Goal: Obtain resource: Download file/media

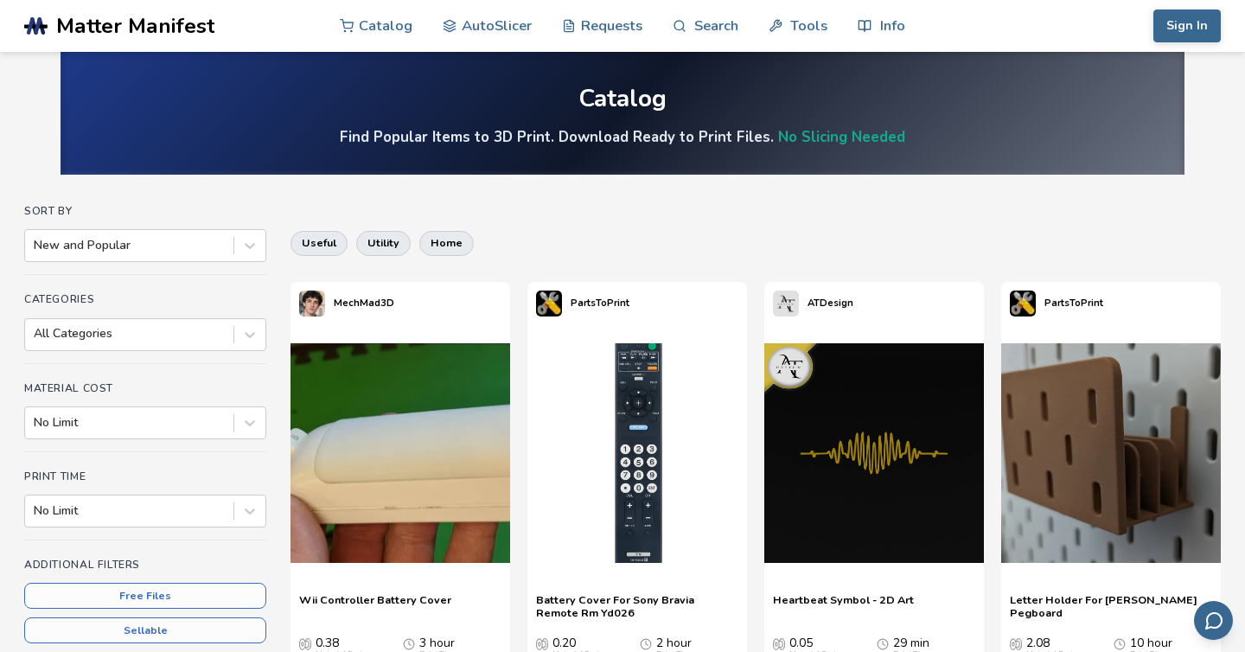
scroll to position [18, 0]
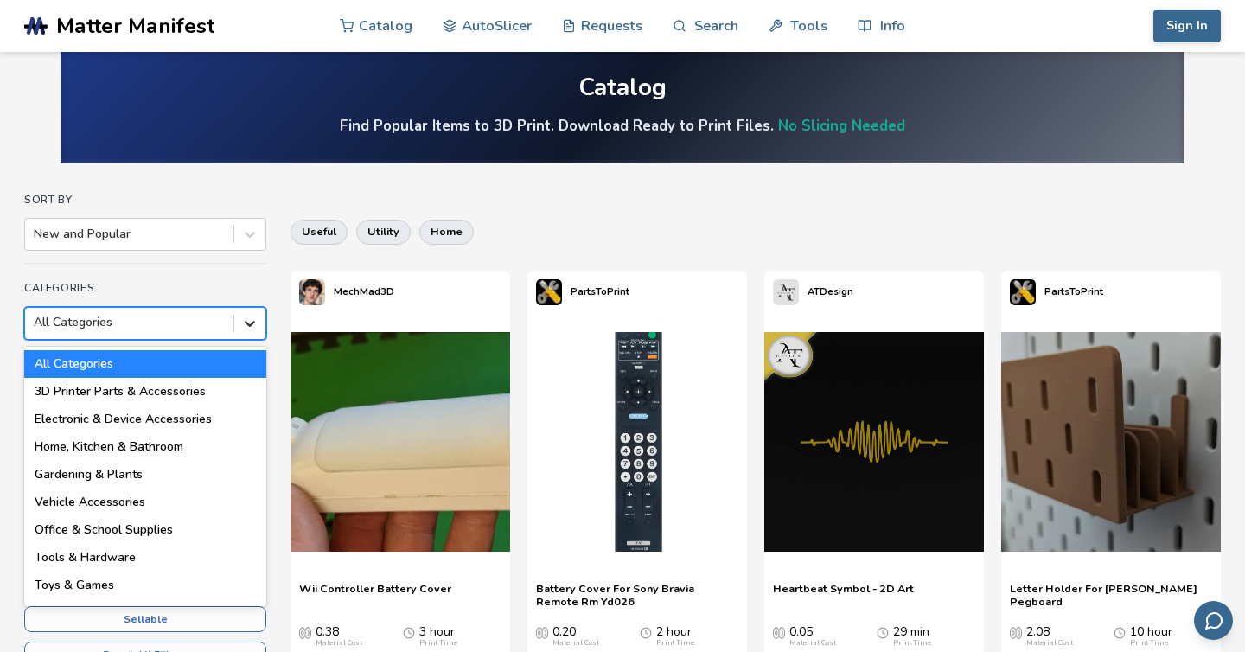
click at [258, 328] on icon at bounding box center [249, 323] width 17 height 17
click at [198, 389] on div "3D Printer Parts & Accessories" at bounding box center [145, 392] width 242 height 28
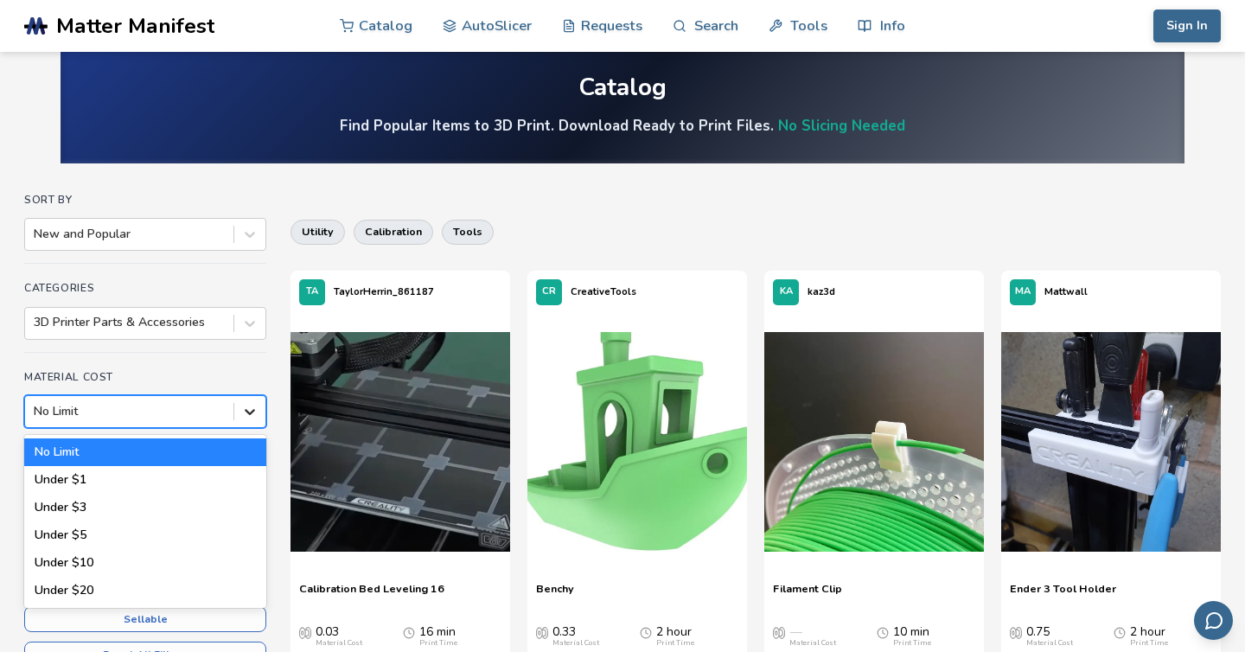
click at [255, 409] on icon at bounding box center [249, 411] width 17 height 17
click at [209, 482] on div "Under $1" at bounding box center [145, 480] width 242 height 28
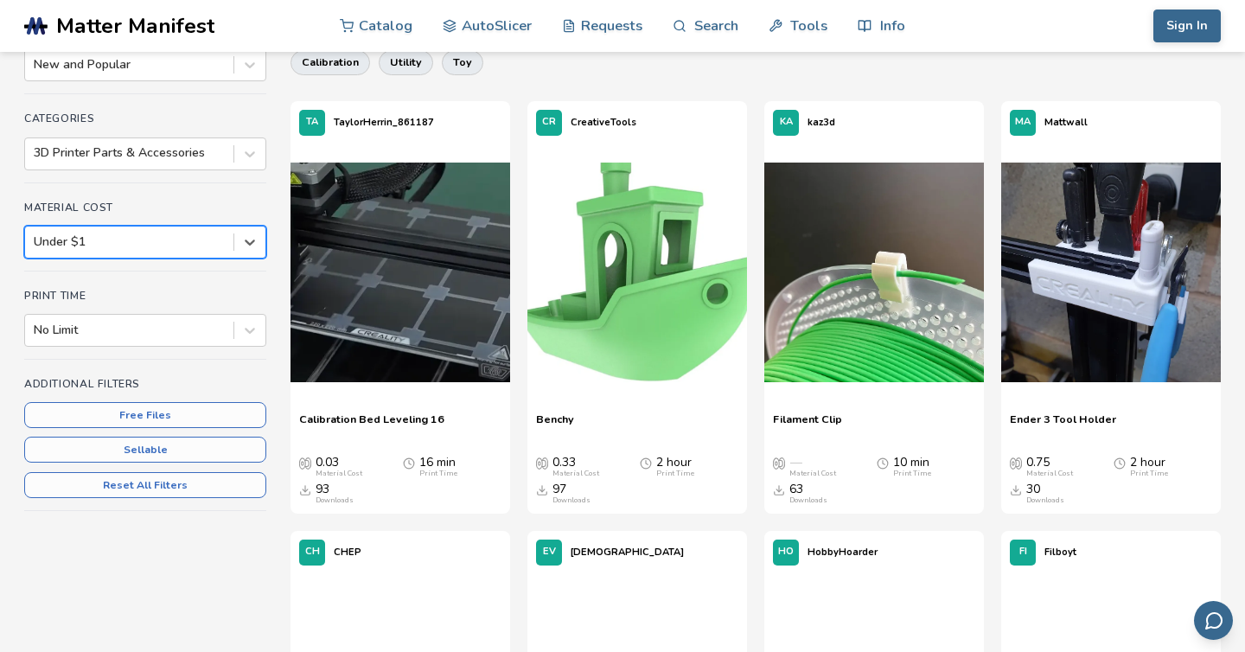
scroll to position [191, 0]
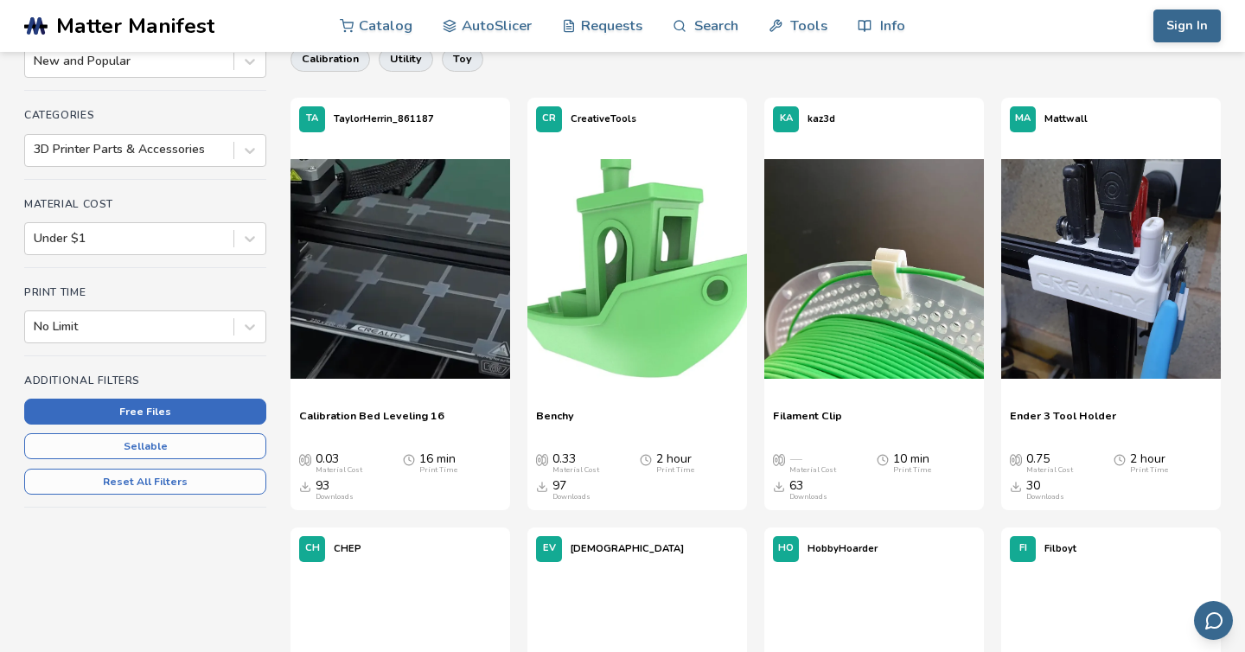
click at [171, 410] on button "Free Files" at bounding box center [145, 412] width 242 height 26
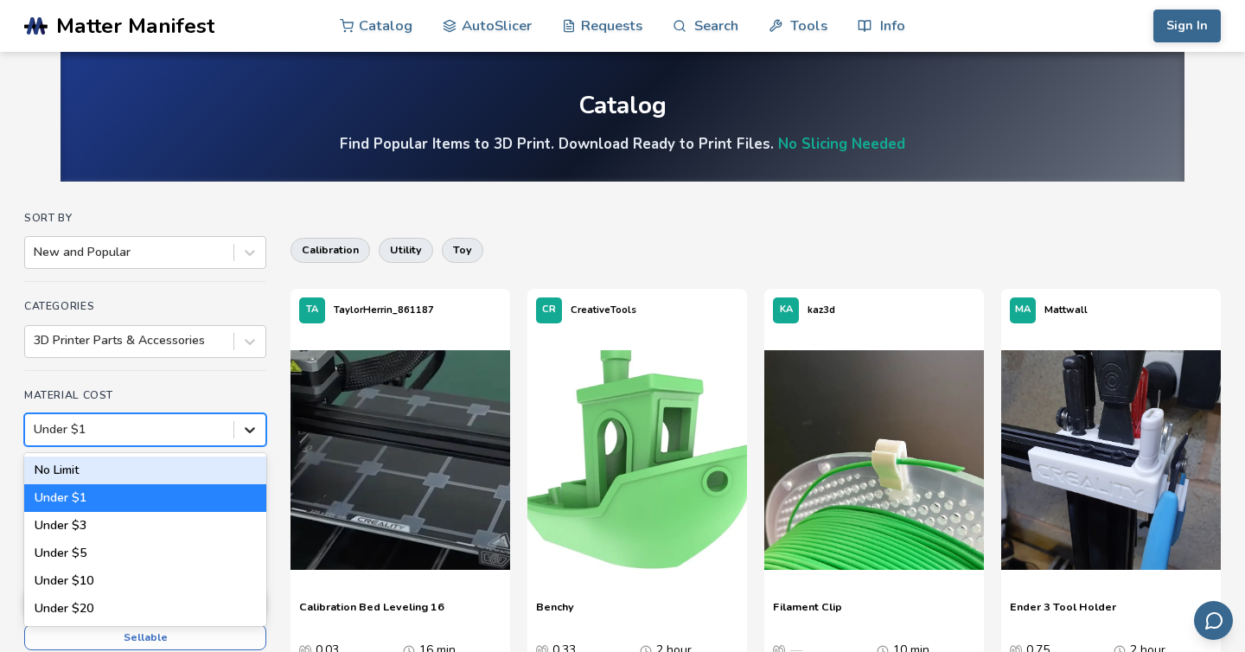
click at [249, 430] on icon at bounding box center [249, 429] width 17 height 17
click at [220, 470] on div "No Limit" at bounding box center [145, 471] width 242 height 28
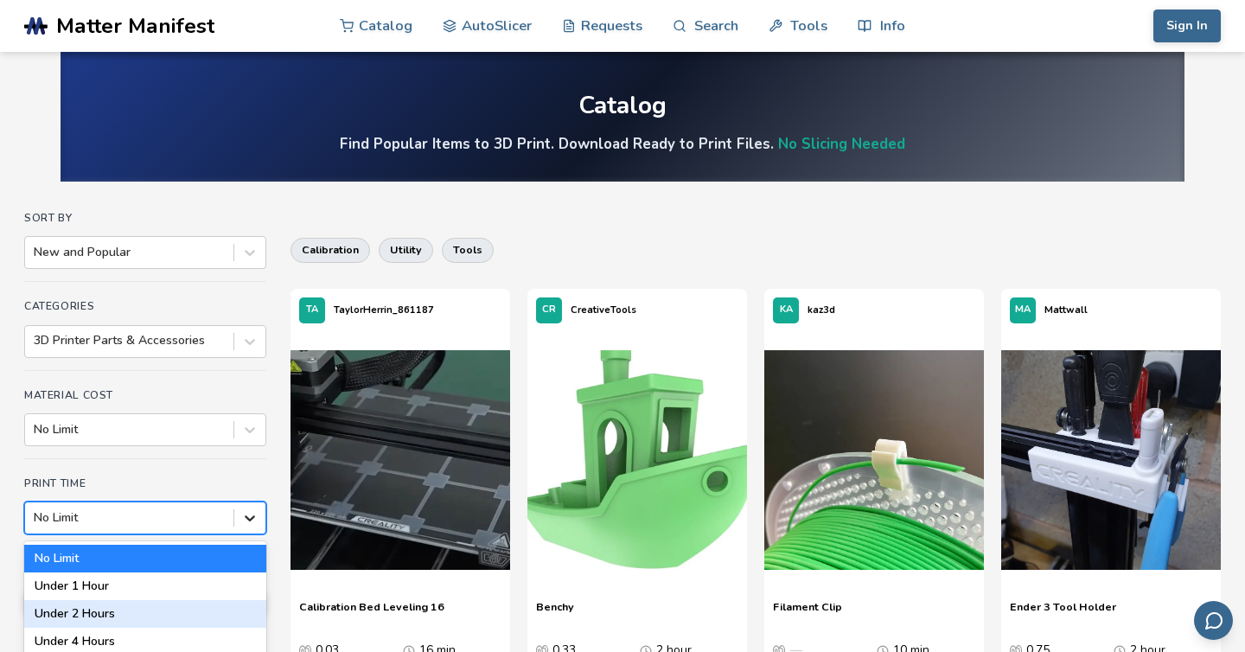
scroll to position [97, 0]
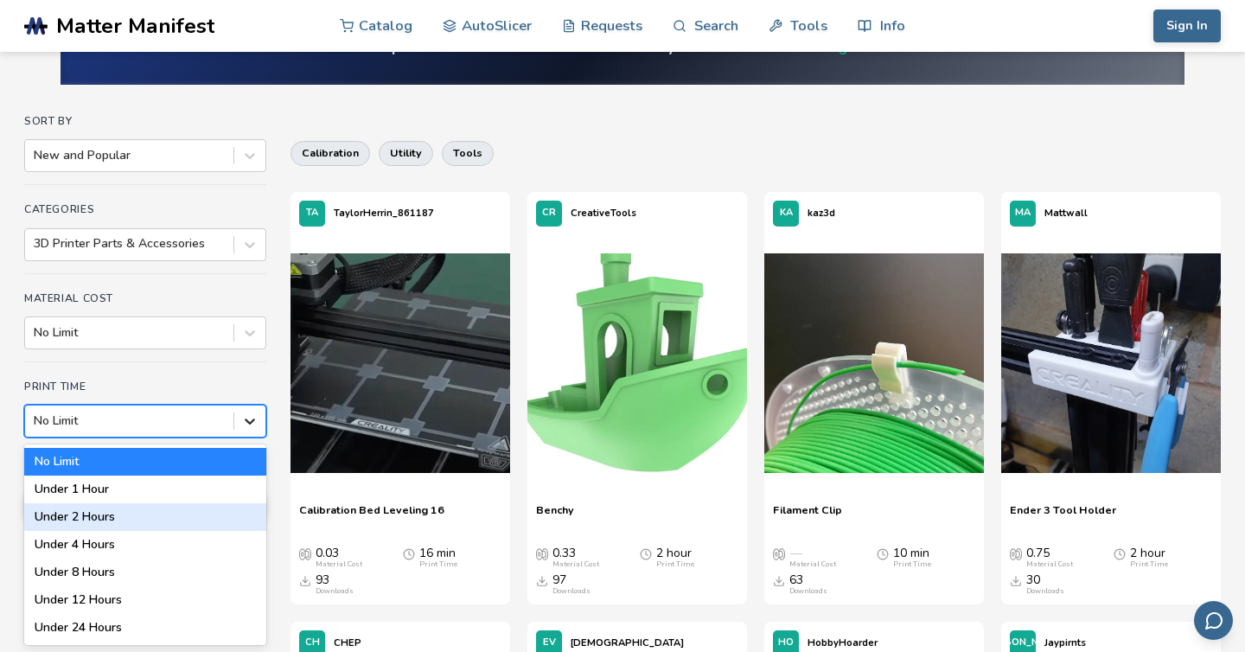
click at [244, 438] on div "Under 2 Hours, 3 of 7. 7 results available. Use Up and Down to choose options, …" at bounding box center [145, 421] width 242 height 33
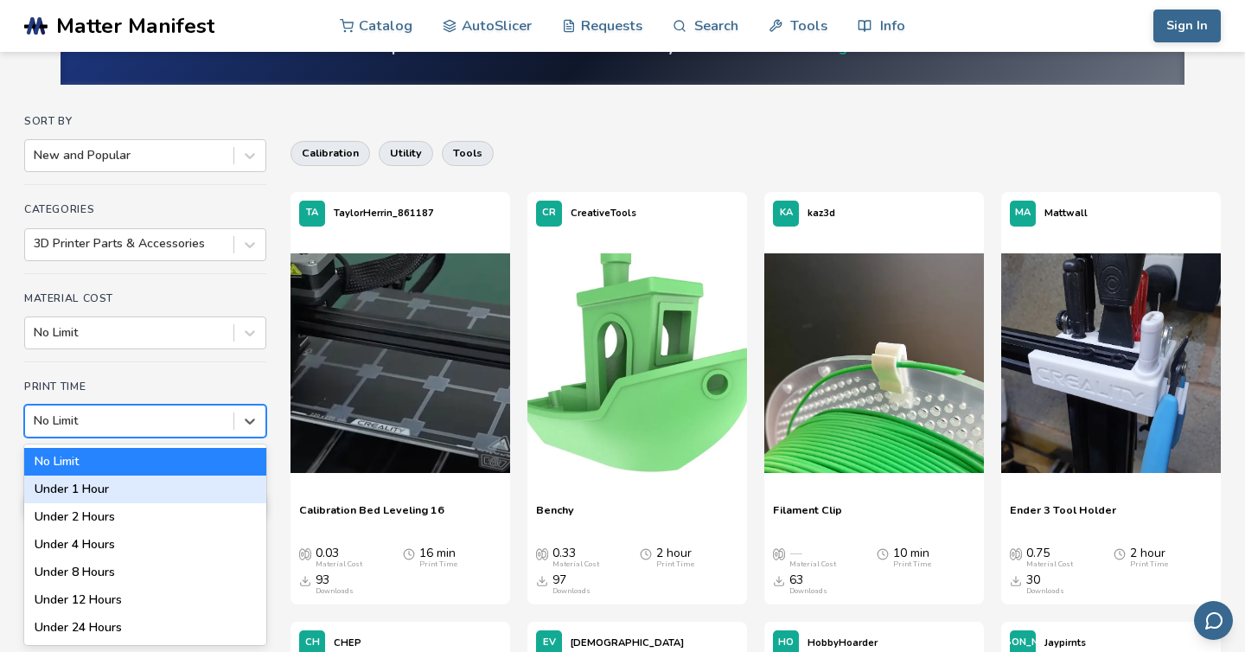
click at [229, 493] on div "Under 1 Hour" at bounding box center [145, 490] width 242 height 28
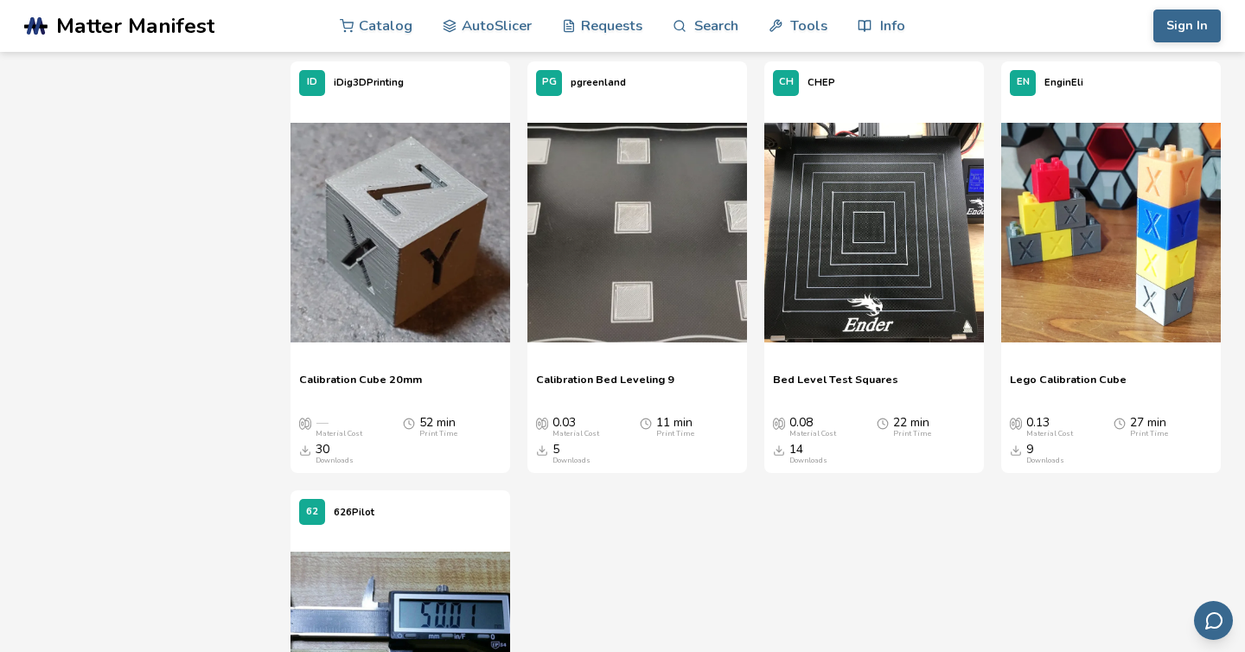
scroll to position [655, 0]
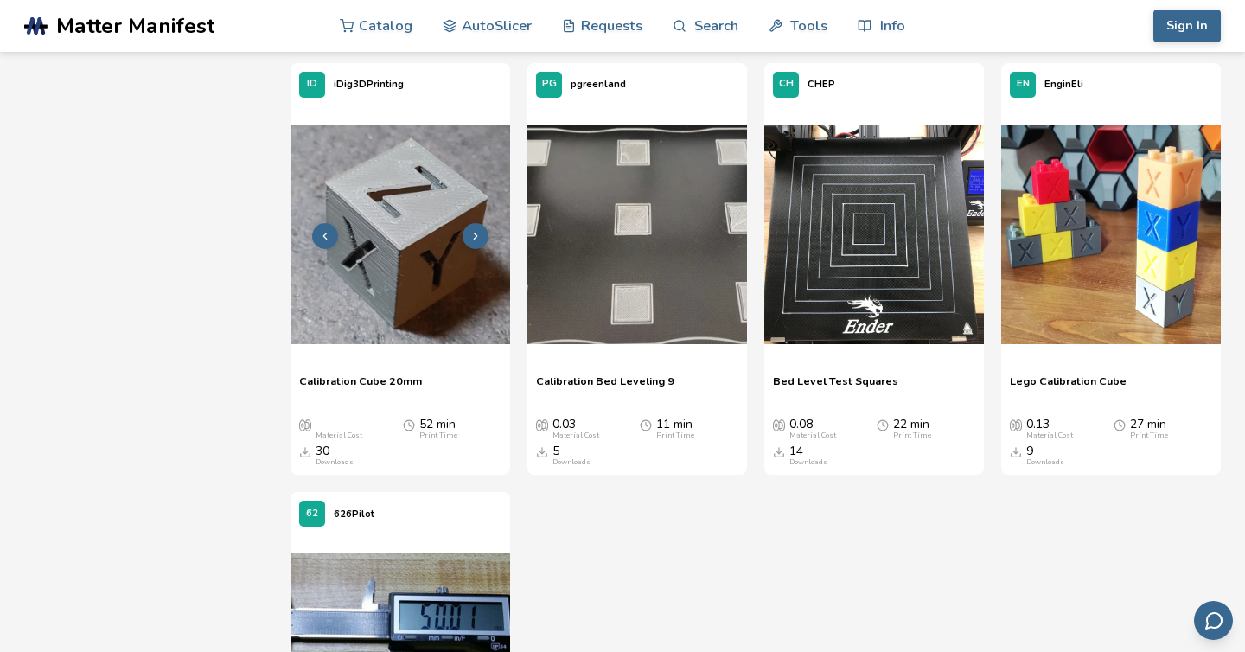
click at [406, 267] on img at bounding box center [401, 235] width 220 height 220
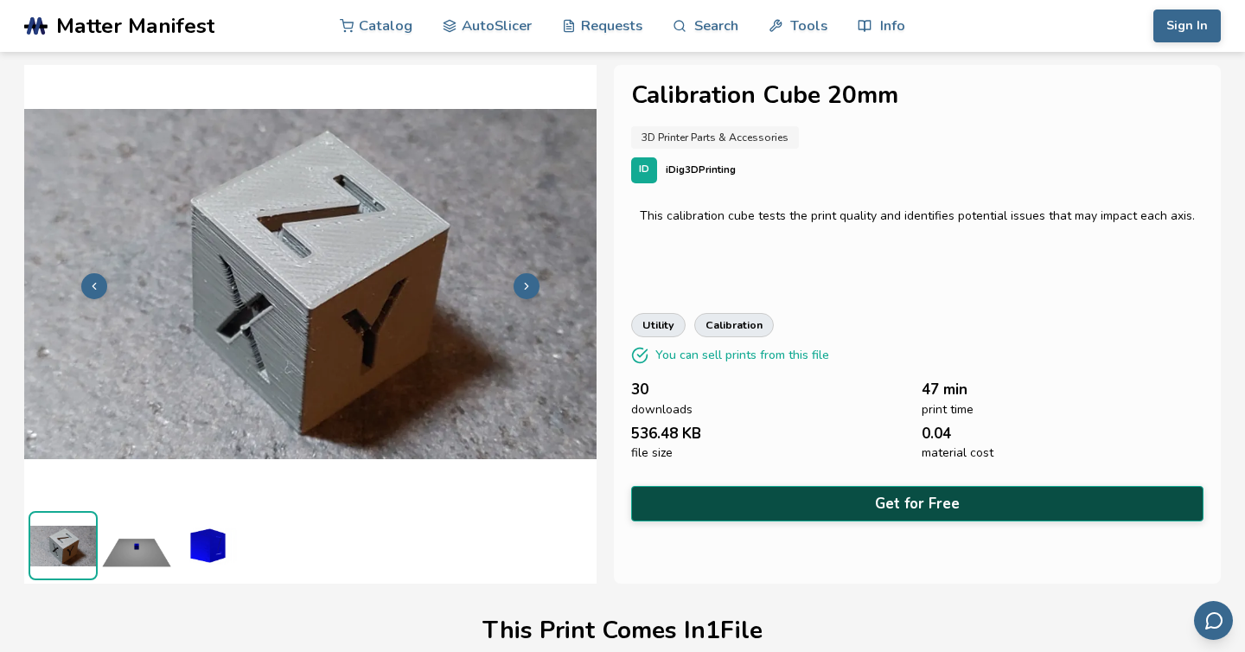
click at [888, 506] on button "Get for Free" at bounding box center [917, 503] width 572 height 35
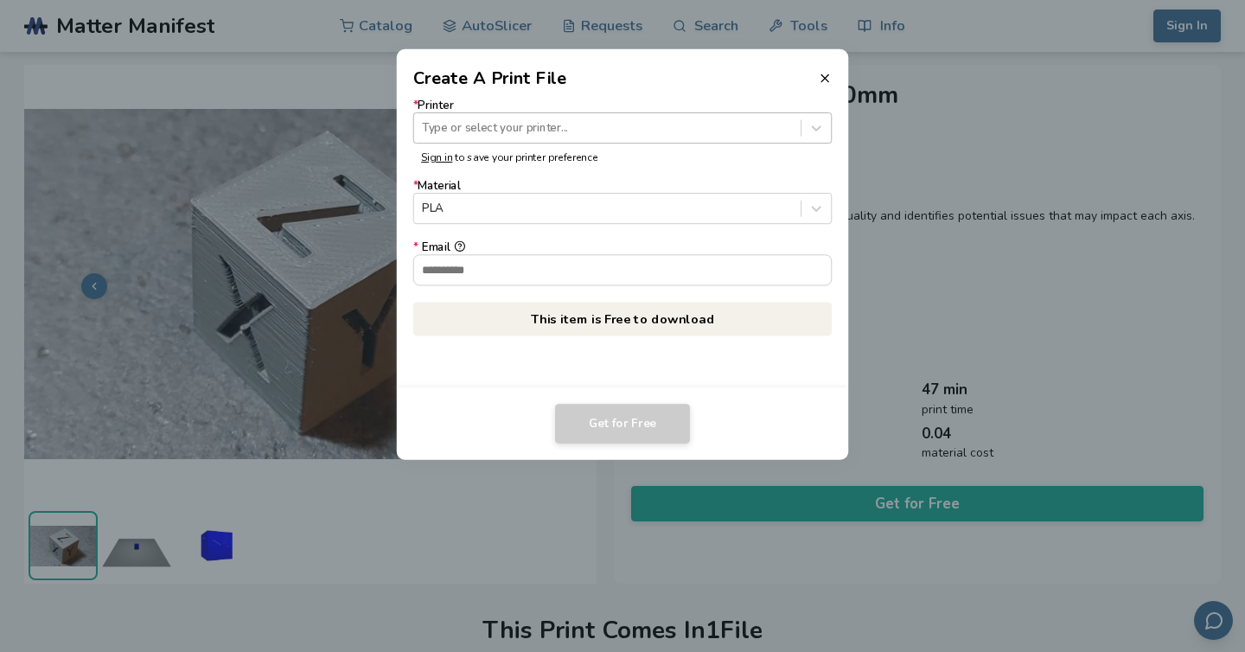
click at [514, 135] on div at bounding box center [607, 127] width 370 height 16
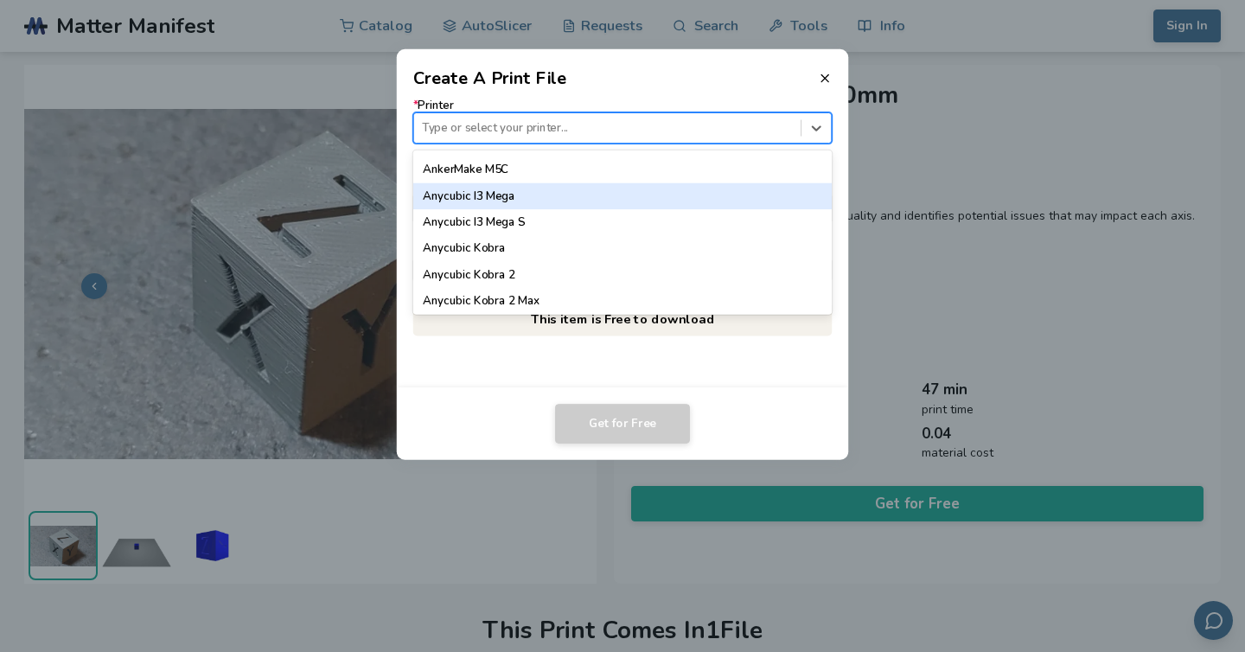
scroll to position [25, 0]
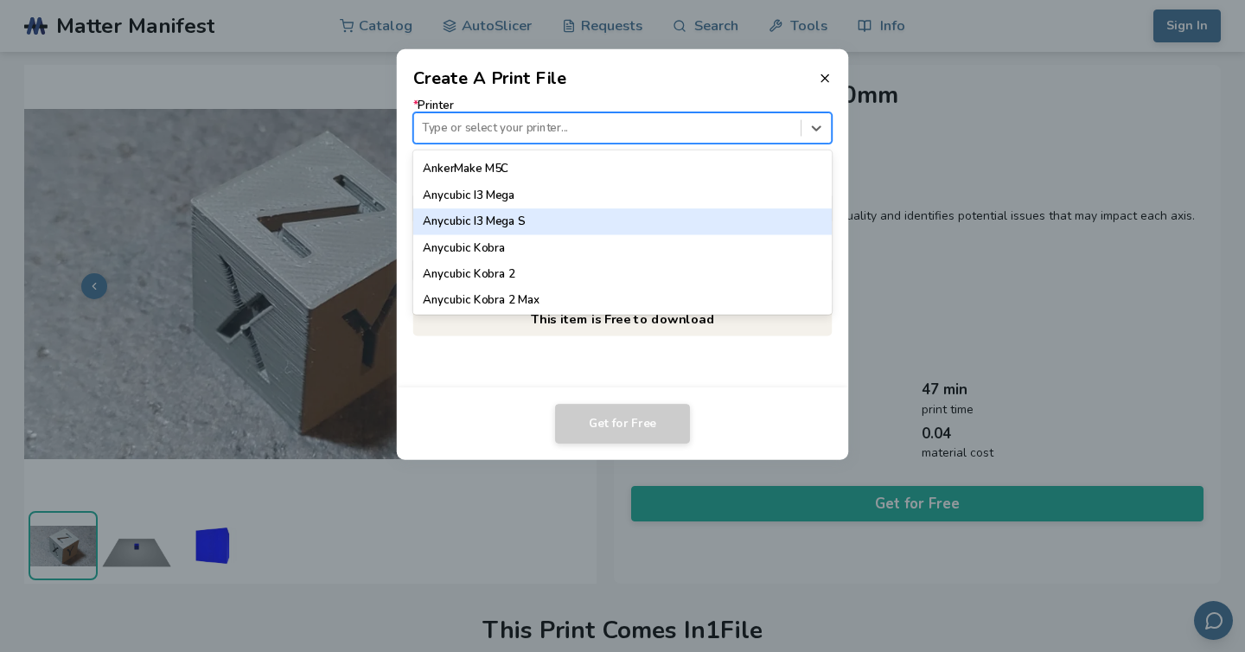
click at [522, 221] on div "Anycubic I3 Mega S" at bounding box center [622, 221] width 419 height 26
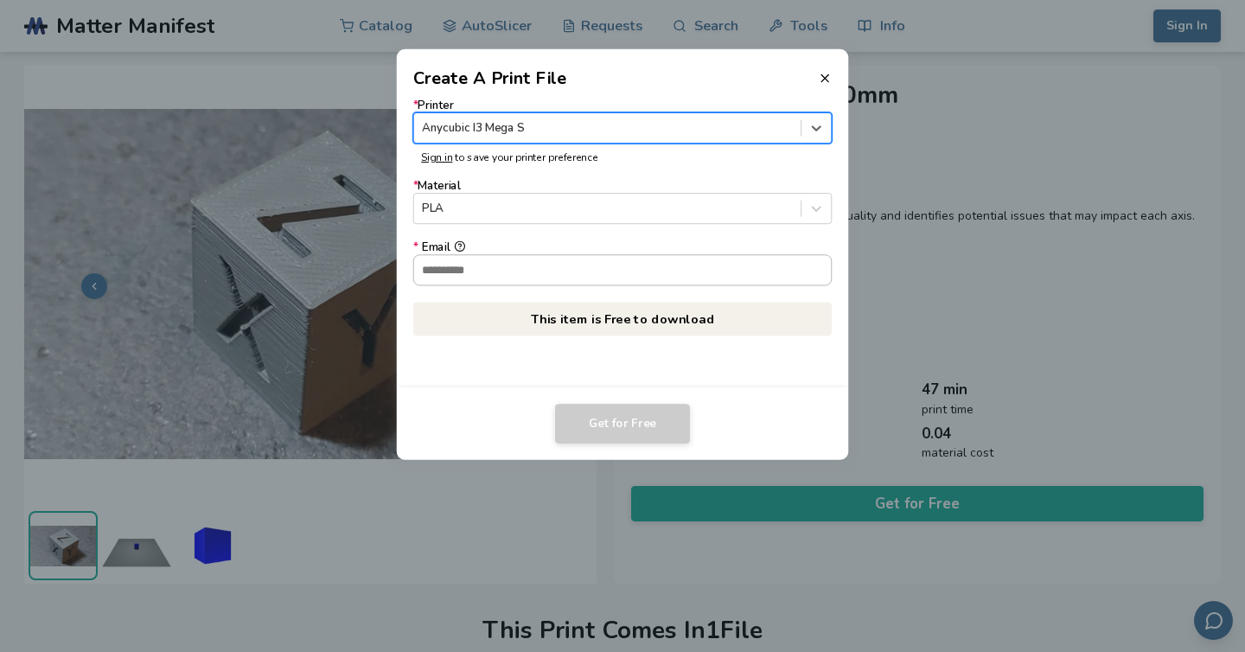
click at [533, 271] on input "* Email" at bounding box center [623, 269] width 418 height 29
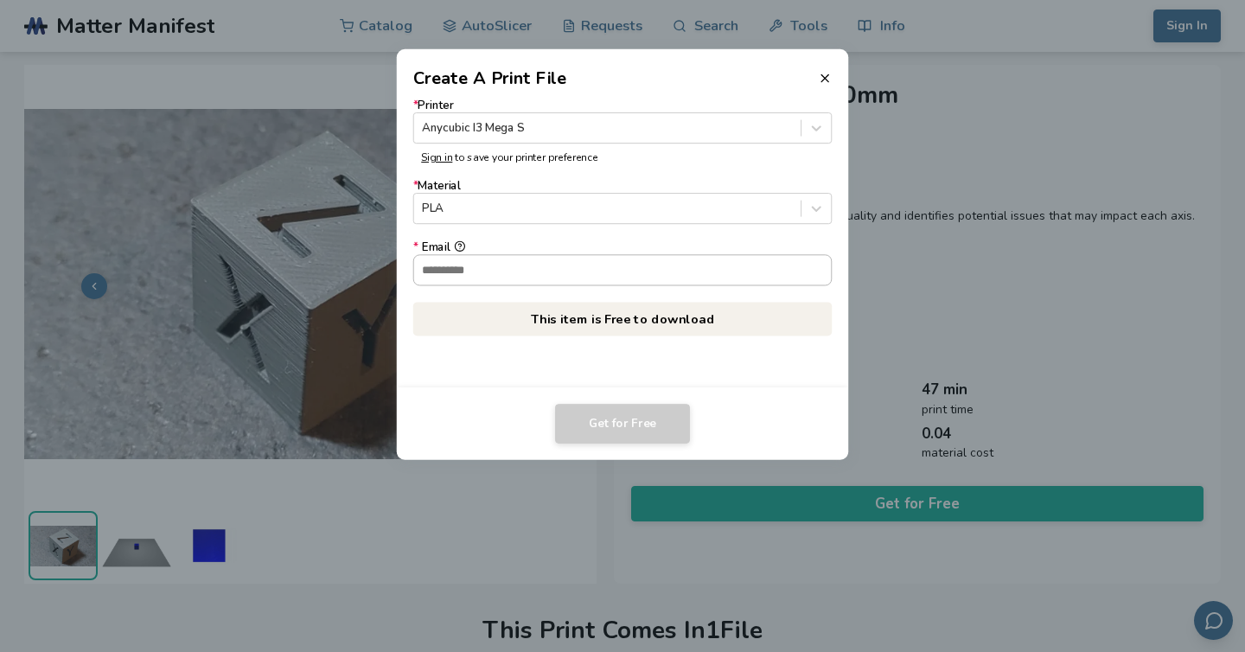
type input "**********"
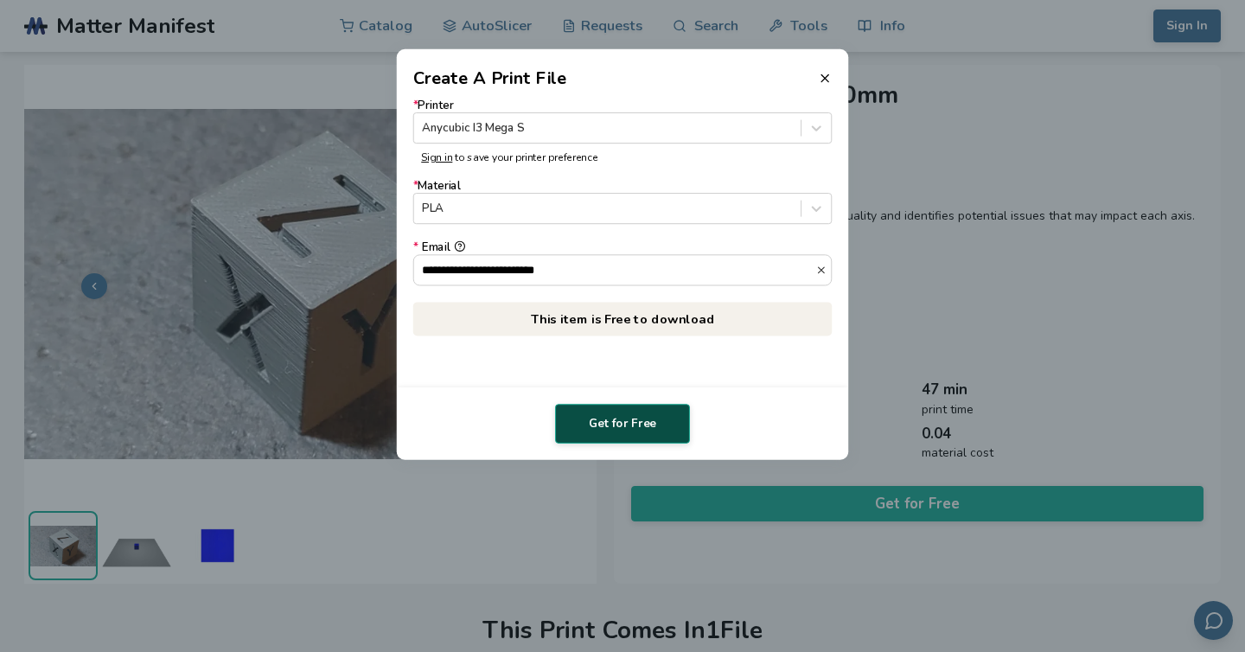
click at [629, 427] on button "Get for Free" at bounding box center [622, 424] width 135 height 40
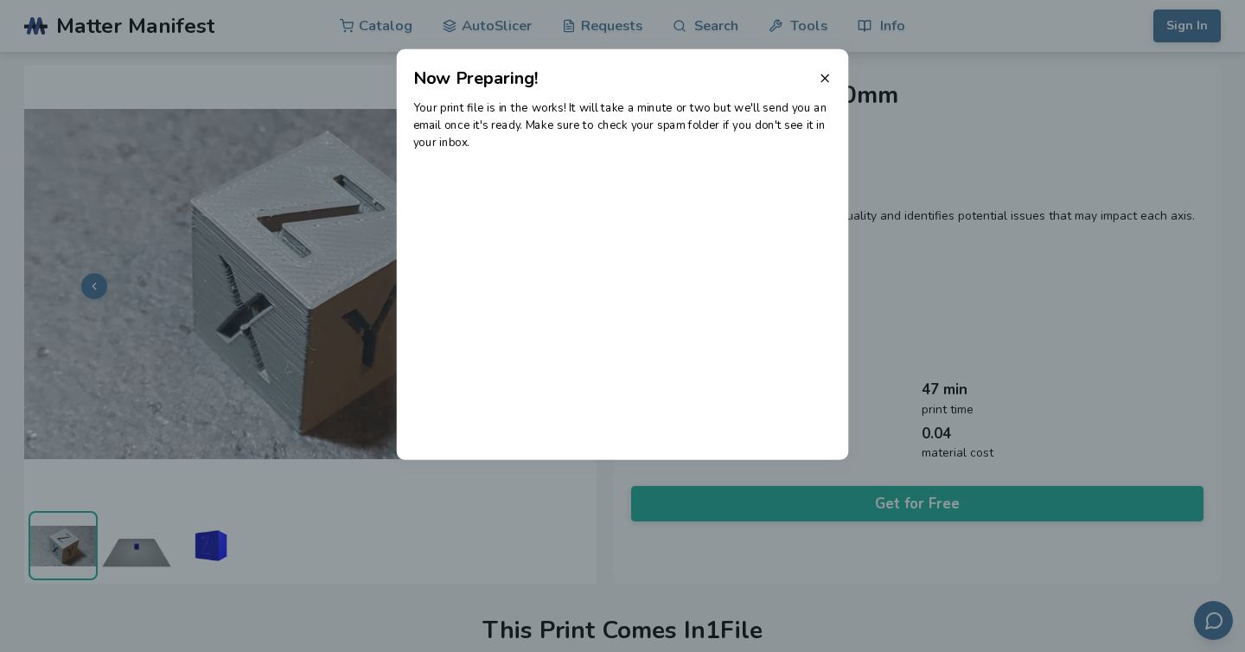
click at [833, 78] on header "Now Preparing!" at bounding box center [623, 70] width 452 height 42
click at [827, 80] on icon at bounding box center [825, 79] width 14 height 14
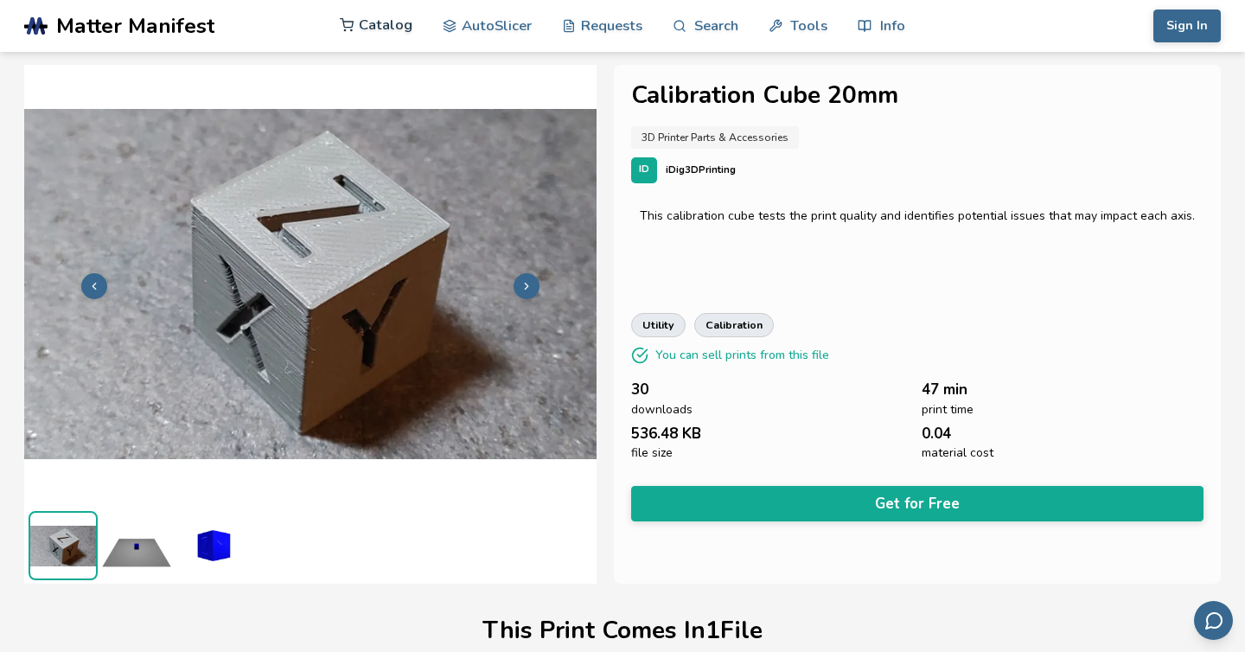
click at [361, 24] on link "Catalog" at bounding box center [376, 25] width 73 height 52
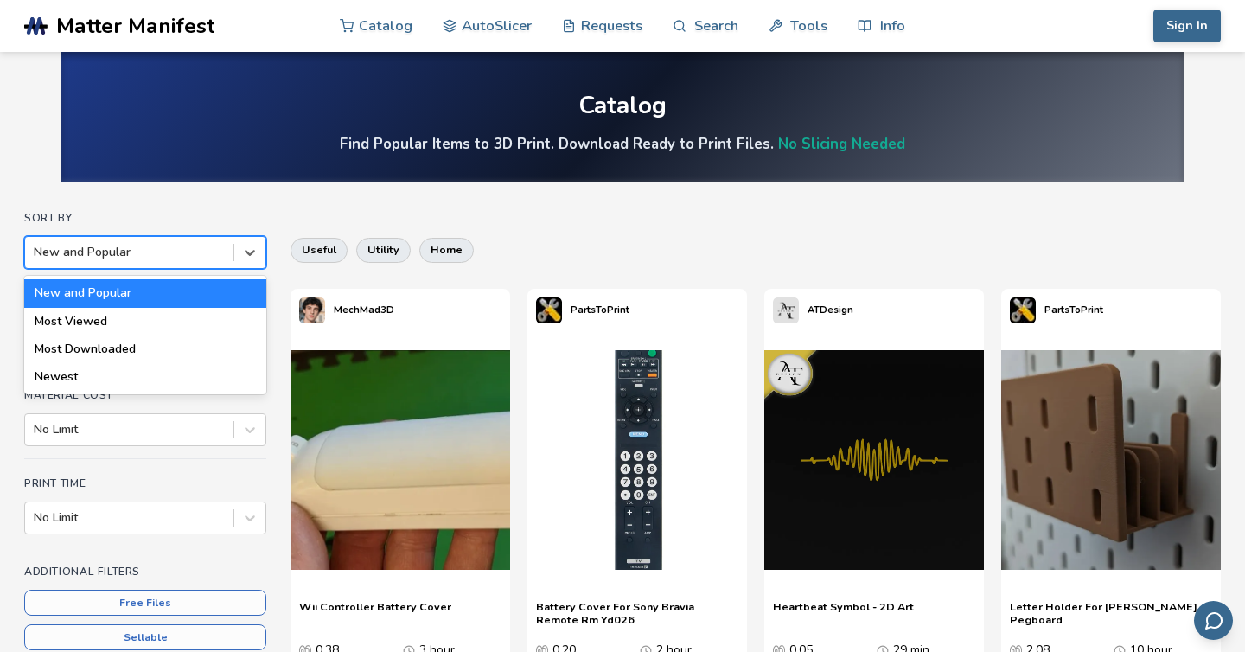
click at [124, 249] on div at bounding box center [129, 252] width 191 height 17
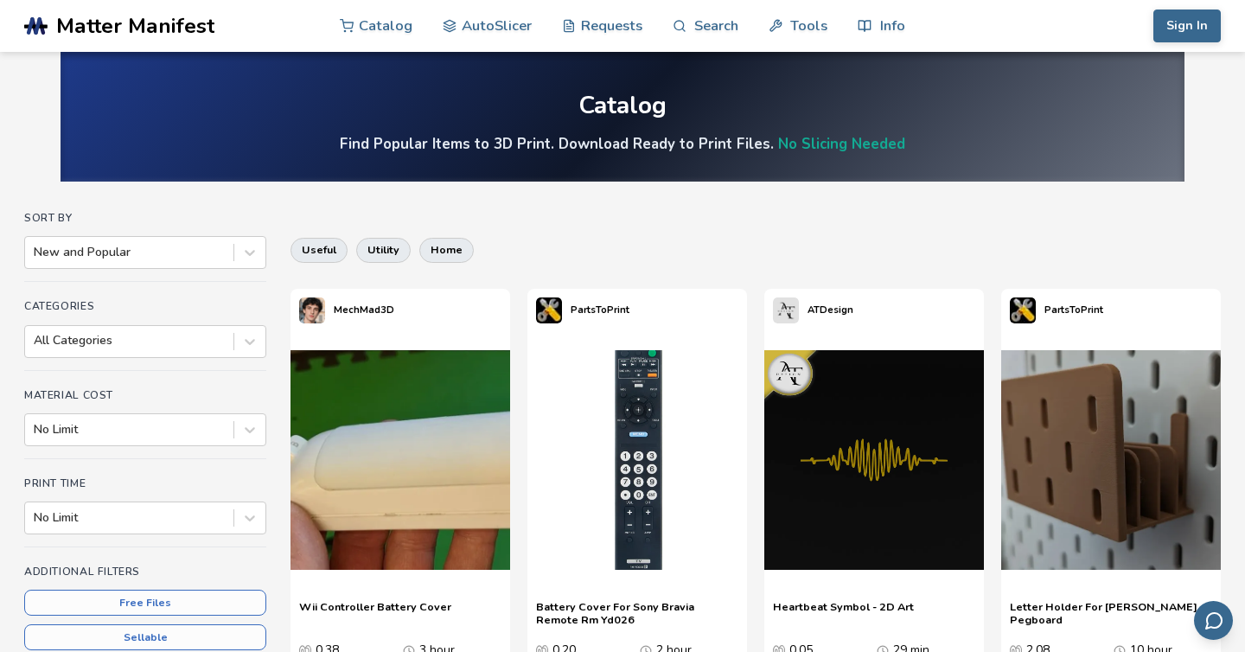
click at [167, 223] on h4 "Sort By" at bounding box center [145, 218] width 242 height 12
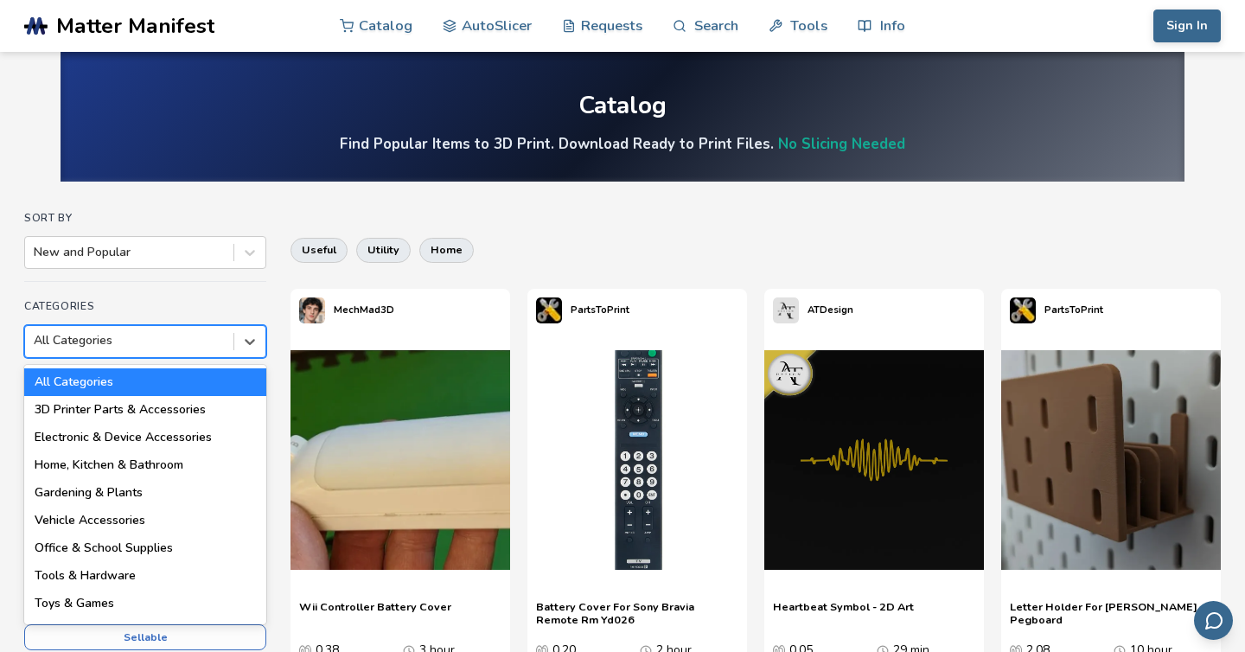
click at [152, 334] on div at bounding box center [129, 340] width 191 height 17
click at [144, 411] on div "3D Printer Parts & Accessories" at bounding box center [145, 410] width 242 height 28
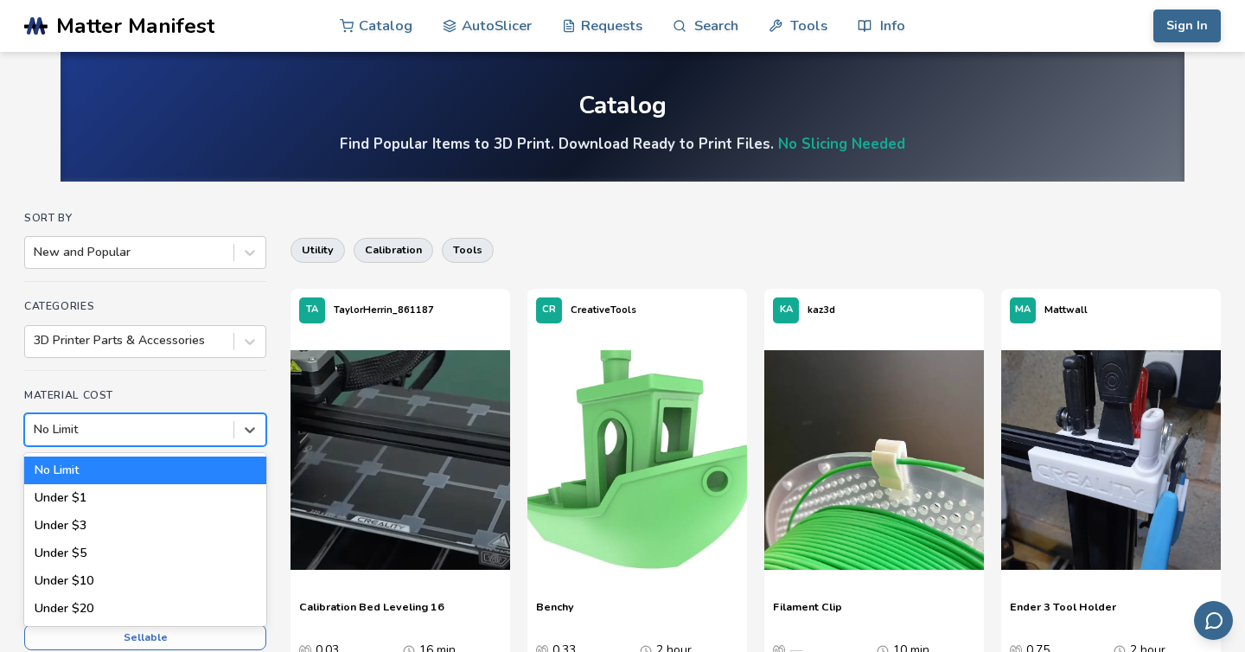
click at [157, 433] on div at bounding box center [129, 429] width 191 height 17
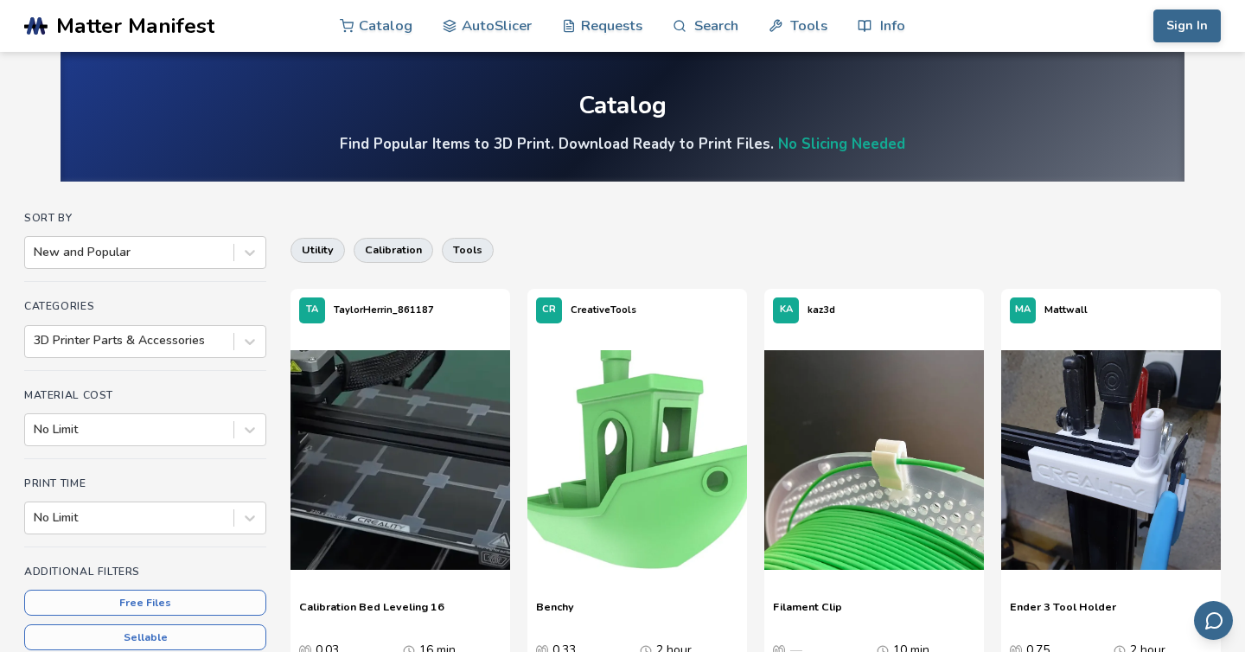
click at [249, 390] on h4 "Material Cost" at bounding box center [145, 395] width 242 height 12
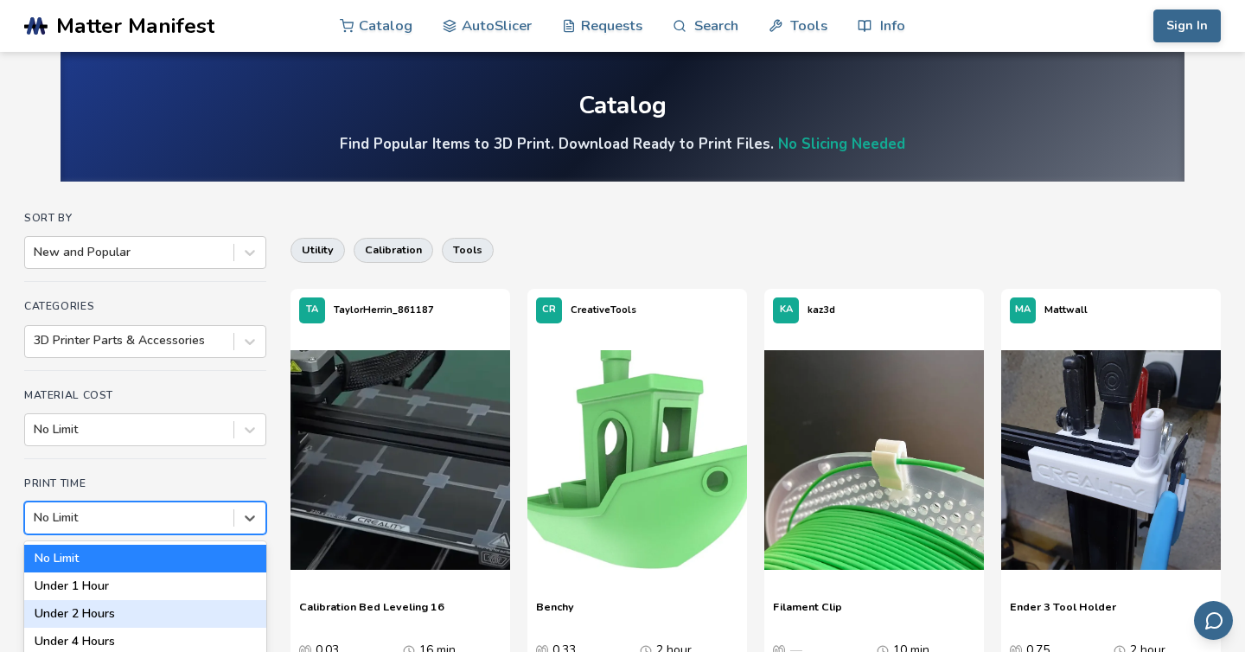
click at [152, 517] on div "Under 2 Hours, 3 of 7. 7 results available. Use Up and Down to choose options, …" at bounding box center [145, 517] width 242 height 33
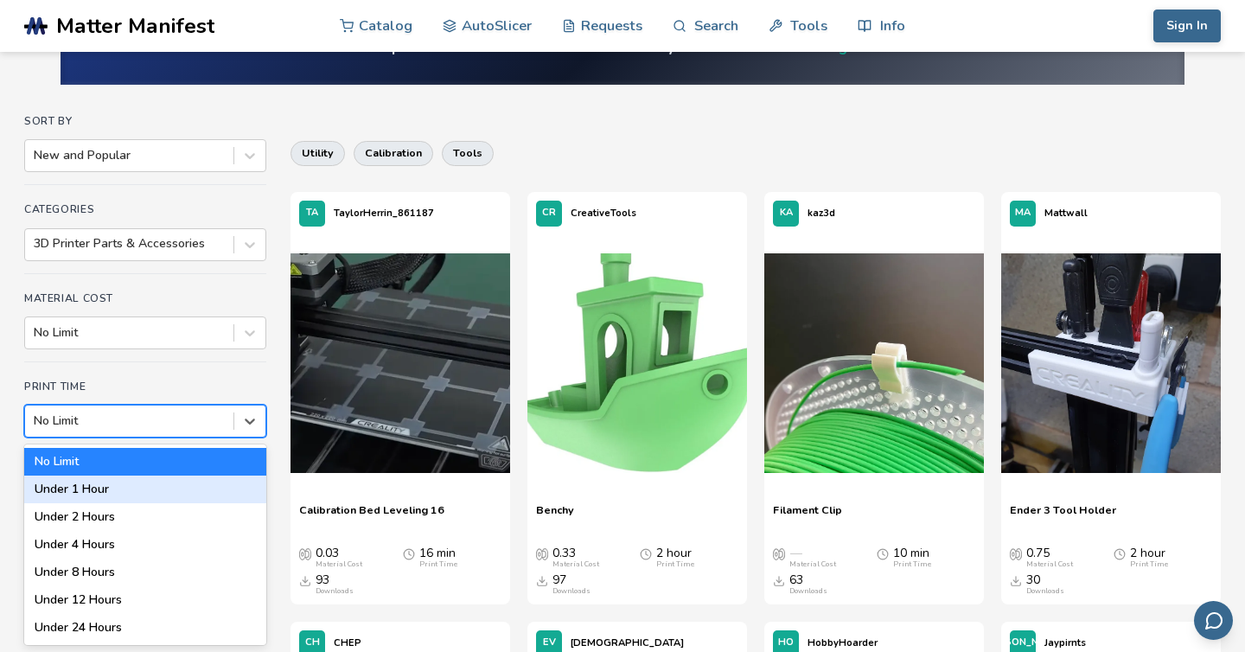
click at [149, 492] on div "Under 1 Hour" at bounding box center [145, 490] width 242 height 28
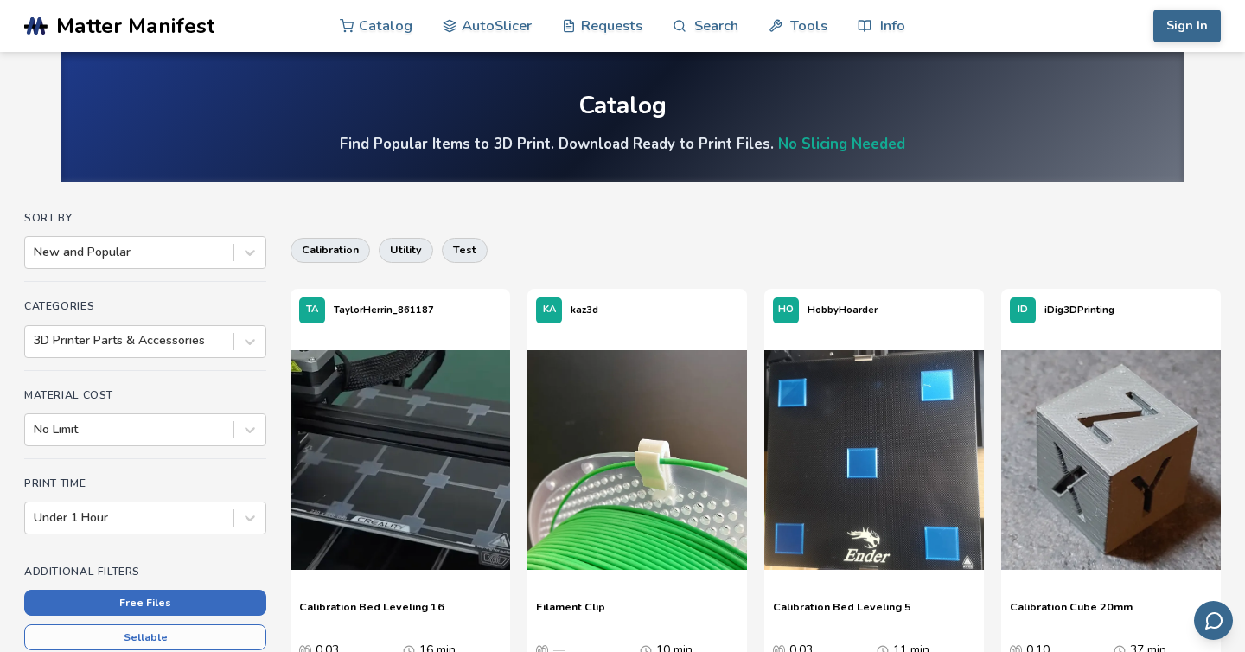
click at [193, 605] on button "Free Files" at bounding box center [145, 603] width 242 height 26
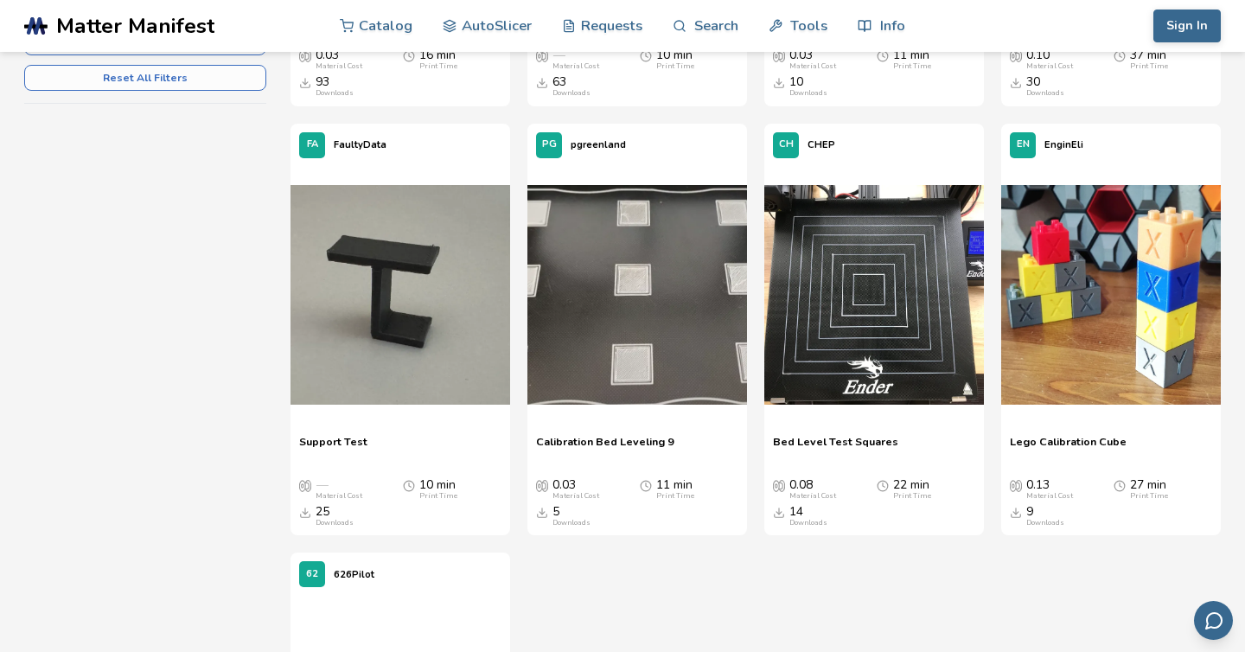
scroll to position [605, 0]
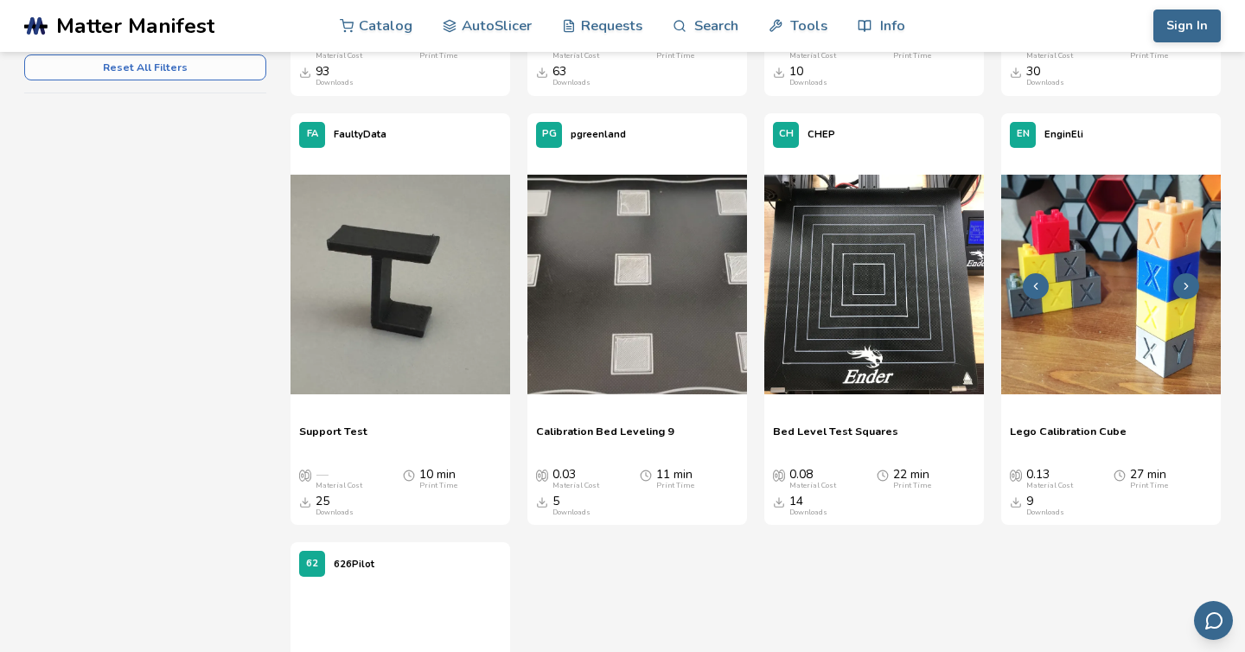
click at [1121, 329] on img at bounding box center [1111, 285] width 220 height 220
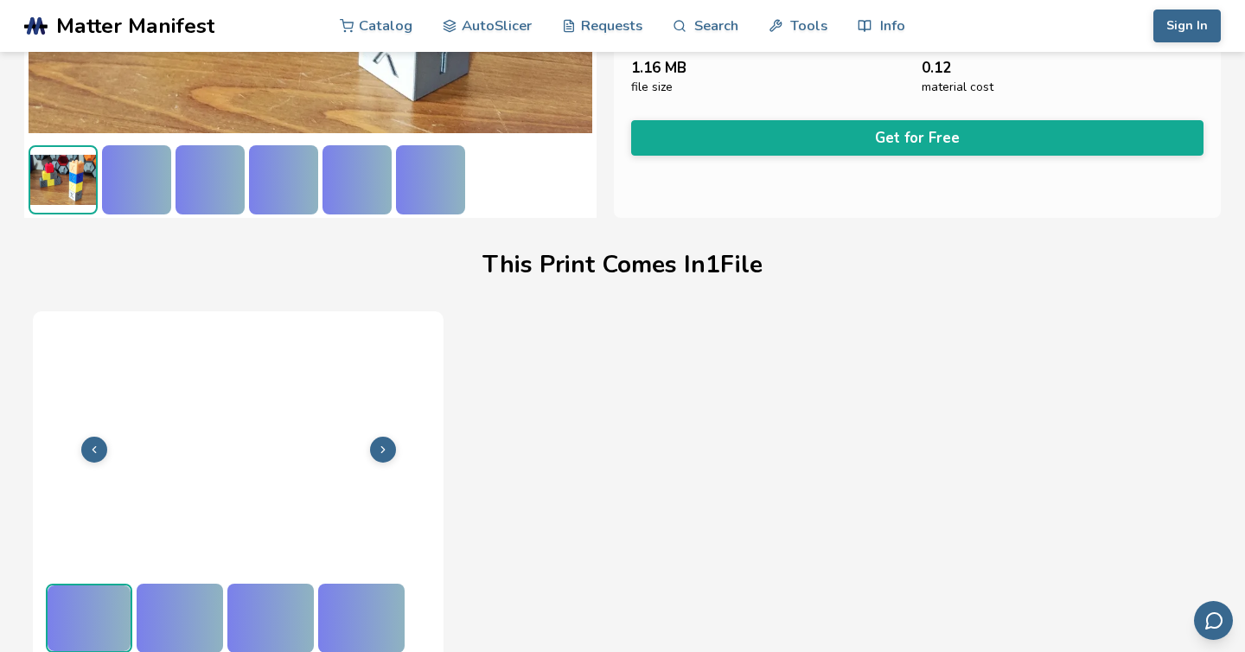
scroll to position [367, 0]
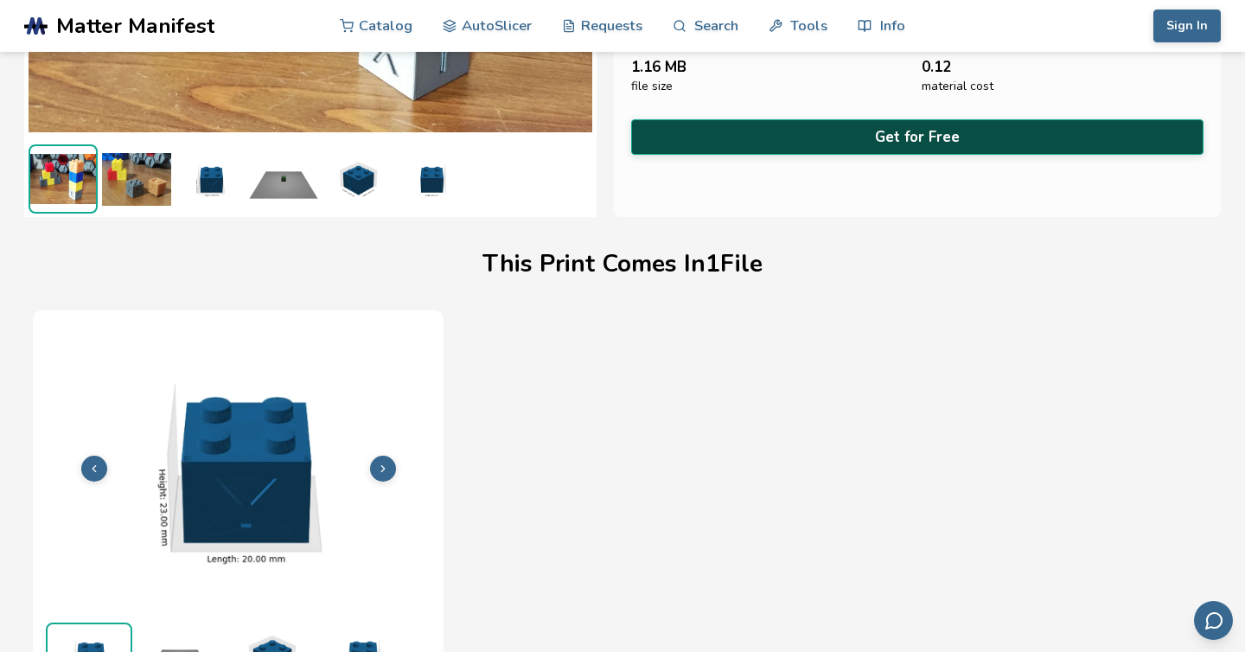
click at [856, 132] on button "Get for Free" at bounding box center [917, 136] width 572 height 35
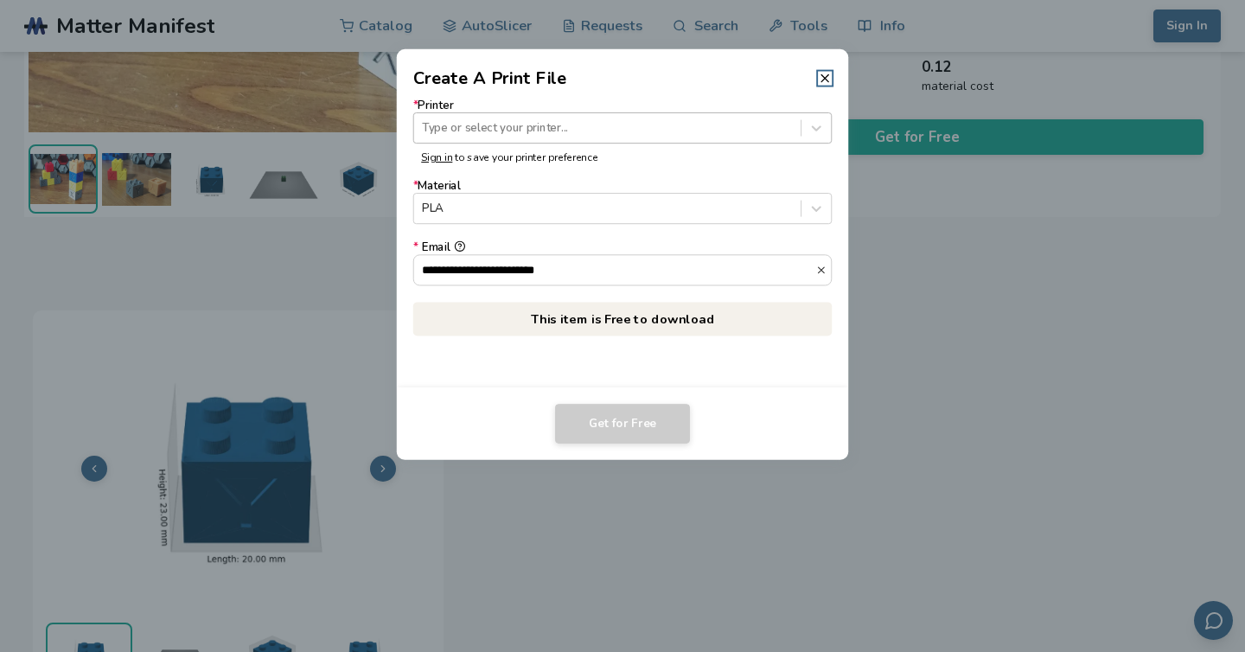
click at [514, 132] on div at bounding box center [607, 127] width 370 height 16
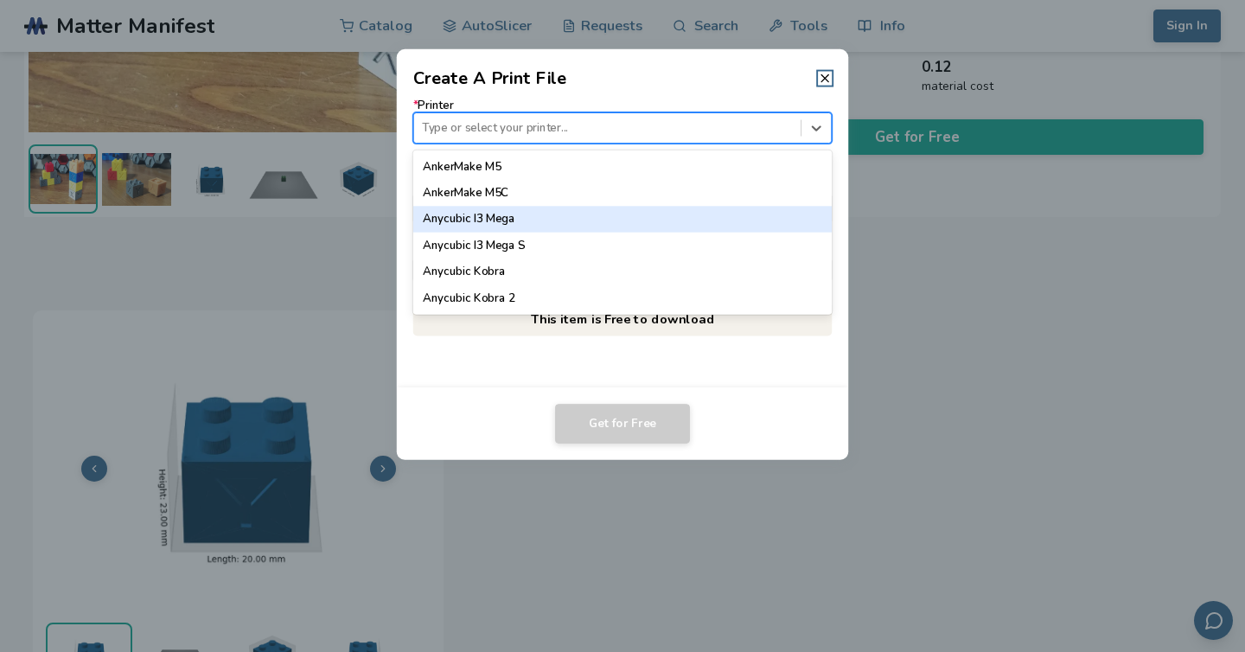
click at [514, 227] on div "Anycubic I3 Mega" at bounding box center [622, 219] width 419 height 26
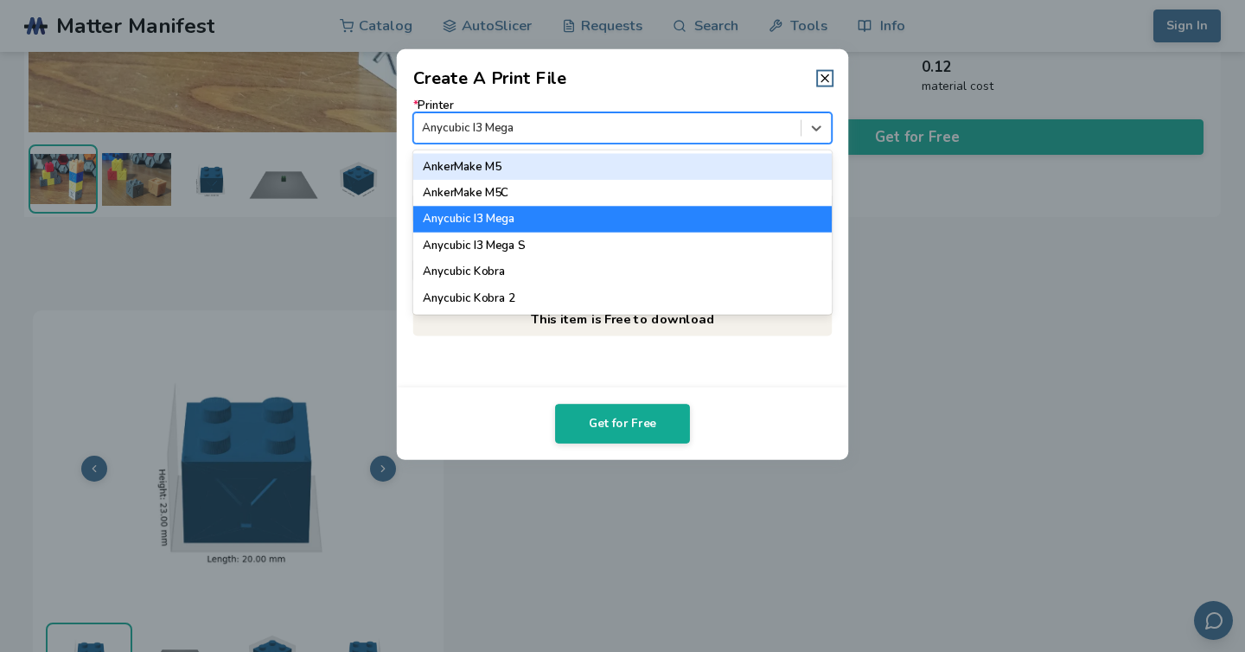
click at [504, 135] on div at bounding box center [607, 127] width 370 height 16
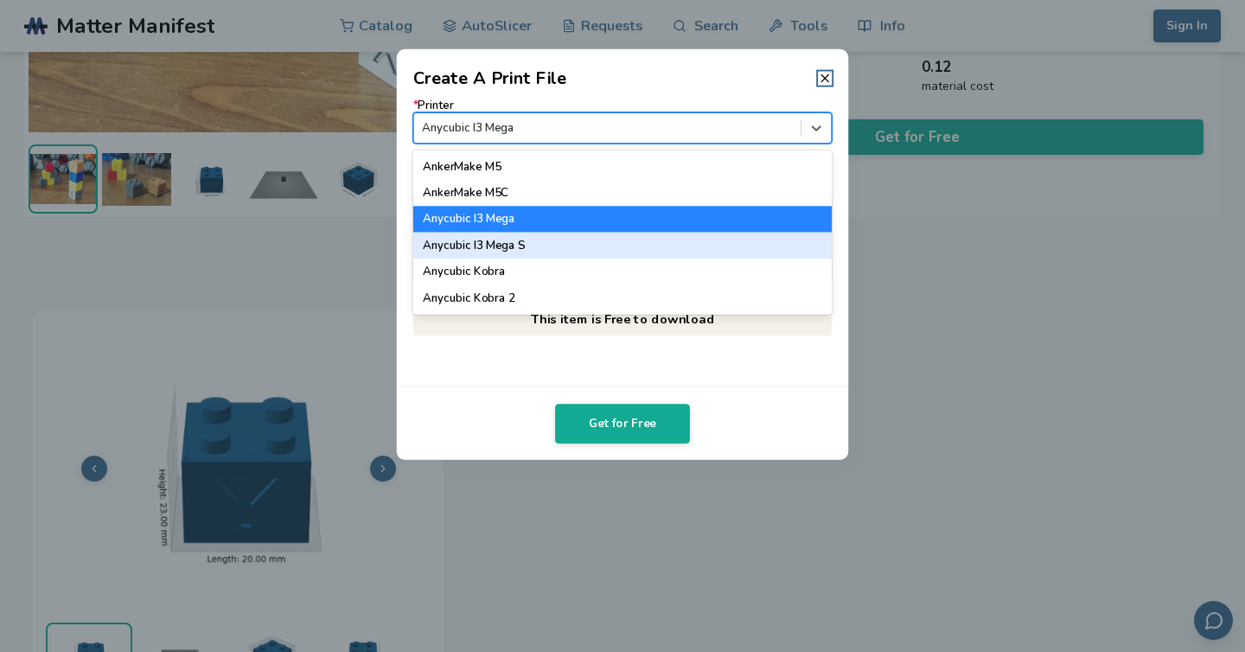
click at [515, 246] on div "Anycubic I3 Mega S" at bounding box center [622, 246] width 419 height 26
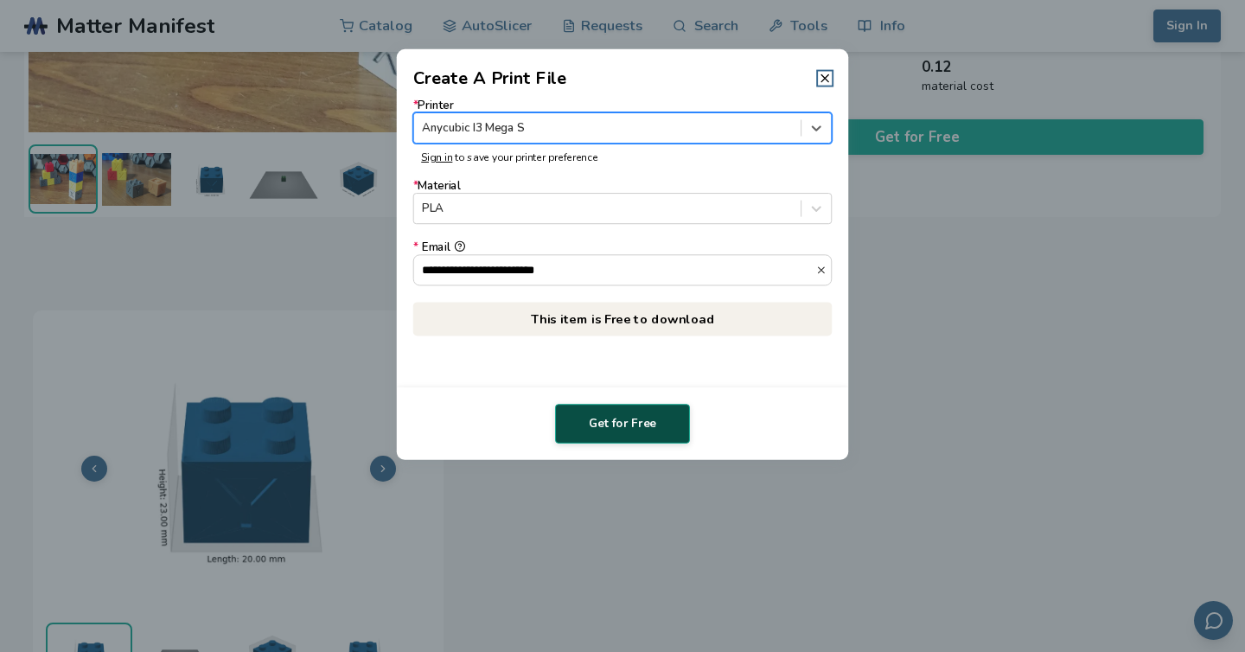
click at [611, 425] on button "Get for Free" at bounding box center [622, 424] width 135 height 40
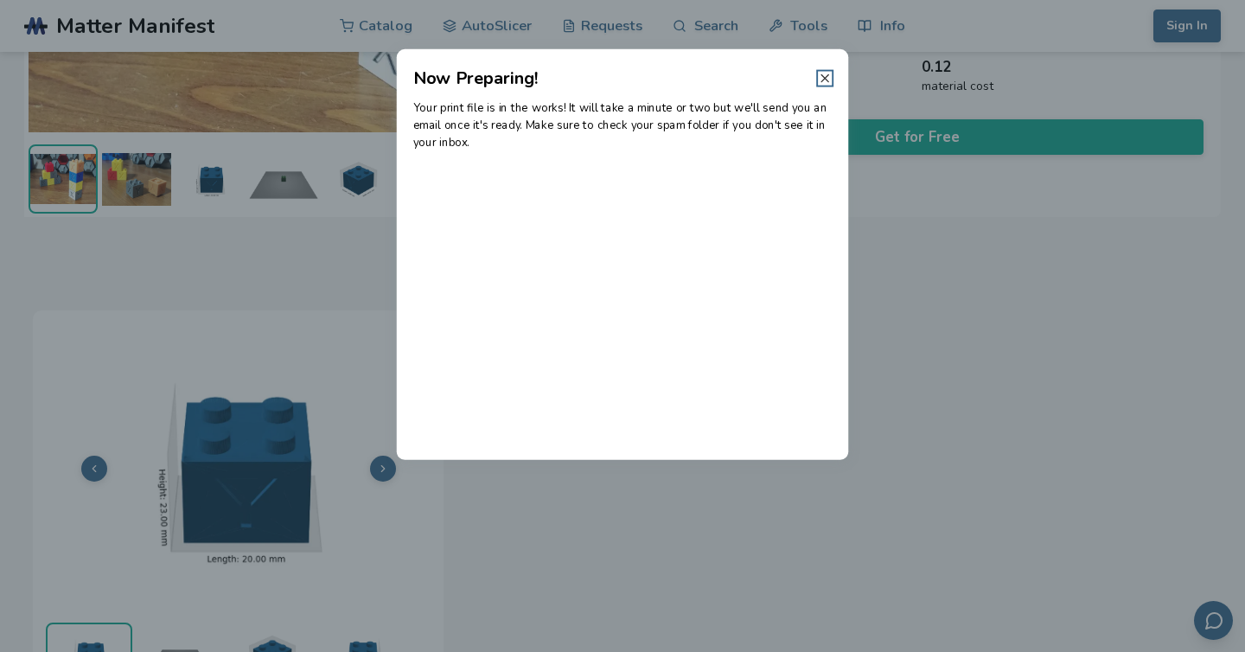
click at [824, 78] on line at bounding box center [824, 77] width 7 height 7
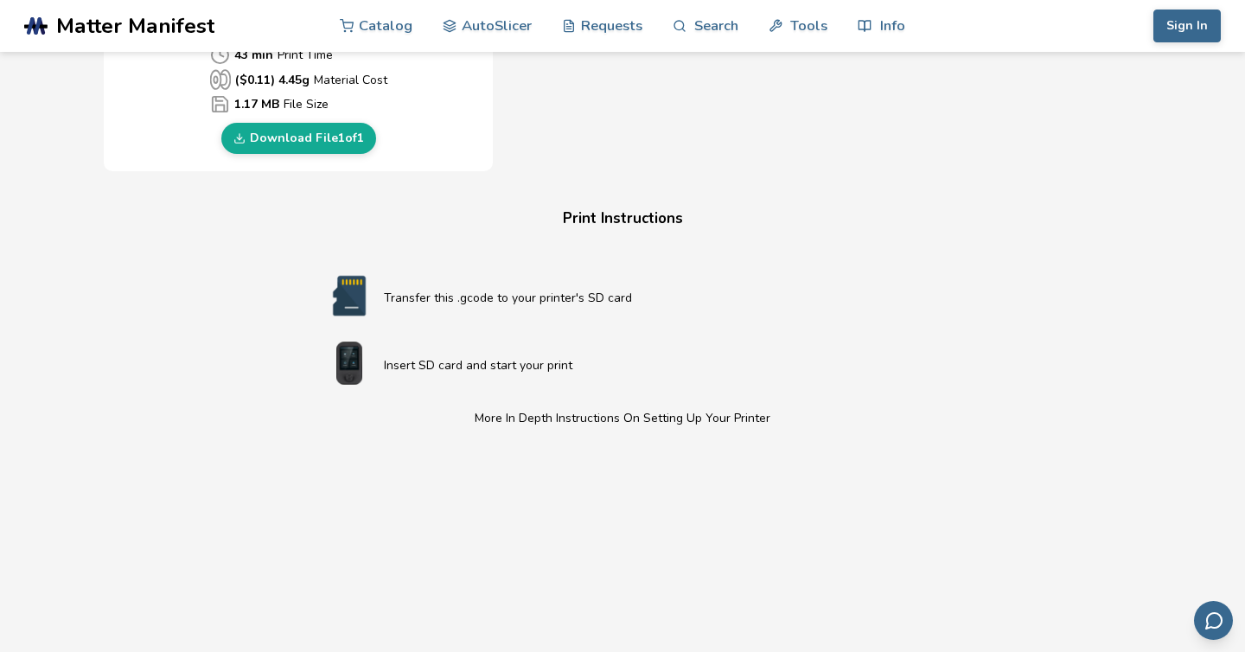
scroll to position [912, 0]
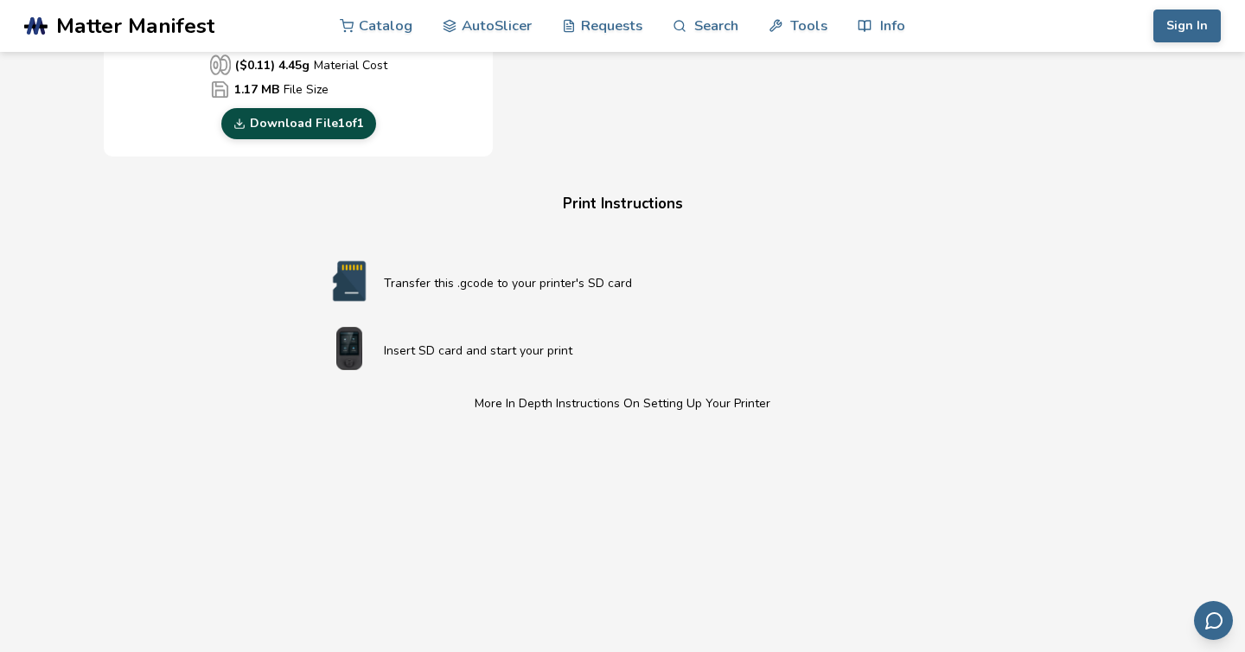
click at [329, 131] on link "Download File 1 of 1" at bounding box center [298, 123] width 155 height 31
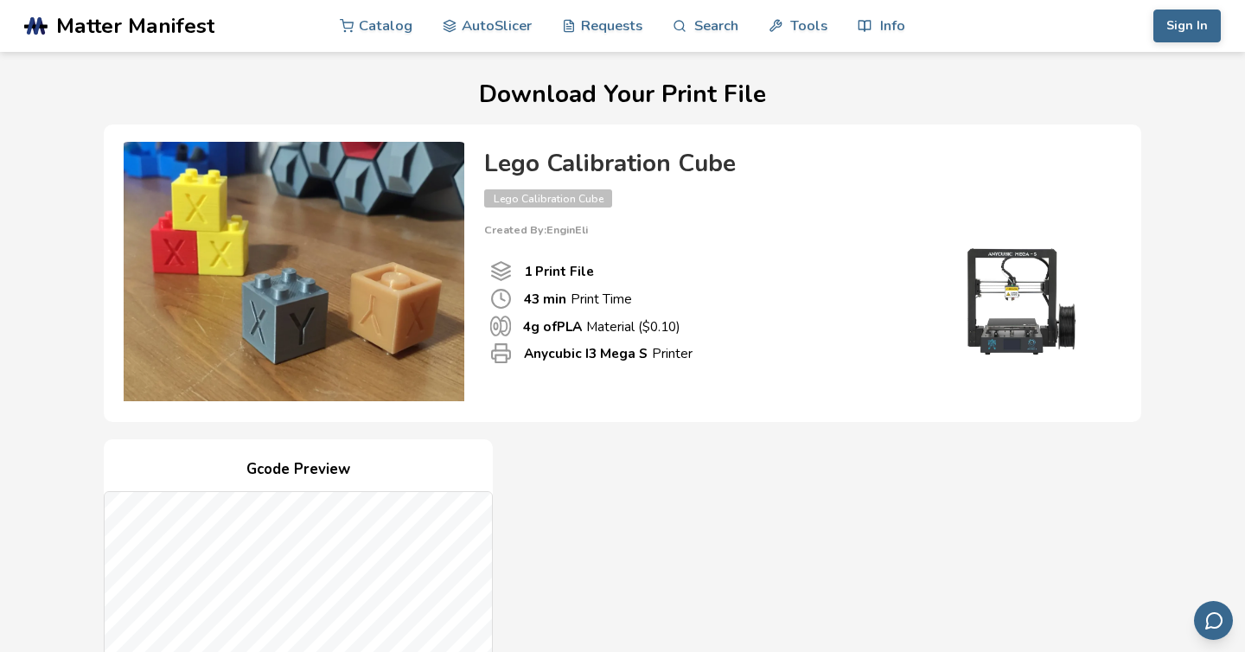
scroll to position [0, 0]
click at [397, 25] on link "Catalog" at bounding box center [376, 25] width 73 height 52
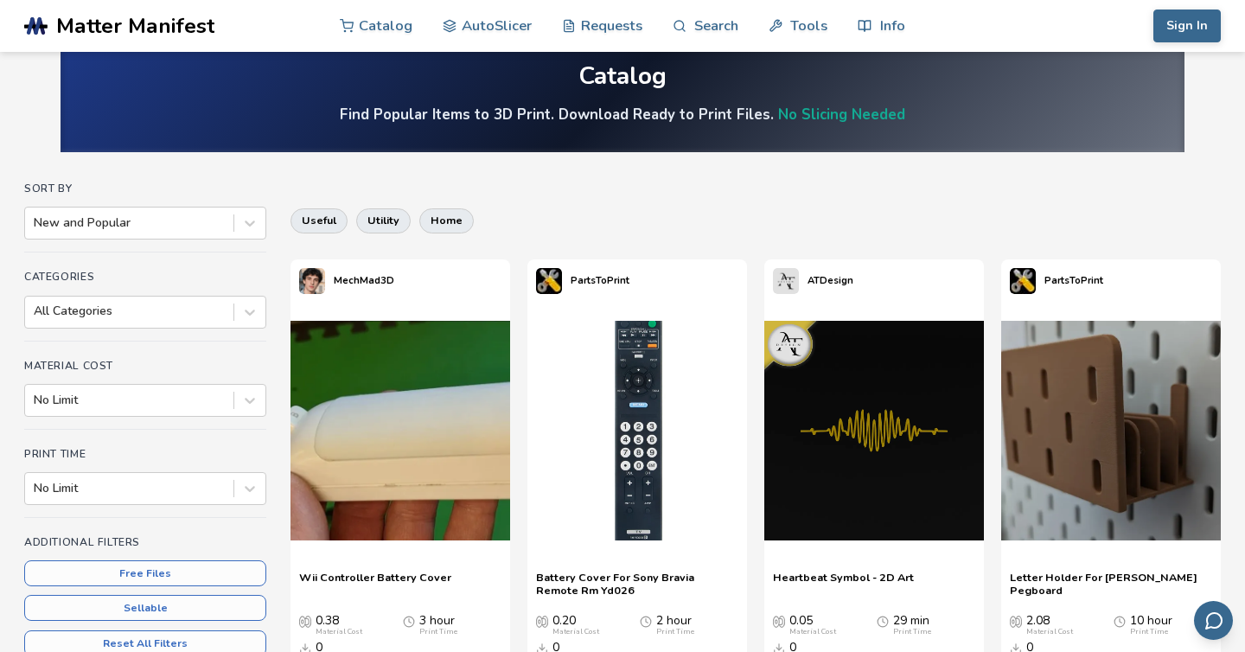
scroll to position [11, 0]
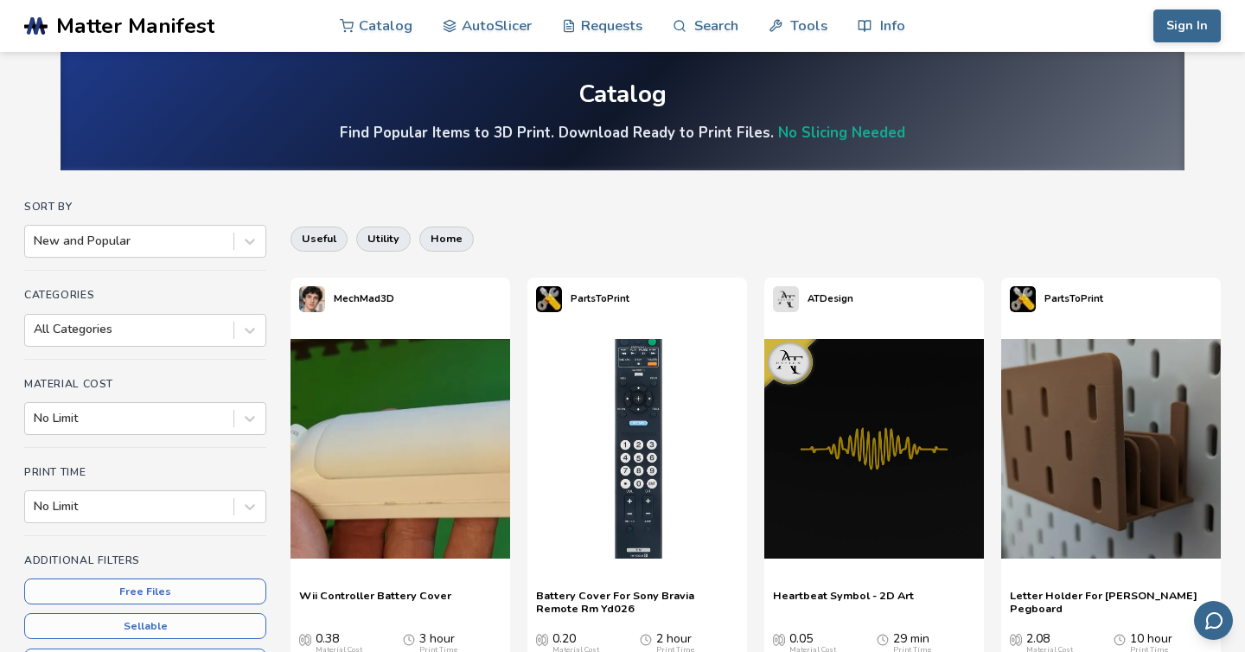
click at [264, 221] on div "Sort By New and Popular" at bounding box center [145, 236] width 242 height 70
click at [253, 233] on icon at bounding box center [249, 241] width 17 height 17
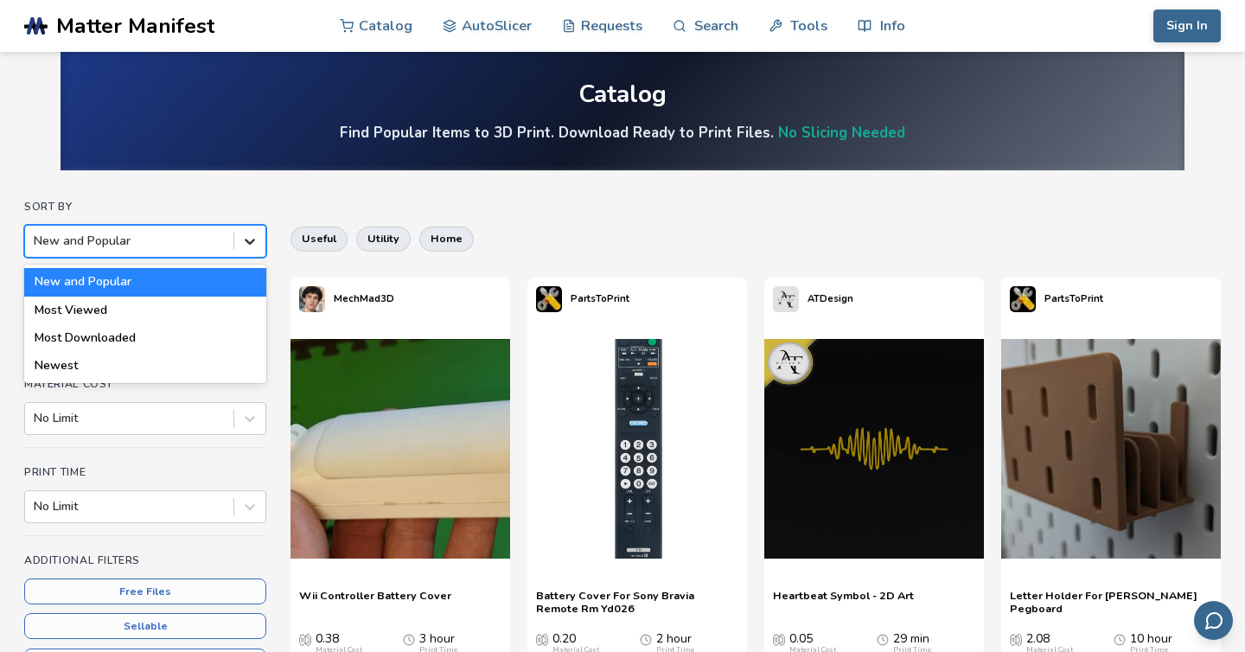
click at [250, 227] on div at bounding box center [249, 241] width 31 height 31
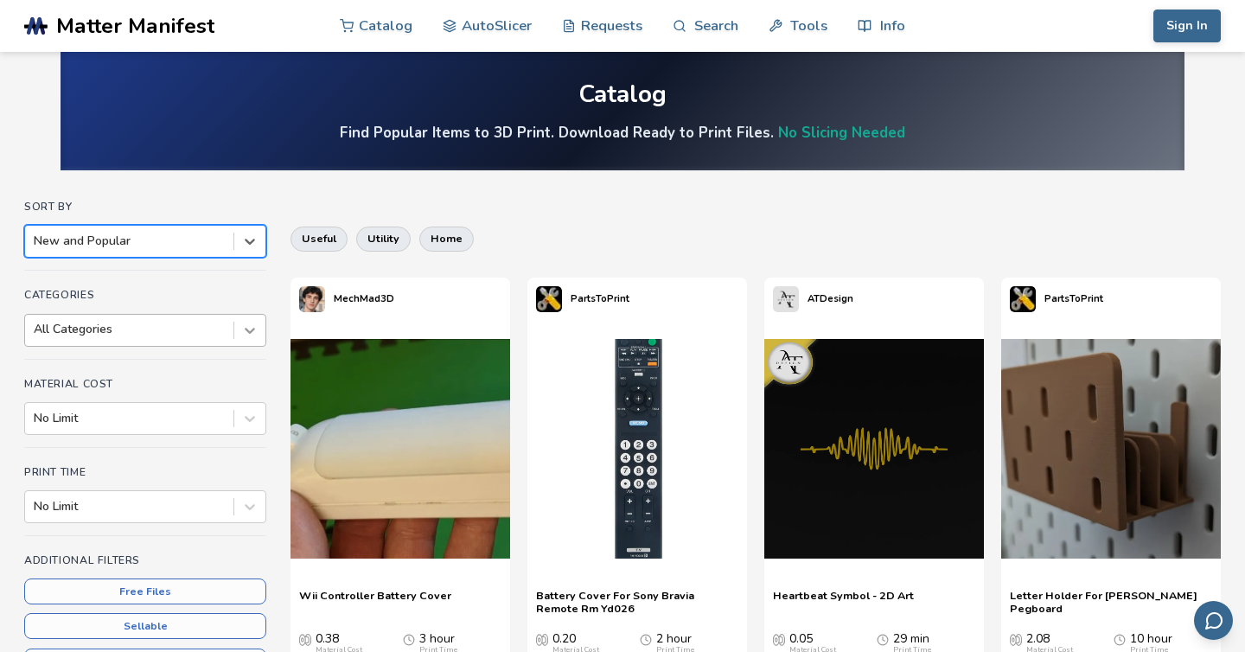
click at [247, 332] on icon at bounding box center [249, 330] width 17 height 17
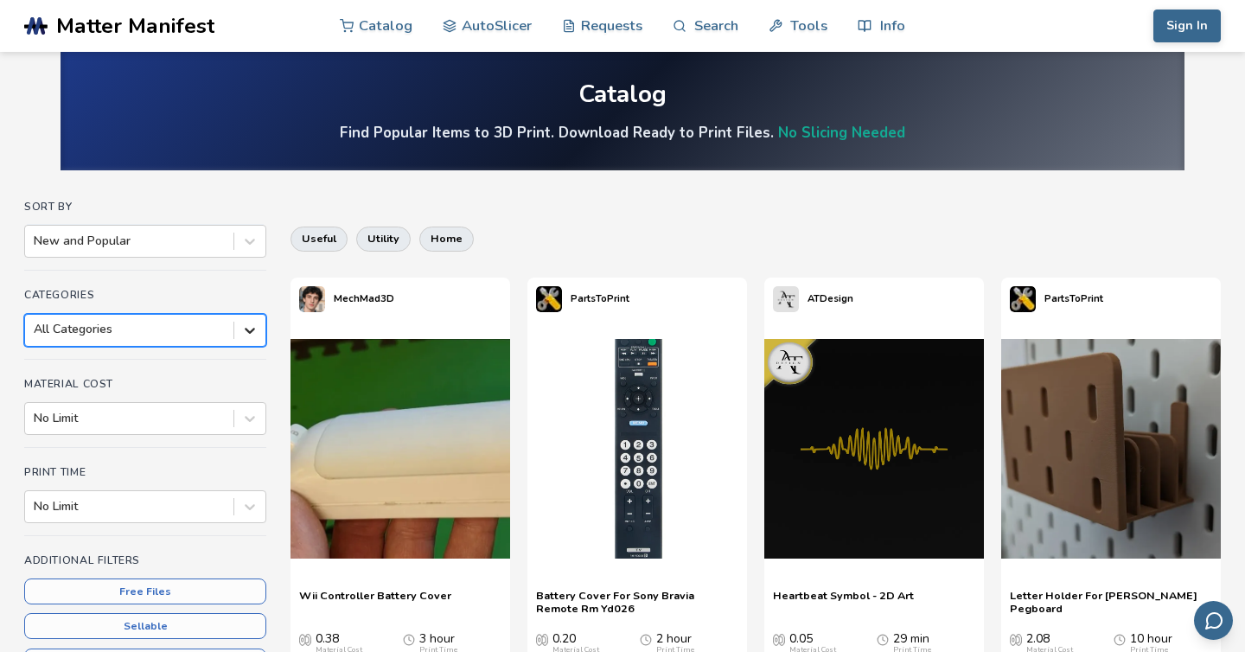
click at [250, 326] on icon at bounding box center [249, 330] width 17 height 17
click at [251, 411] on icon at bounding box center [249, 418] width 17 height 17
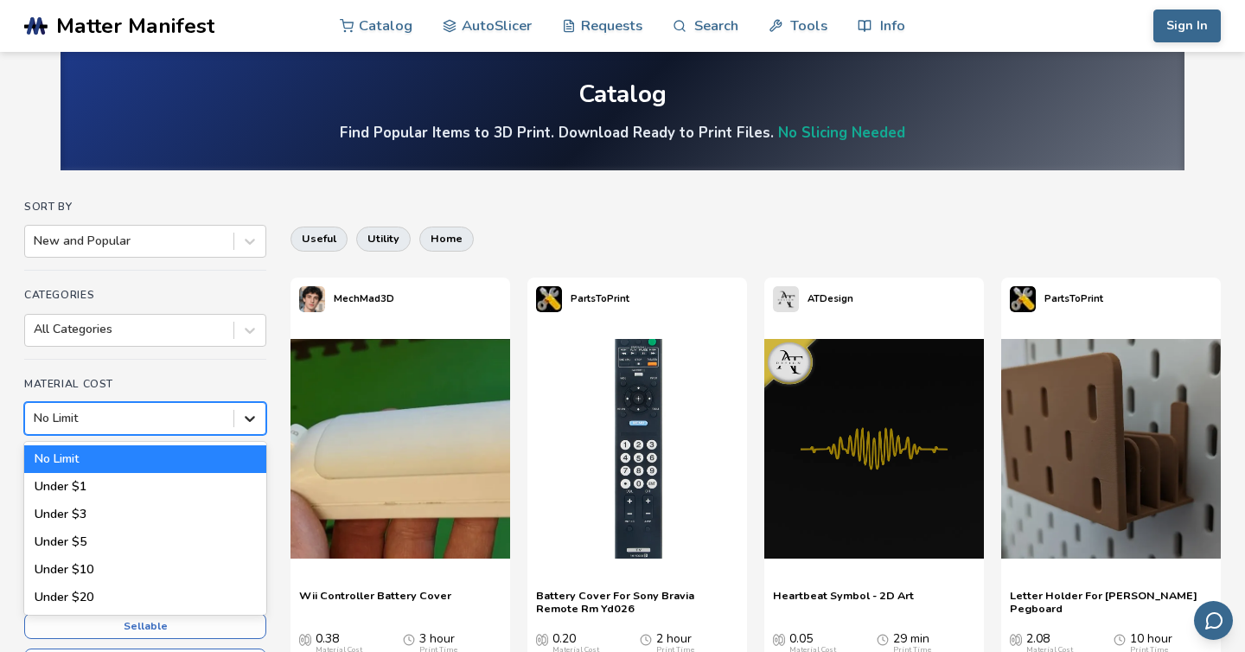
click at [249, 418] on icon at bounding box center [249, 418] width 17 height 17
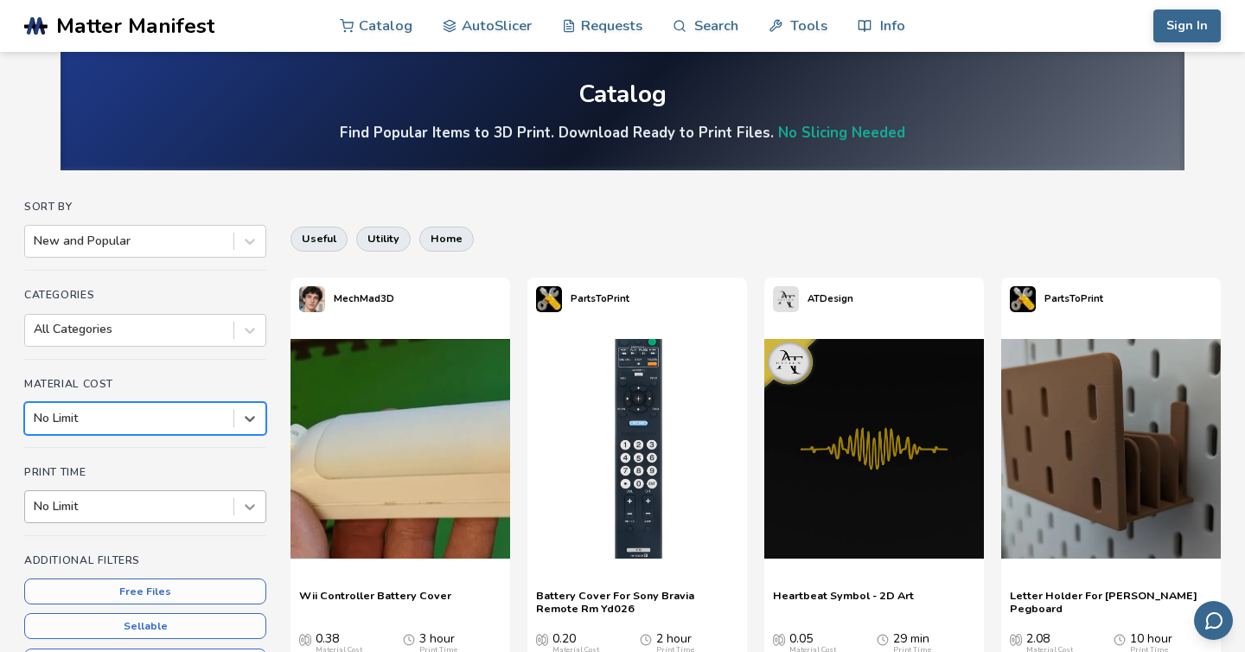
scroll to position [97, 0]
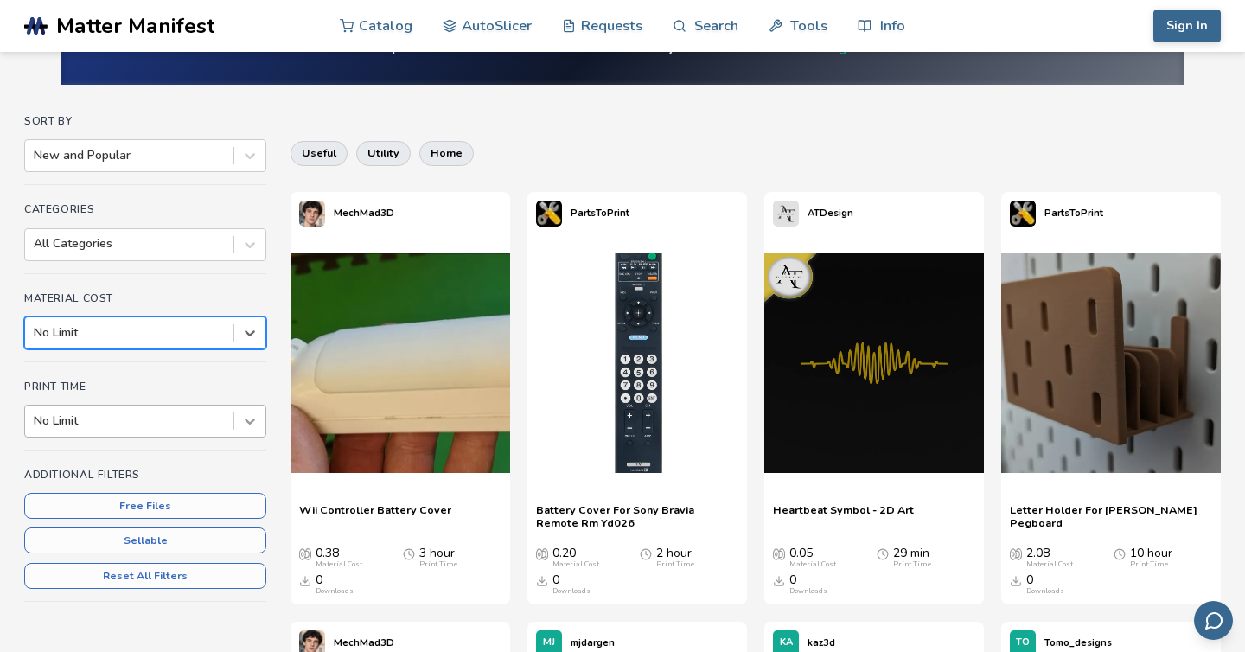
click at [252, 438] on div "No Limit" at bounding box center [145, 421] width 242 height 33
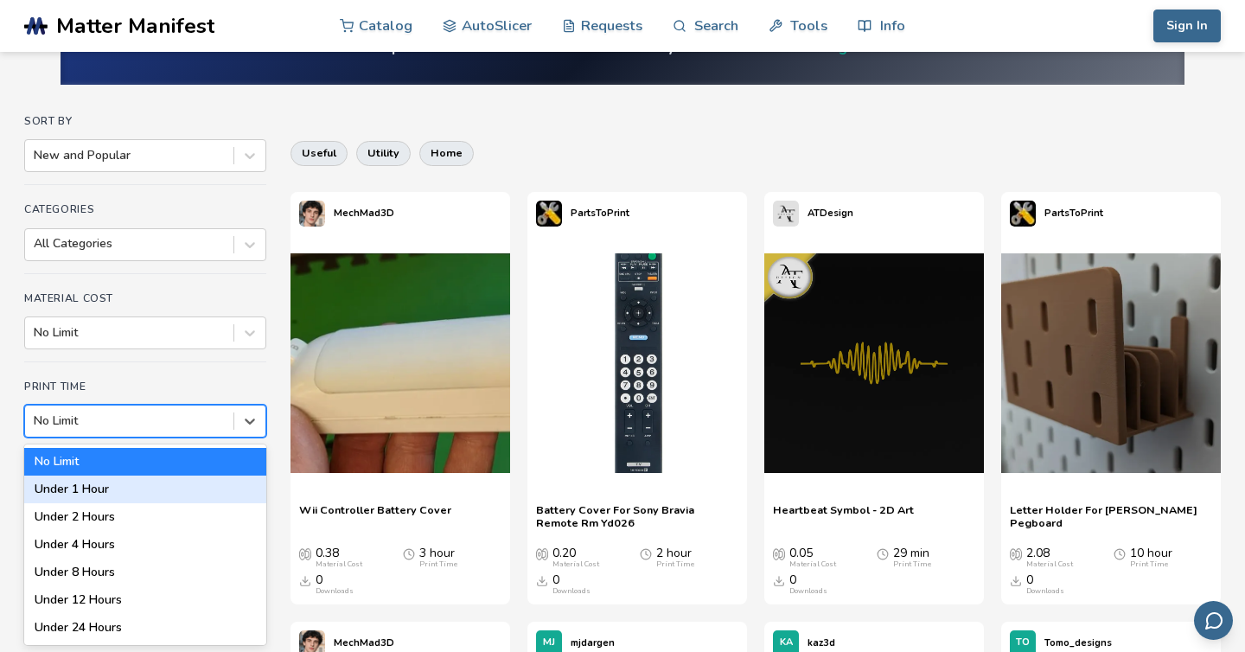
click at [195, 486] on div "Under 1 Hour" at bounding box center [145, 490] width 242 height 28
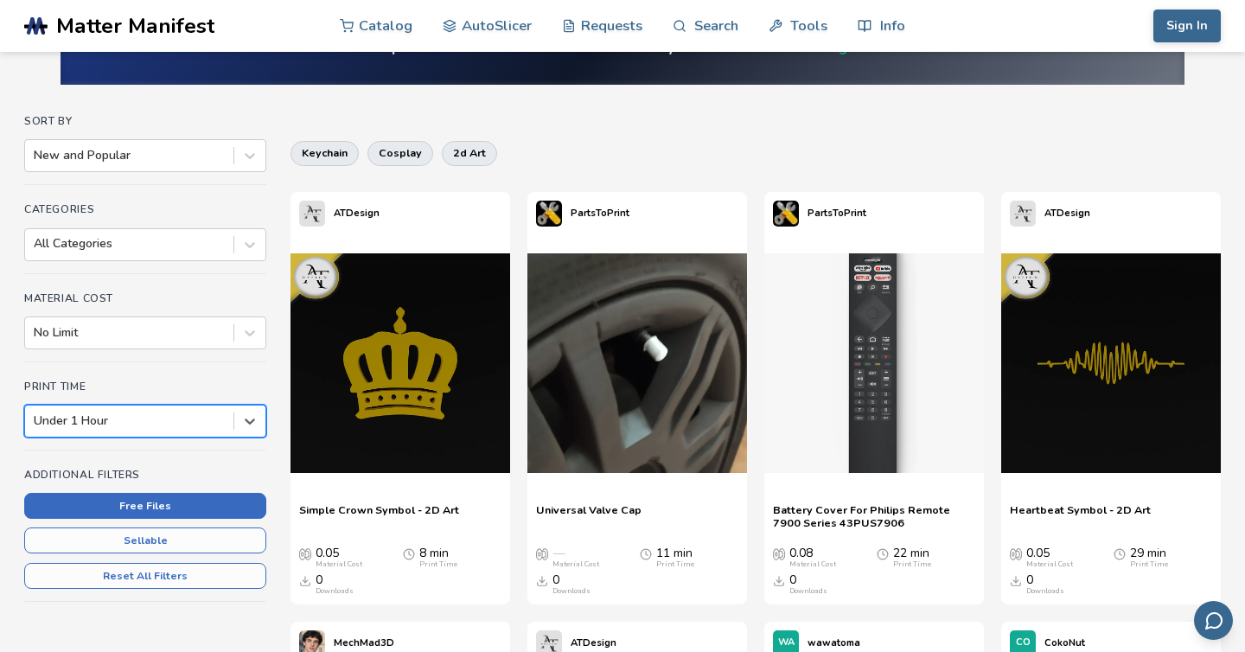
click at [204, 499] on button "Free Files" at bounding box center [145, 506] width 242 height 26
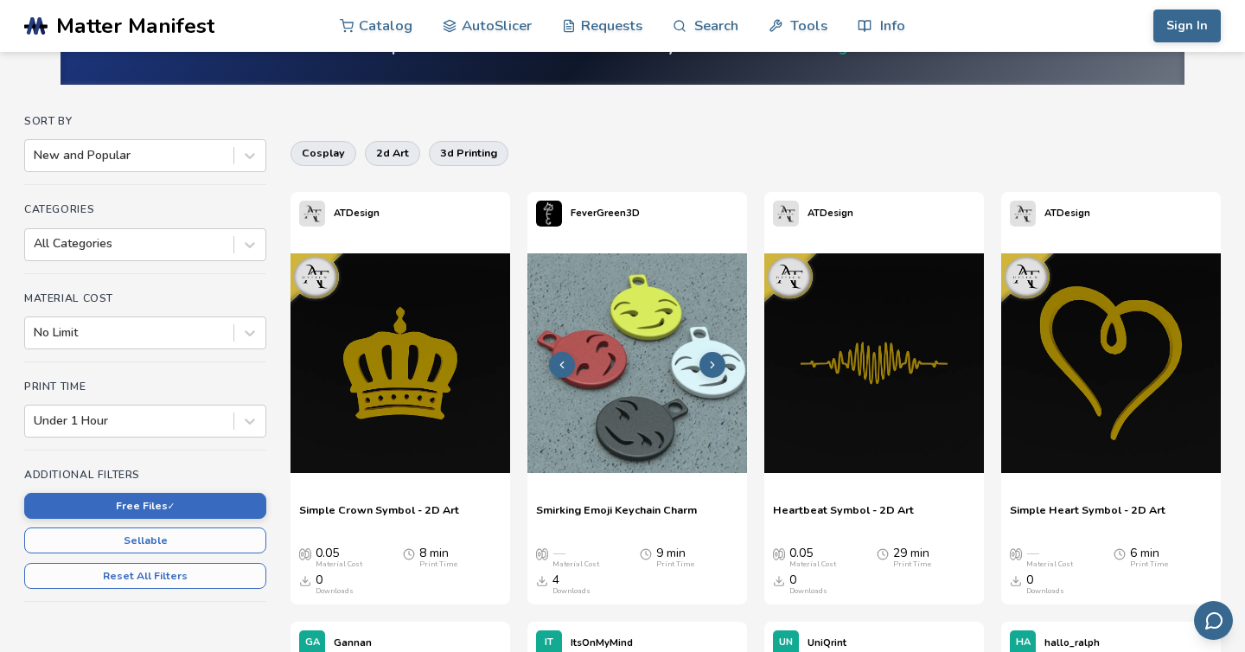
click at [637, 378] on img at bounding box center [637, 363] width 220 height 220
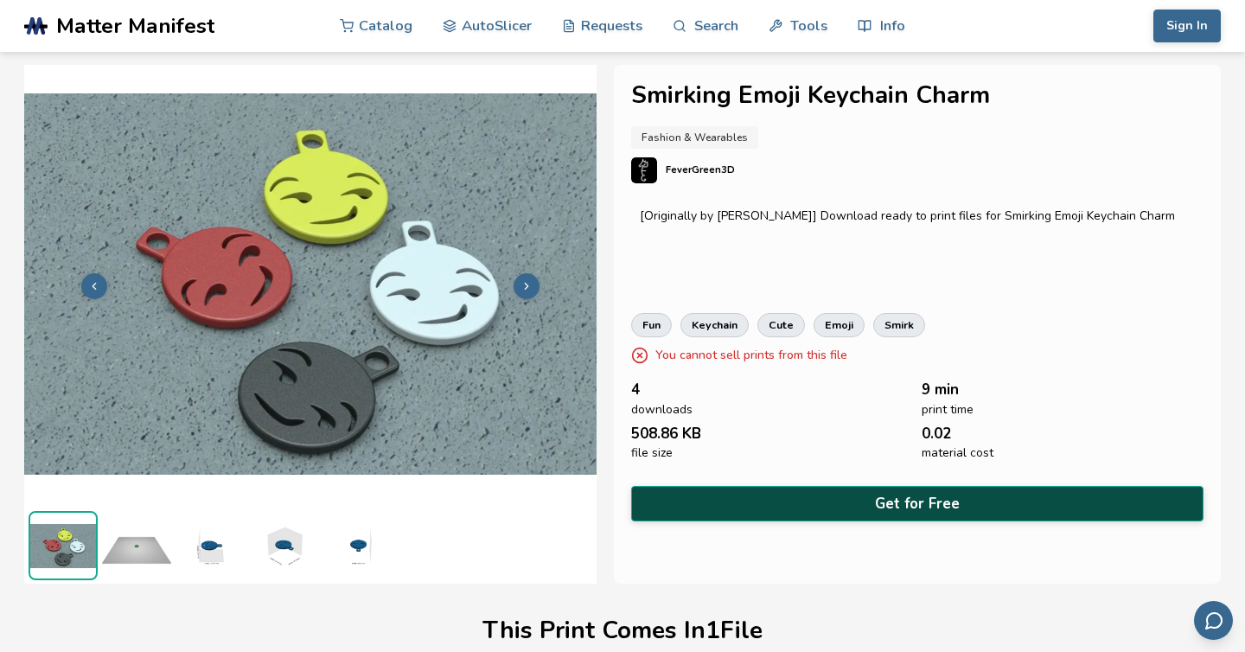
click at [853, 496] on button "Get for Free" at bounding box center [917, 503] width 572 height 35
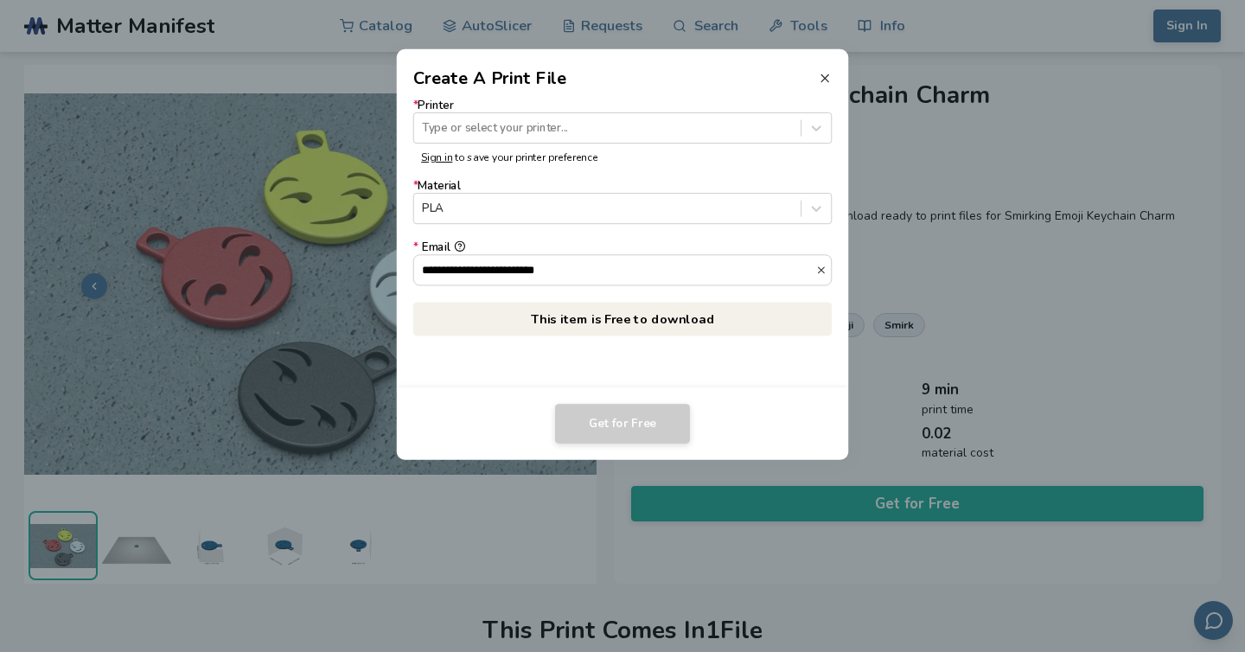
click at [825, 73] on icon at bounding box center [825, 79] width 14 height 14
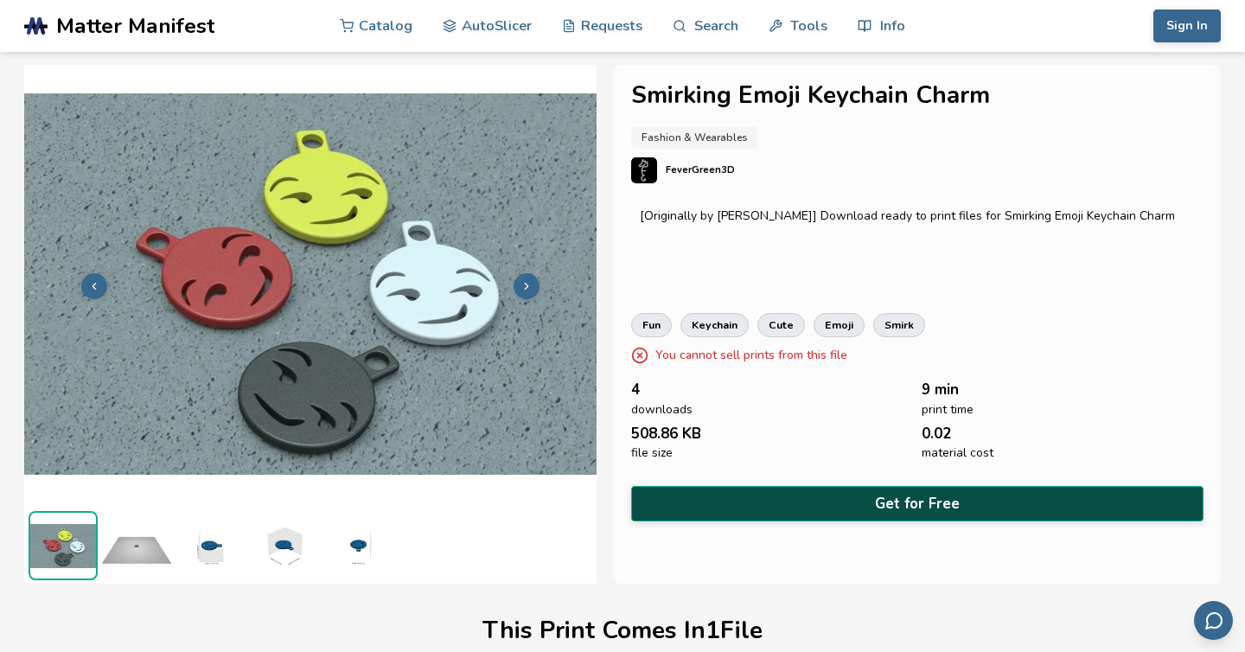
click at [893, 494] on button "Get for Free" at bounding box center [917, 503] width 572 height 35
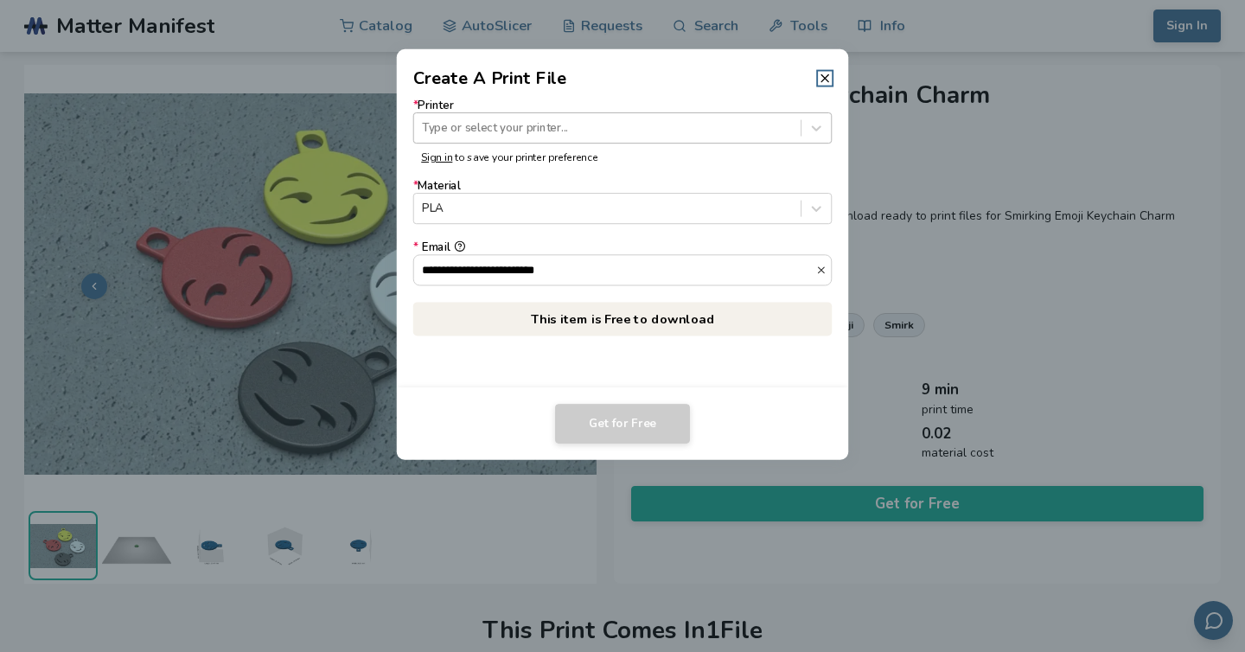
click at [507, 131] on div at bounding box center [607, 127] width 370 height 16
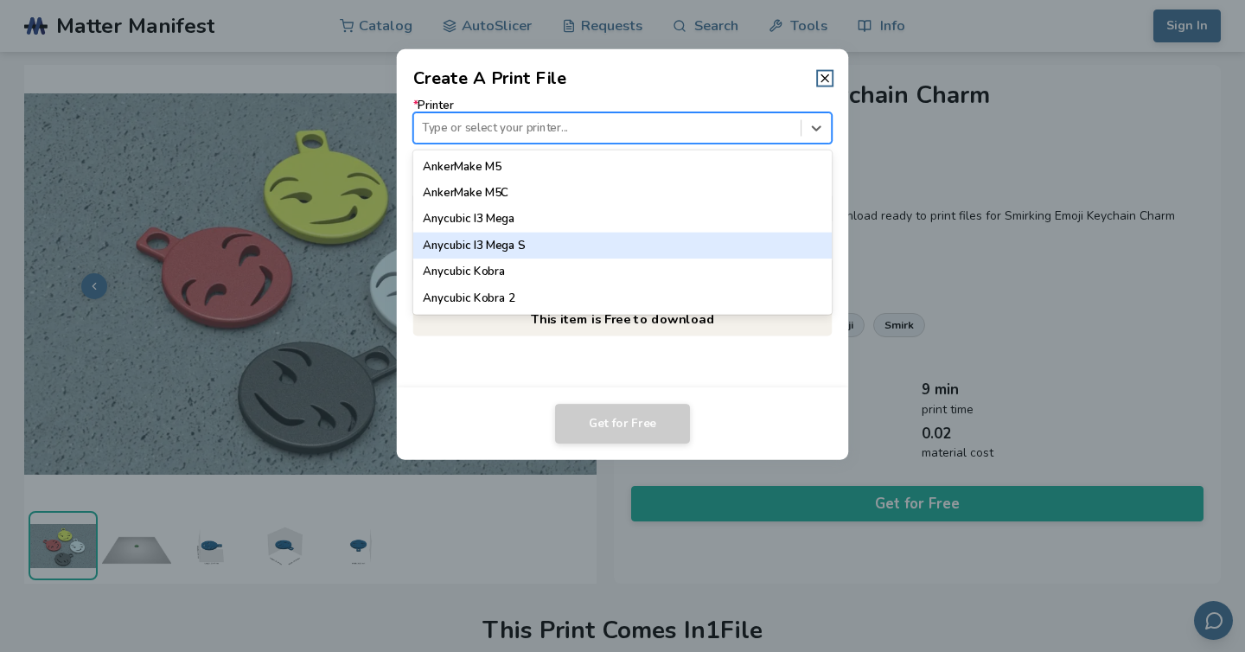
click at [508, 241] on div "Anycubic I3 Mega S" at bounding box center [622, 246] width 419 height 26
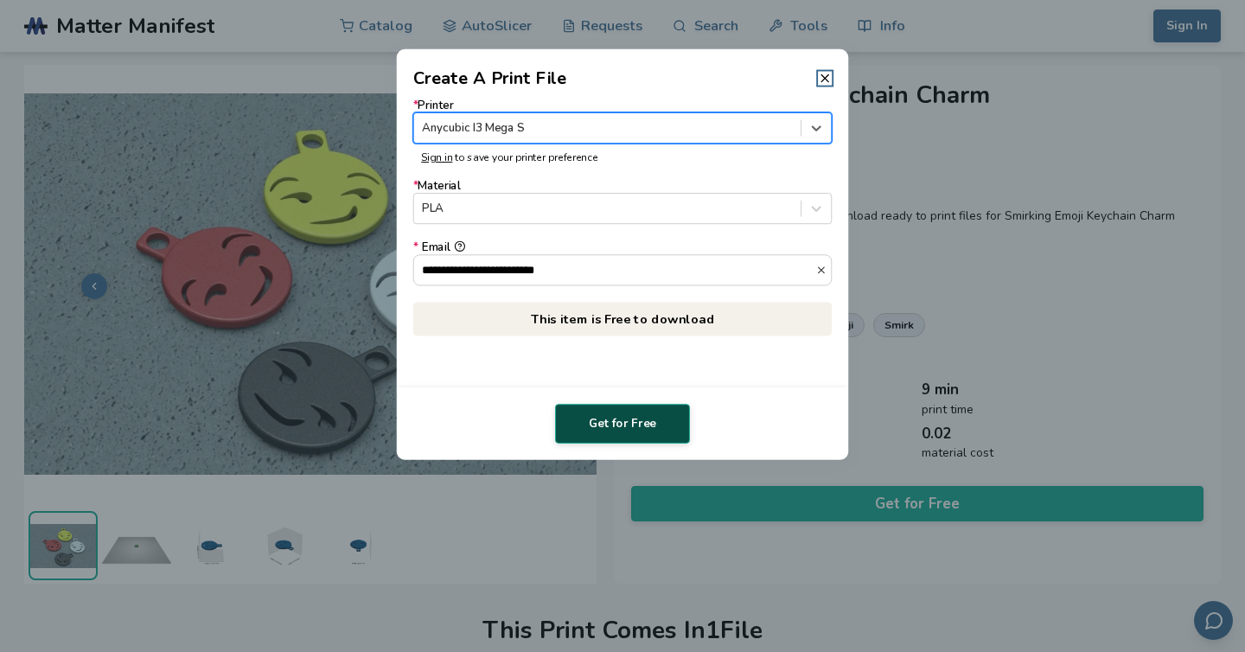
click at [606, 433] on button "Get for Free" at bounding box center [622, 424] width 135 height 40
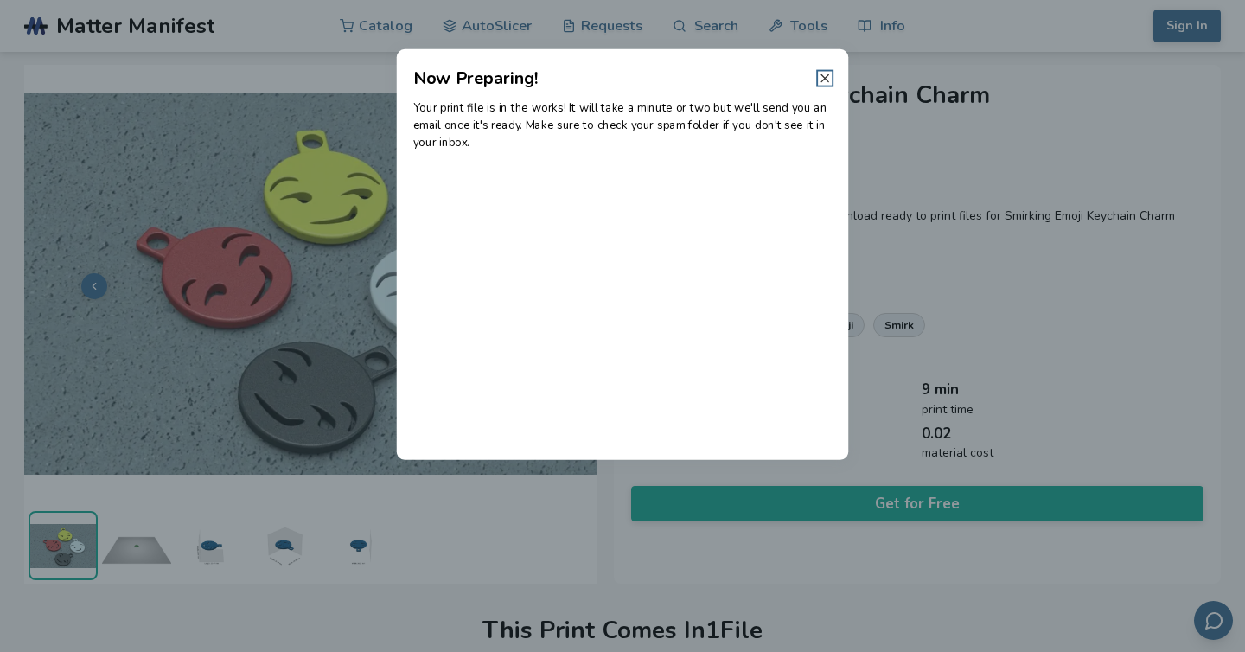
click at [822, 81] on icon at bounding box center [825, 79] width 14 height 14
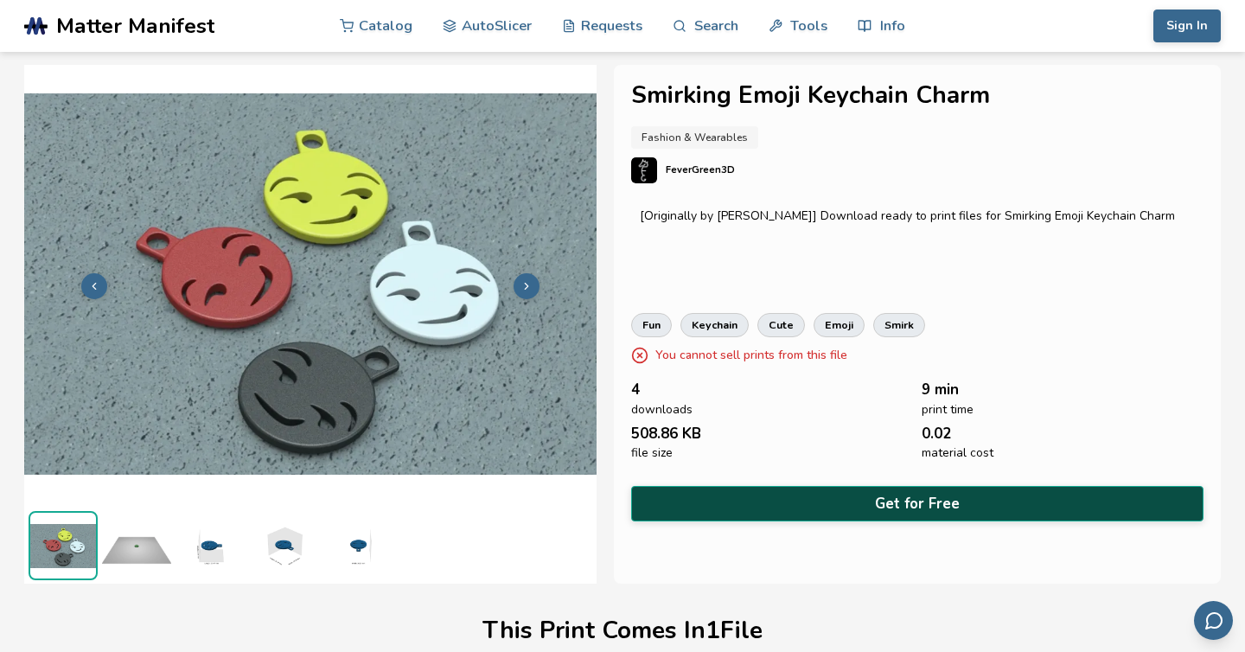
click at [885, 501] on button "Get for Free" at bounding box center [917, 503] width 572 height 35
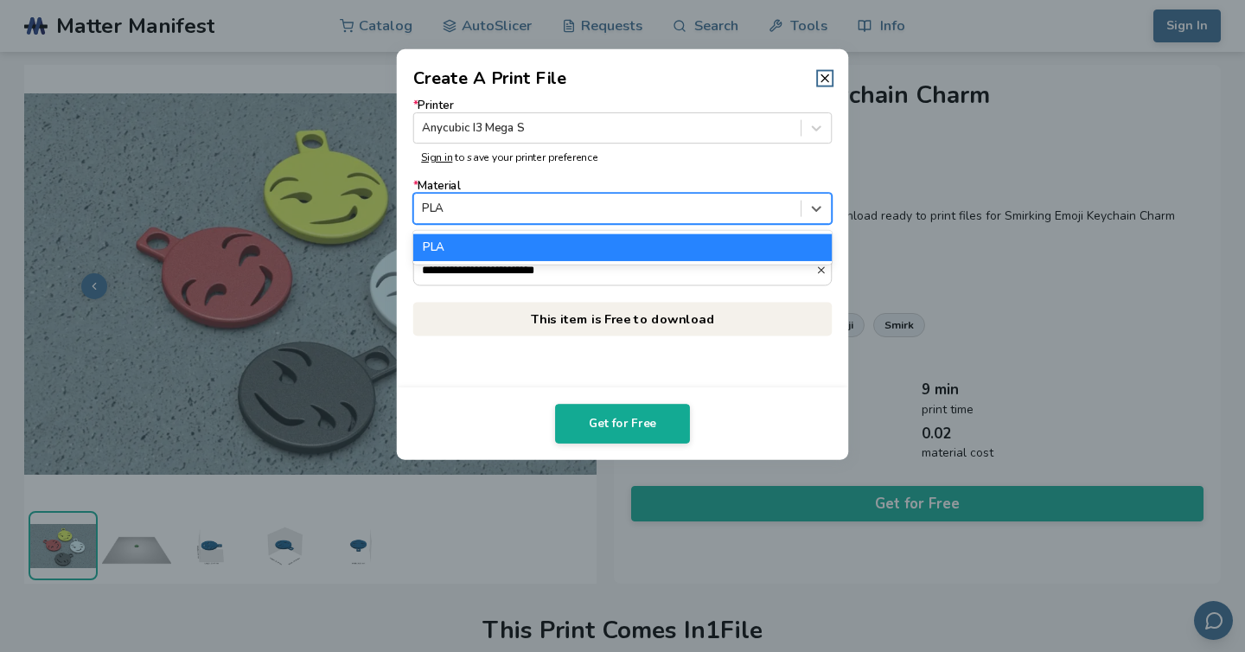
click at [545, 218] on div "PLA" at bounding box center [607, 208] width 386 height 23
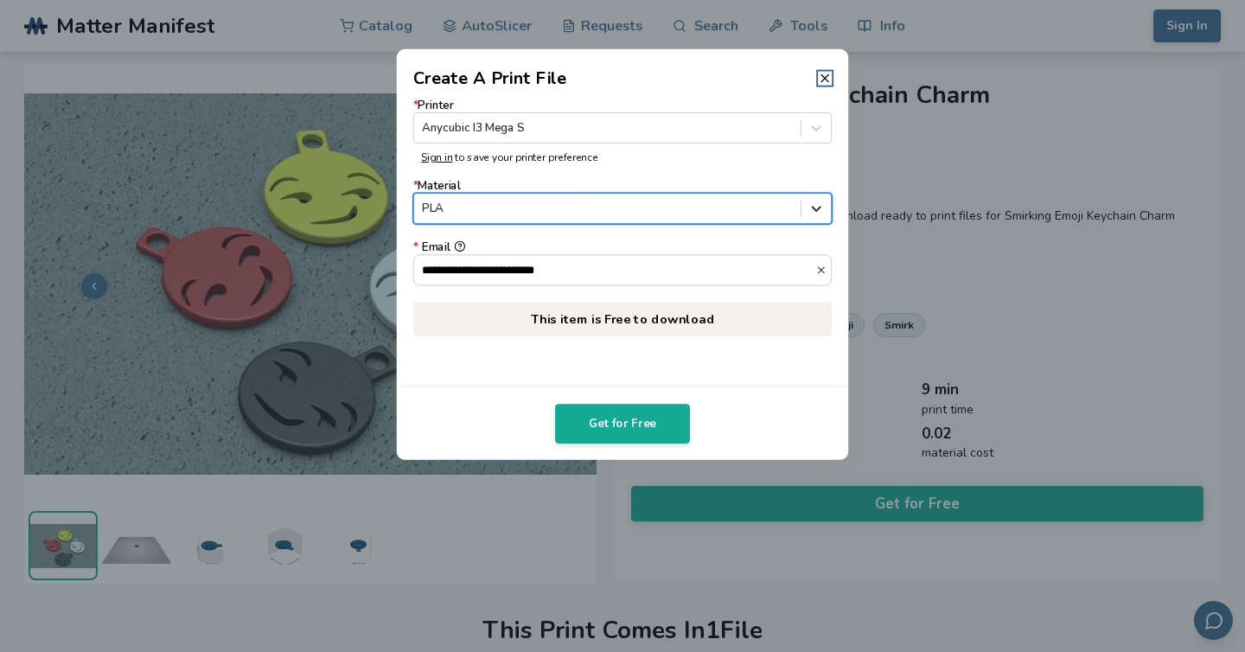
click at [814, 204] on icon at bounding box center [816, 209] width 16 height 16
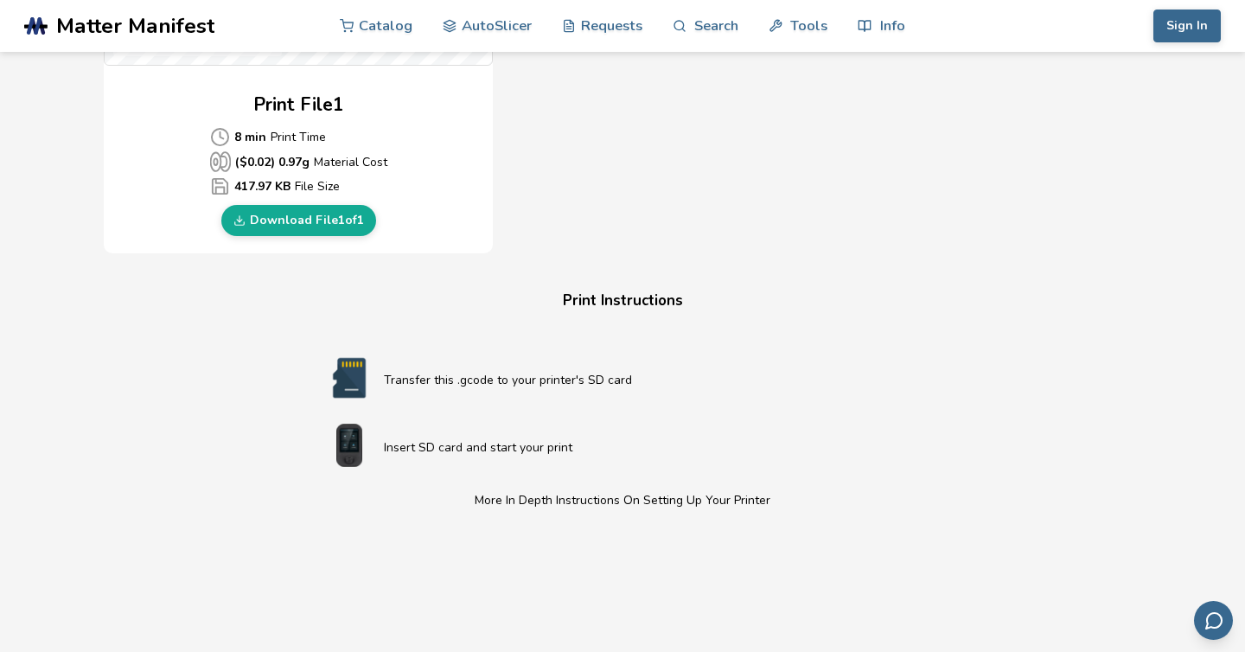
scroll to position [814, 0]
click at [300, 224] on link "Download File 1 of 1" at bounding box center [298, 221] width 155 height 31
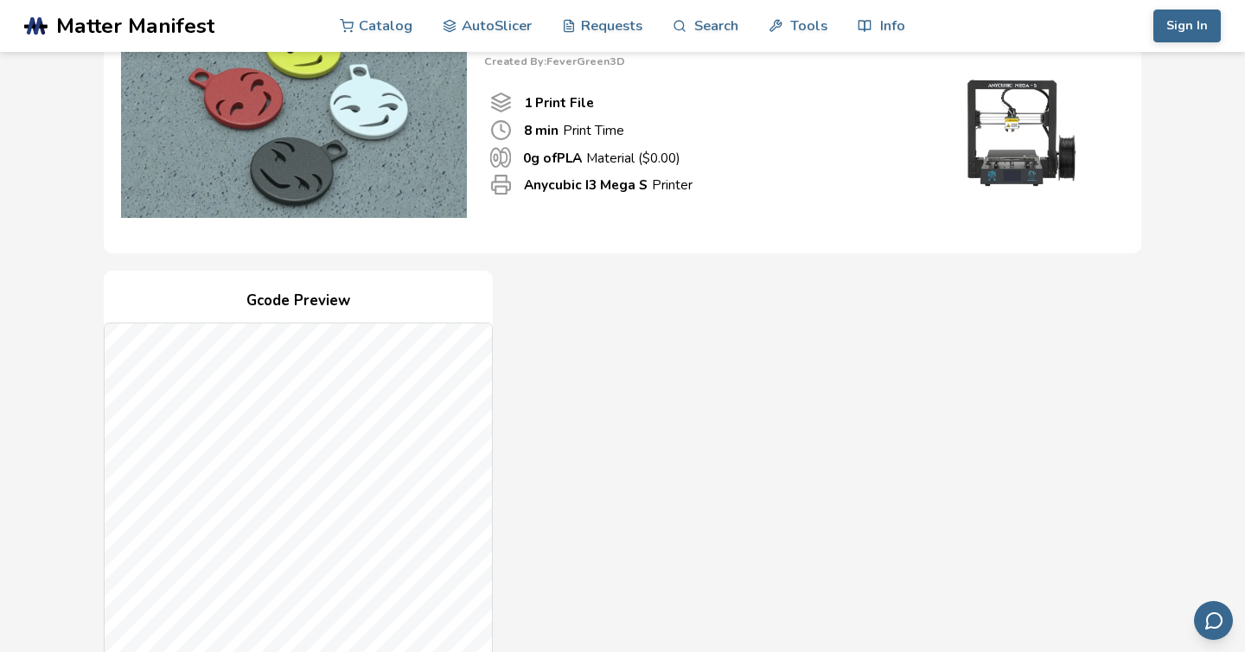
scroll to position [0, 0]
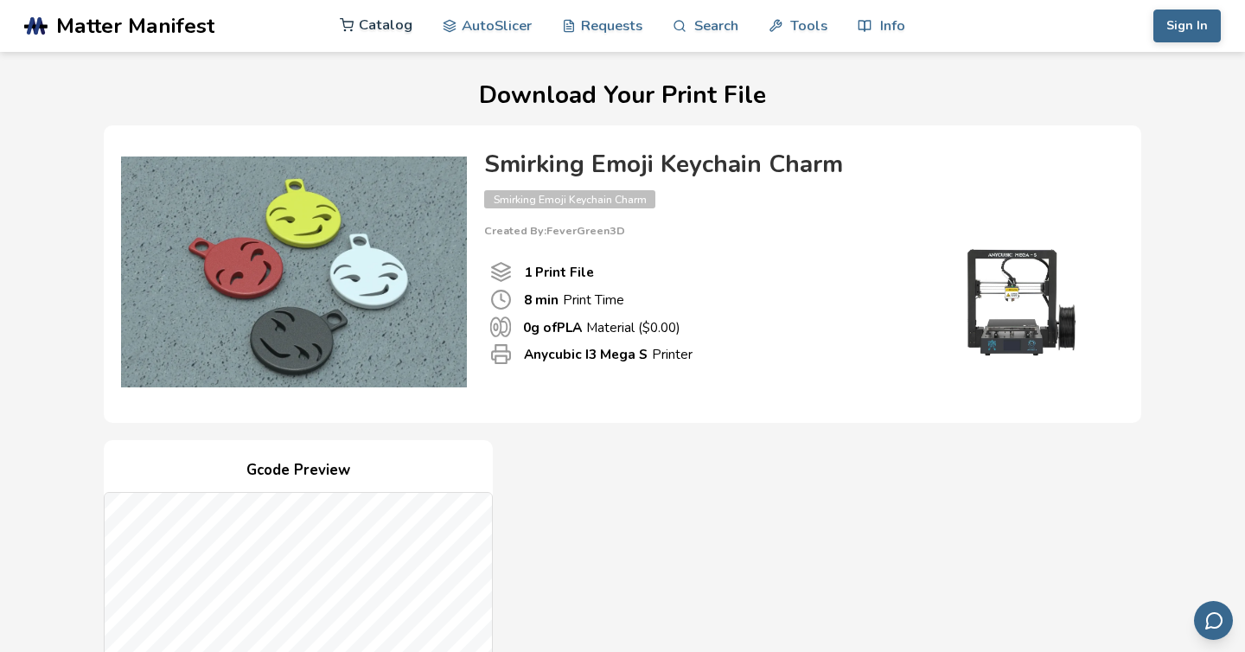
click at [377, 26] on link "Catalog" at bounding box center [376, 25] width 73 height 52
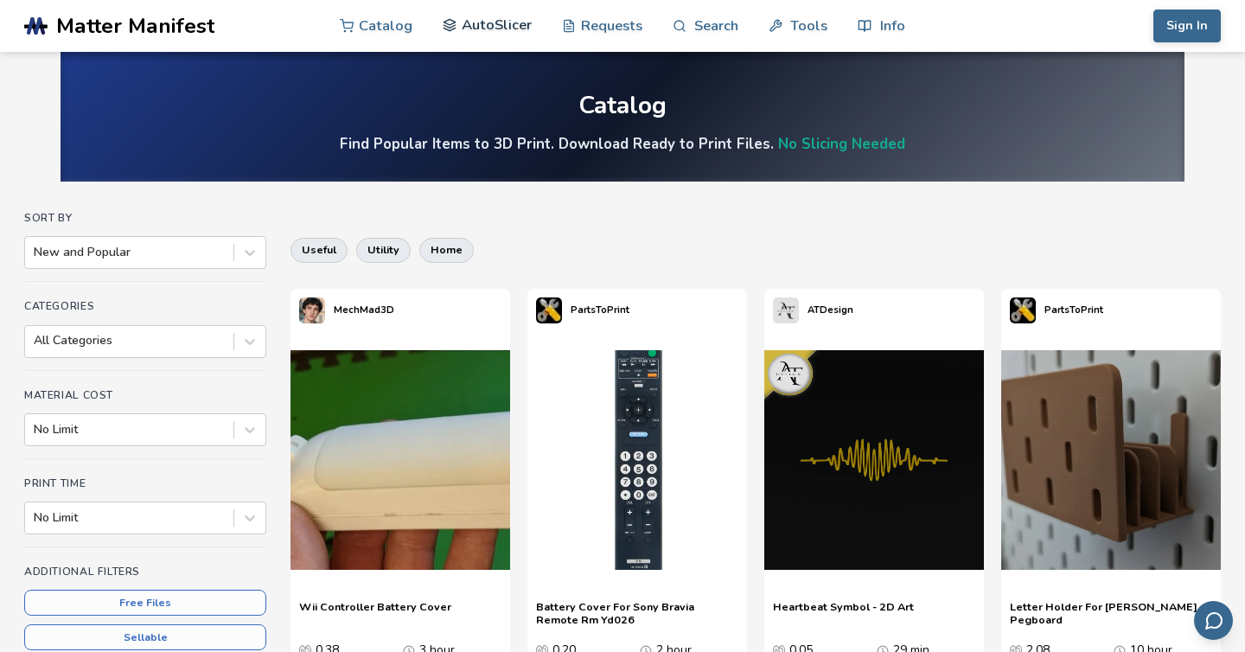
click at [472, 25] on link "AutoSlicer" at bounding box center [487, 25] width 89 height 52
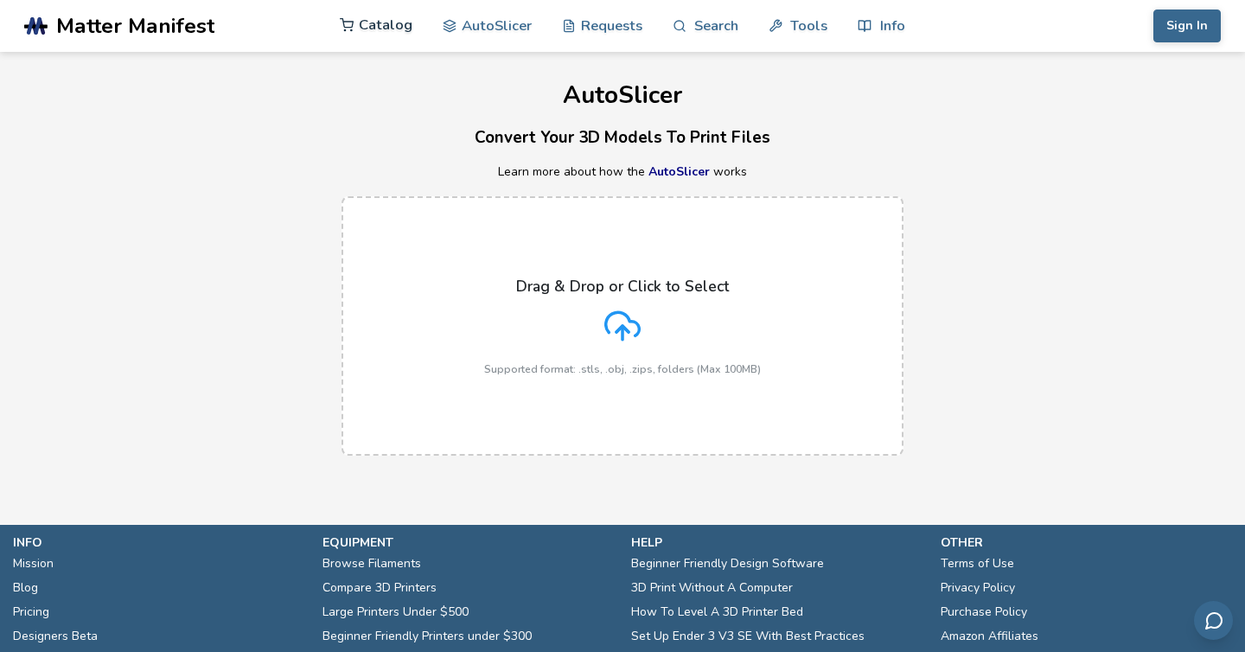
click at [364, 28] on link "Catalog" at bounding box center [376, 25] width 73 height 52
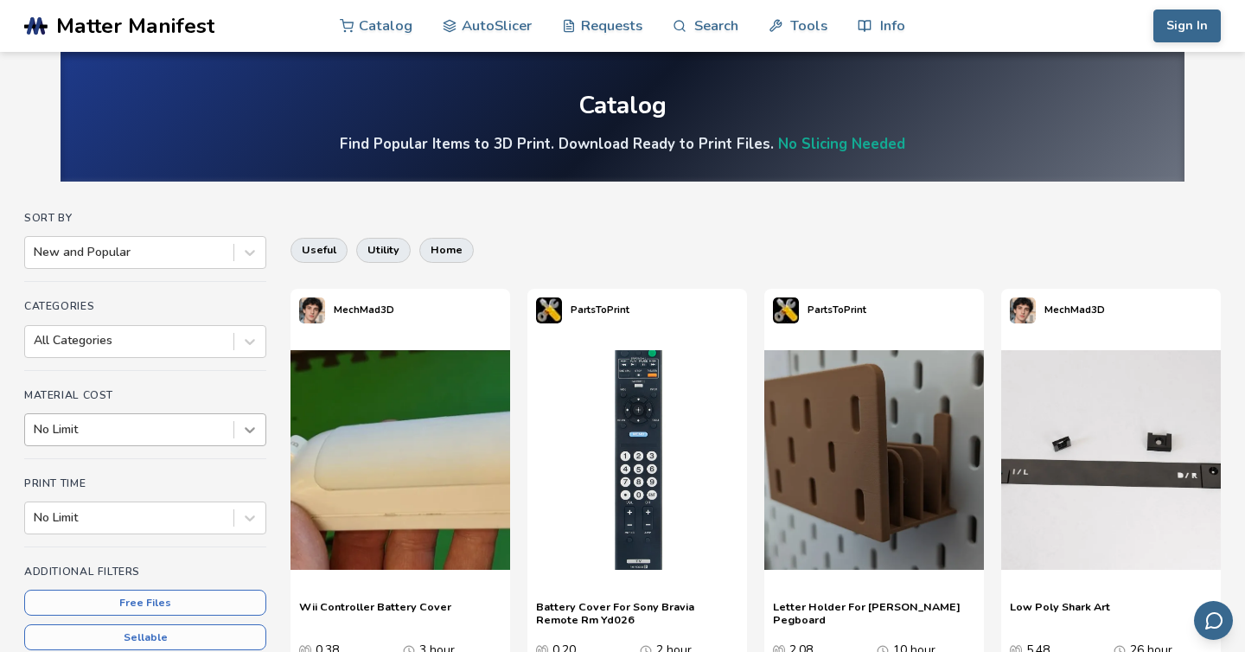
click at [247, 424] on icon at bounding box center [249, 429] width 17 height 17
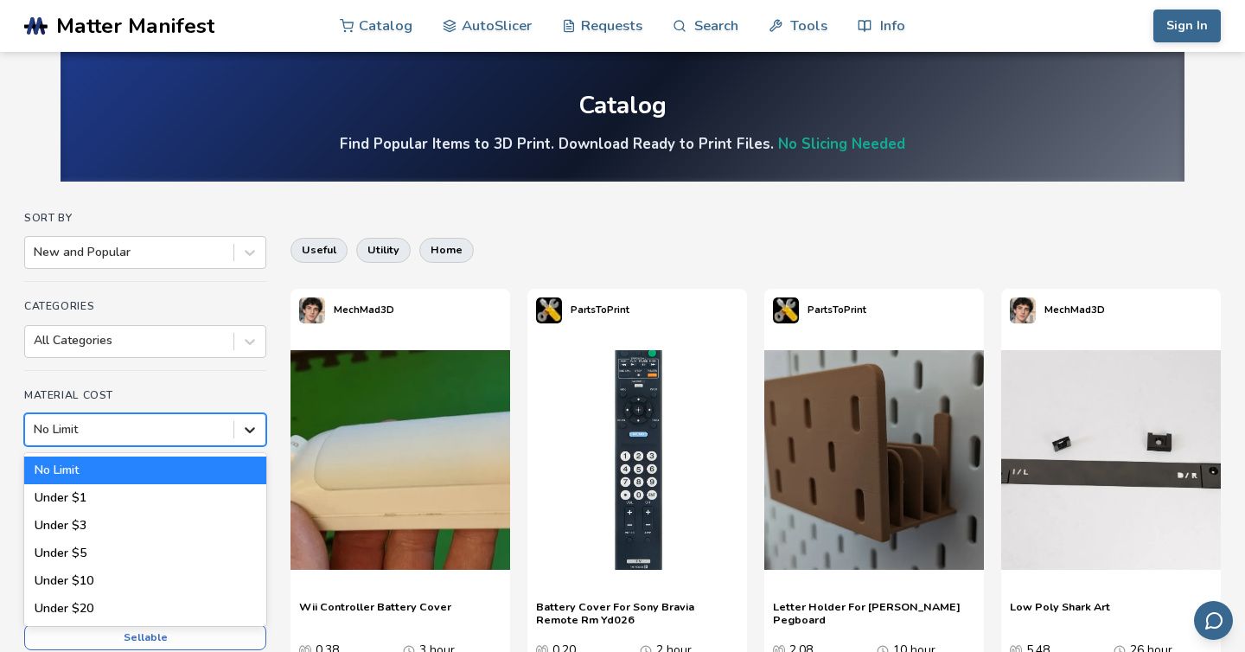
click at [253, 431] on icon at bounding box center [249, 429] width 17 height 17
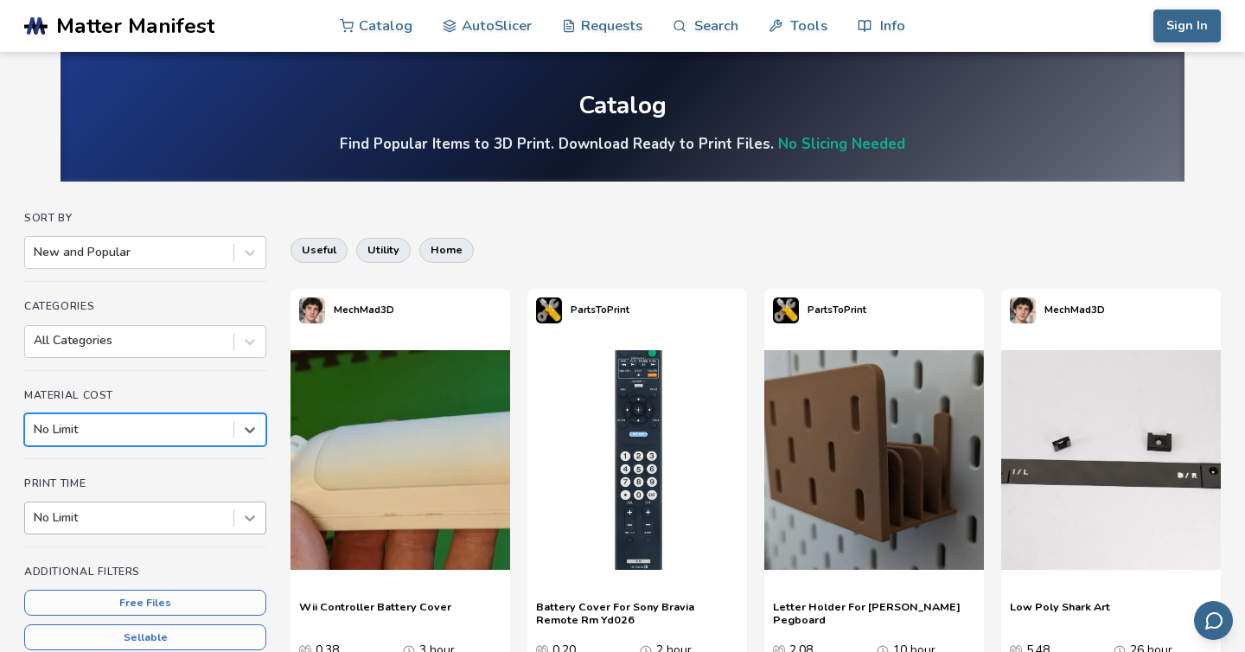
scroll to position [97, 0]
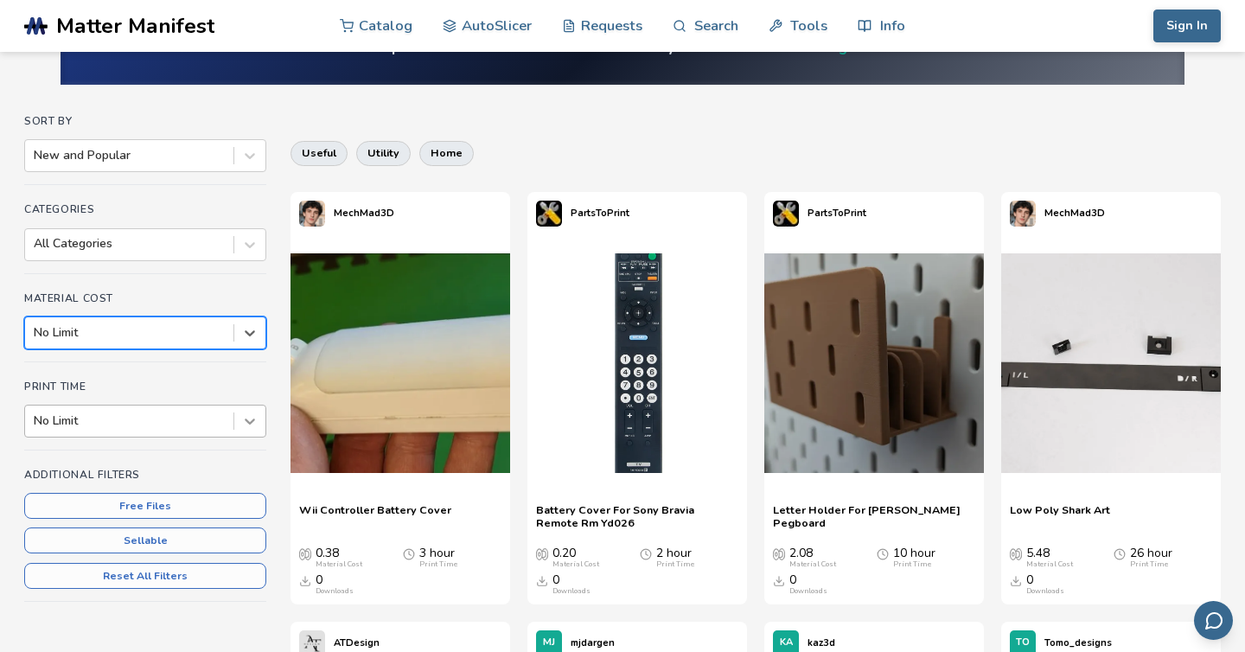
click at [252, 438] on div "No Limit" at bounding box center [145, 421] width 242 height 33
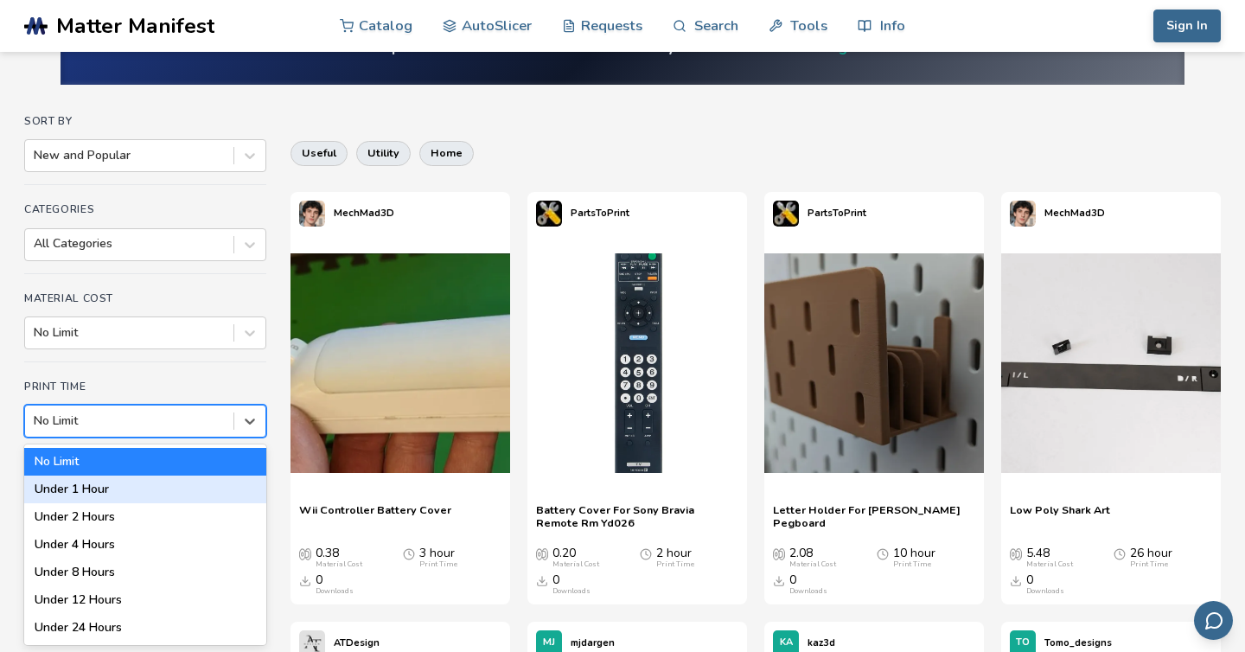
click at [215, 489] on div "Under 1 Hour" at bounding box center [145, 490] width 242 height 28
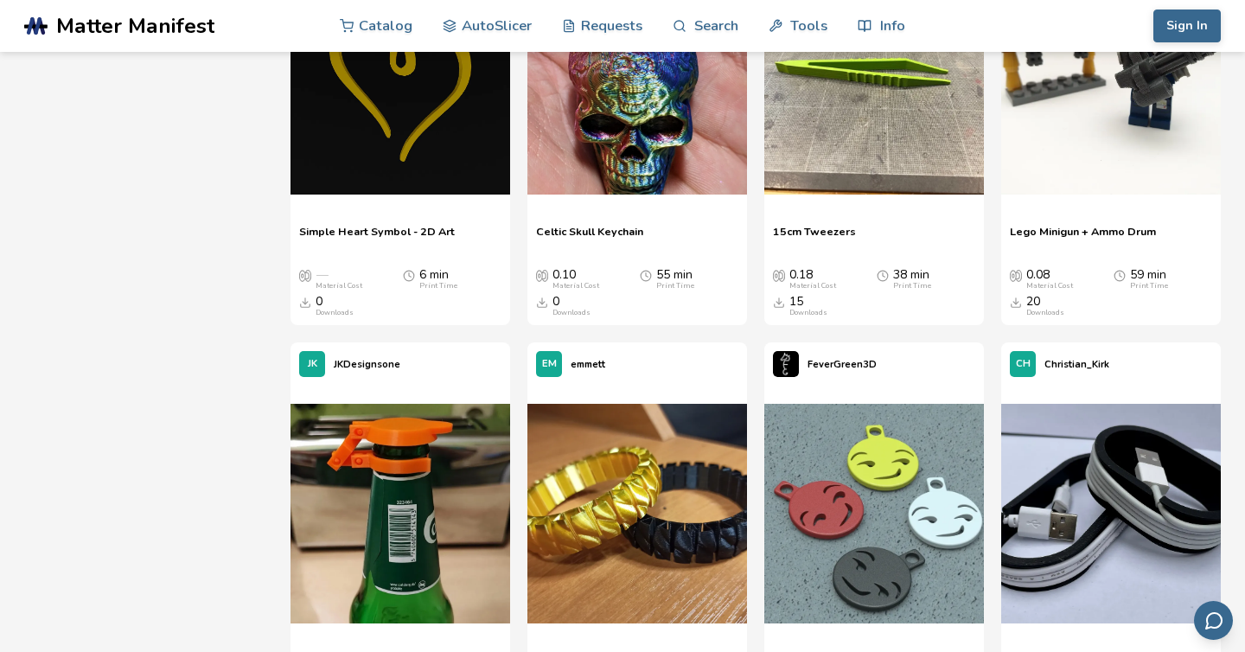
scroll to position [807, 0]
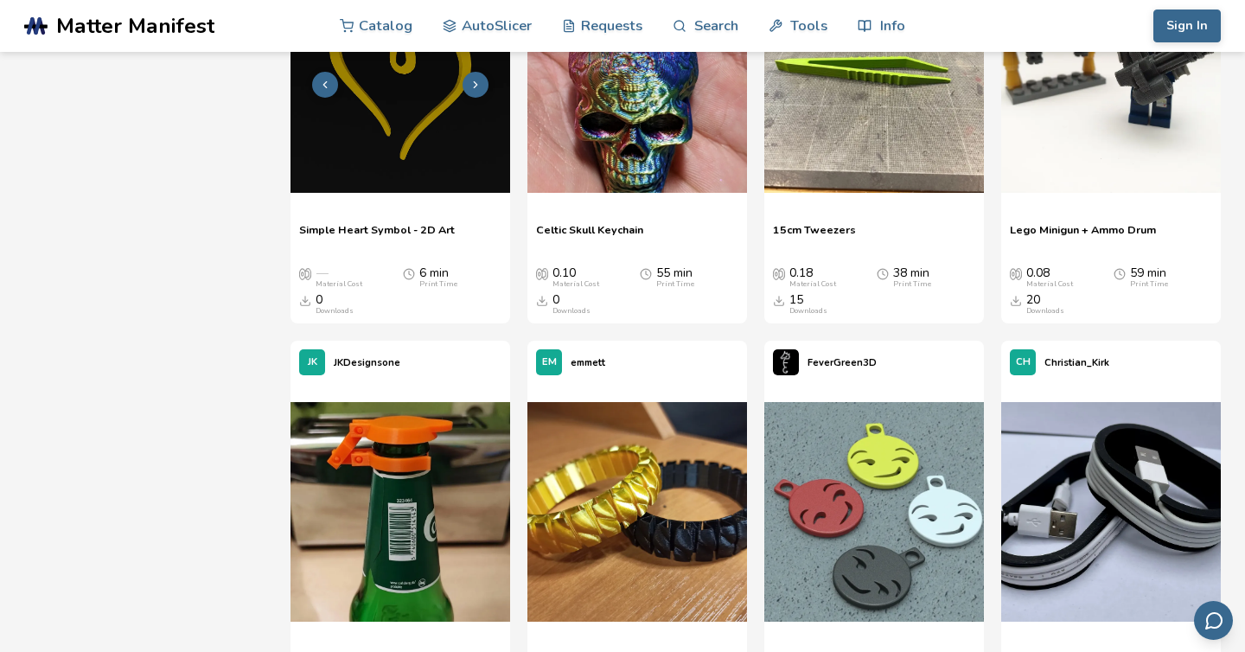
click at [394, 201] on div at bounding box center [401, 84] width 220 height 259
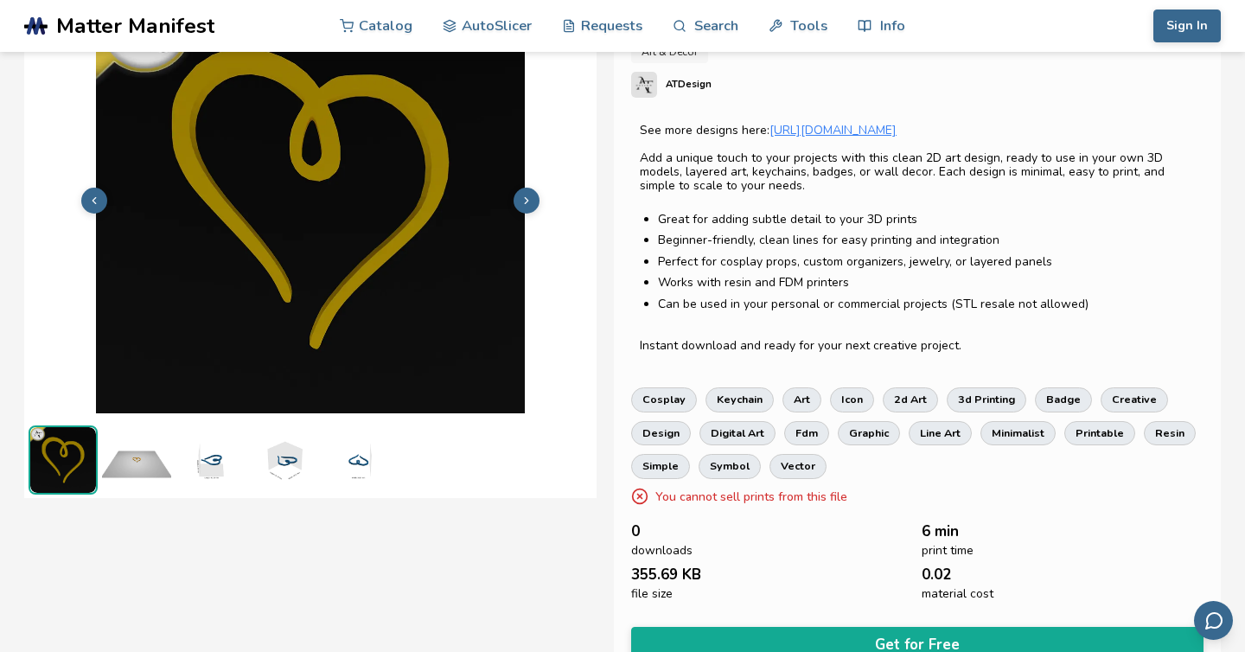
scroll to position [98, 0]
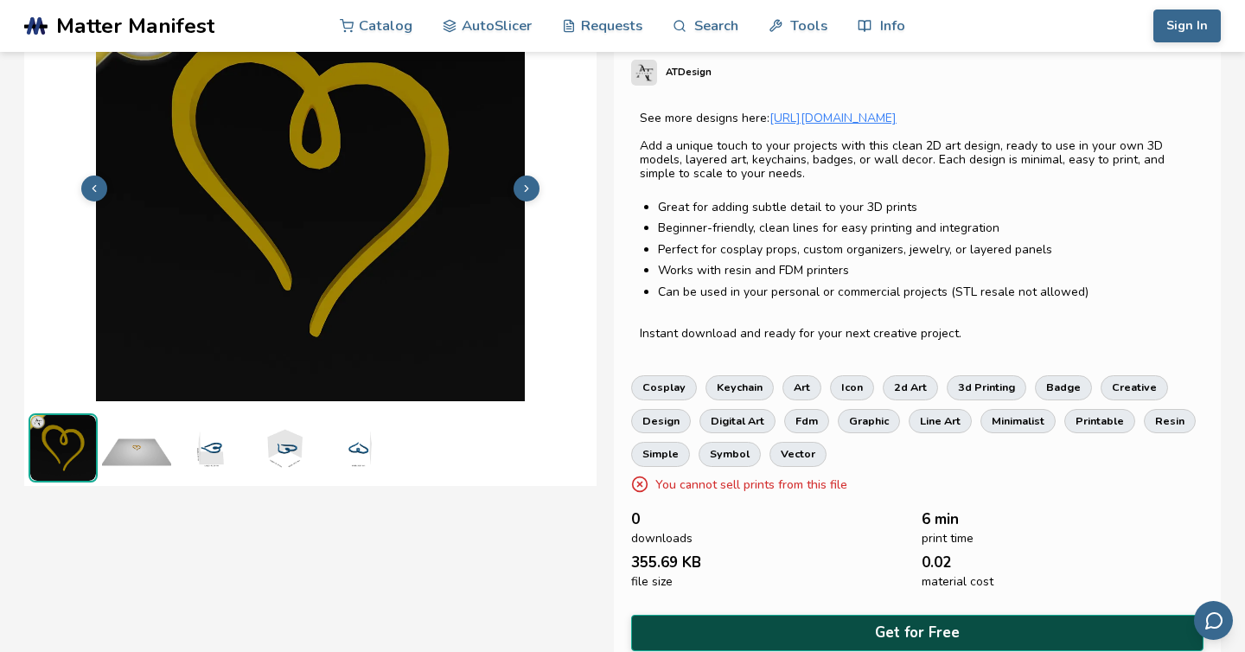
click at [871, 634] on button "Get for Free" at bounding box center [917, 632] width 572 height 35
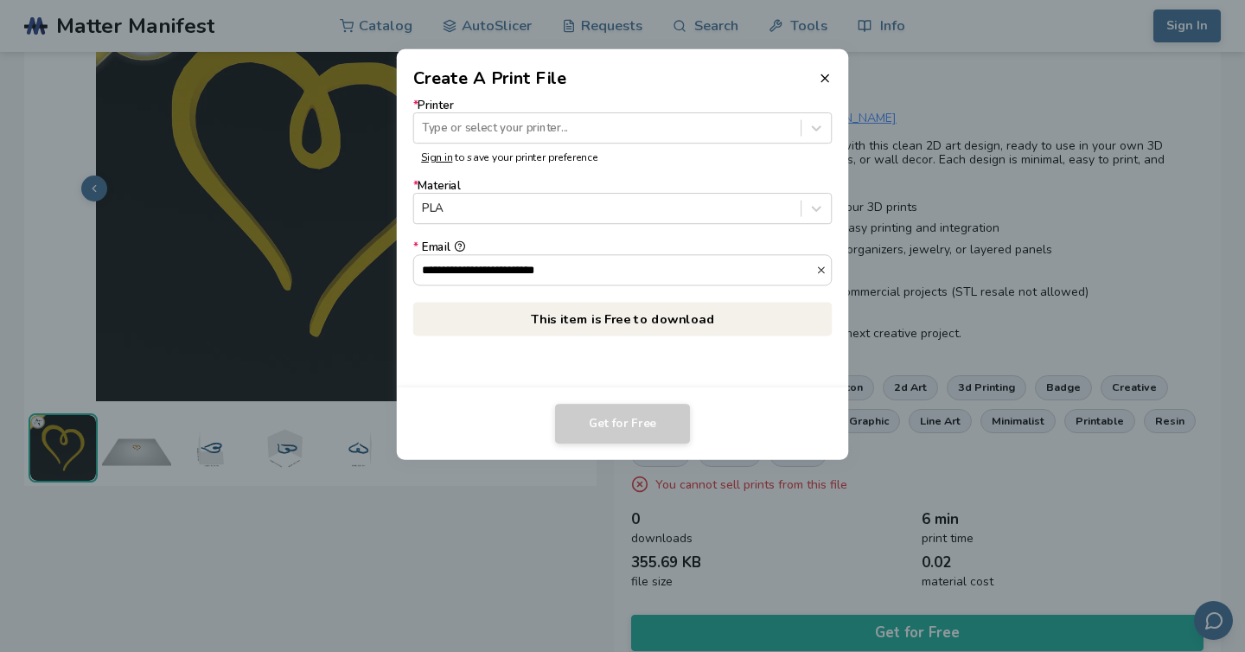
click at [559, 227] on form "**********" at bounding box center [622, 192] width 419 height 187
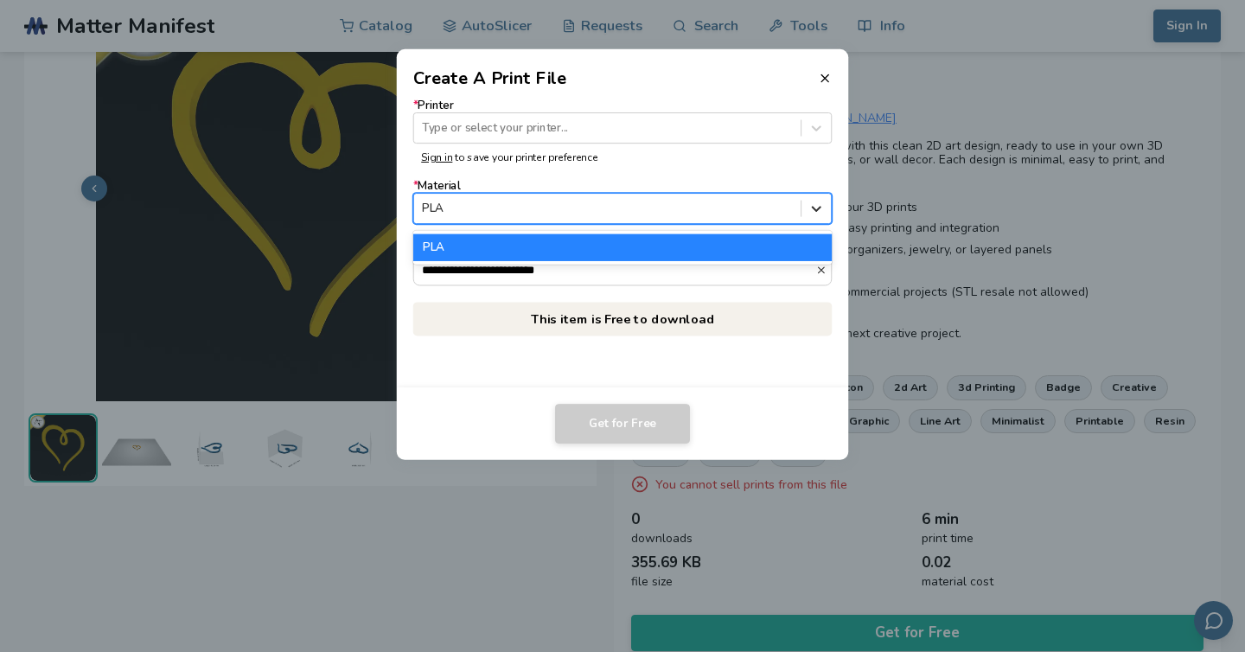
click at [805, 206] on div at bounding box center [816, 208] width 29 height 29
click at [809, 241] on div "PLA" at bounding box center [622, 247] width 419 height 26
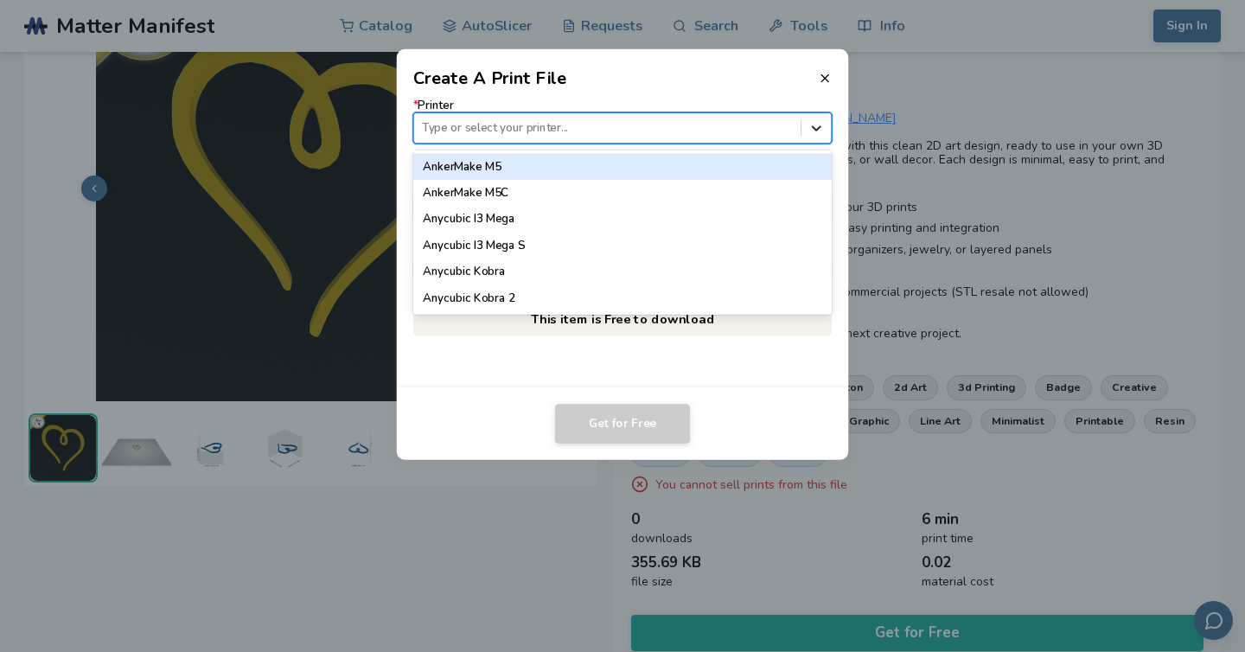
click at [814, 133] on icon at bounding box center [816, 127] width 16 height 16
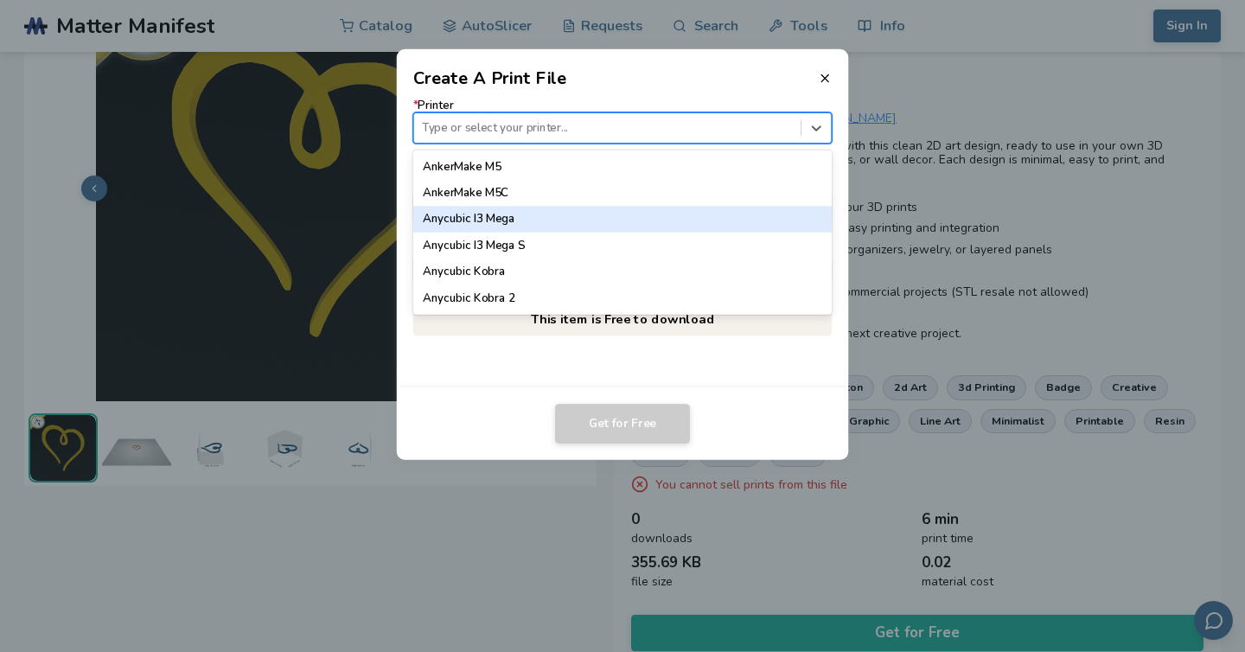
click at [525, 214] on div "Anycubic I3 Mega" at bounding box center [622, 219] width 419 height 26
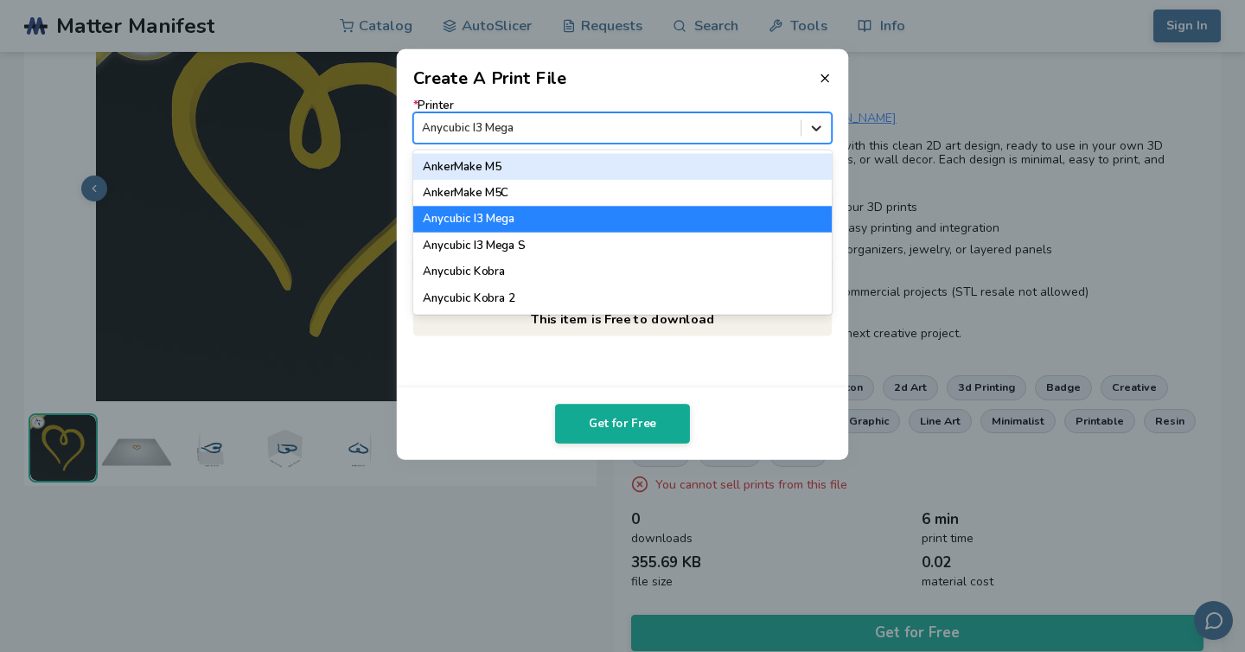
click at [815, 136] on icon at bounding box center [816, 127] width 16 height 16
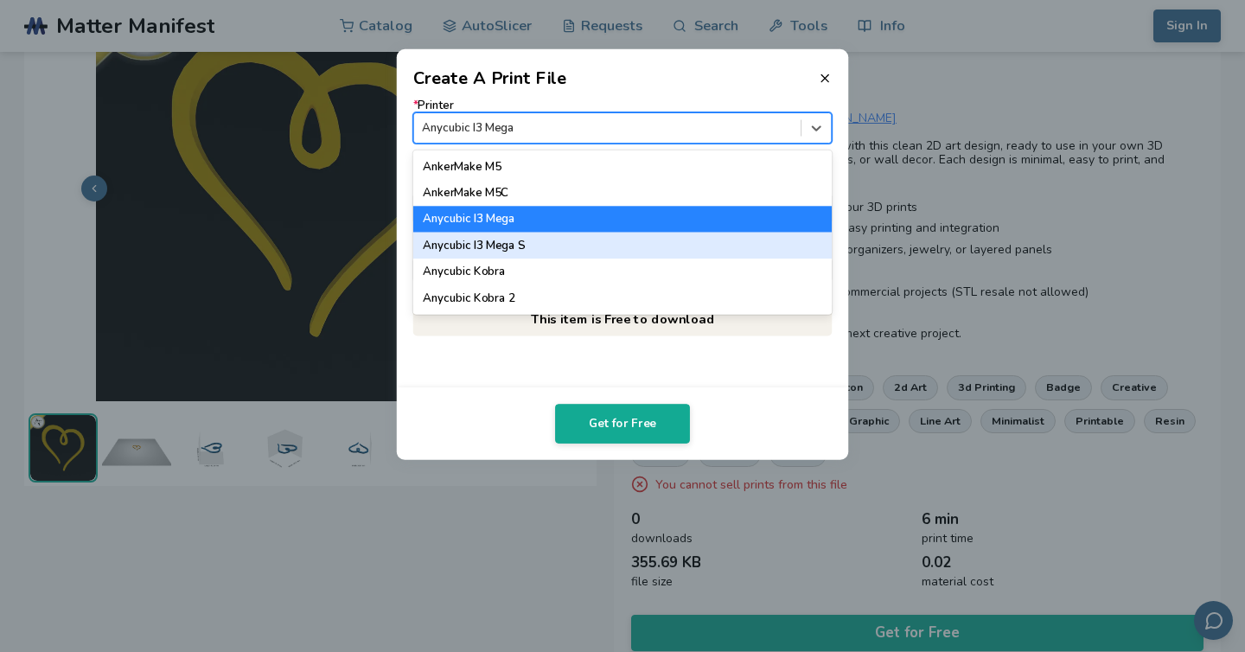
click at [741, 242] on div "Anycubic I3 Mega S" at bounding box center [622, 246] width 419 height 26
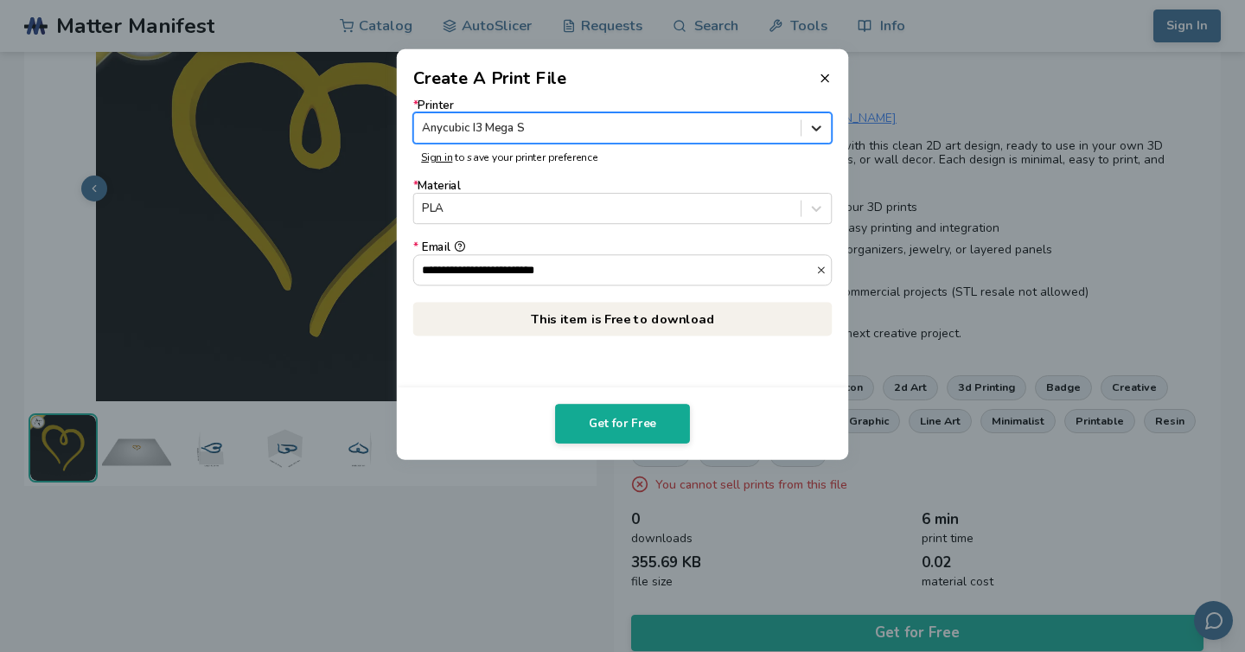
click at [816, 128] on icon at bounding box center [817, 127] width 10 height 5
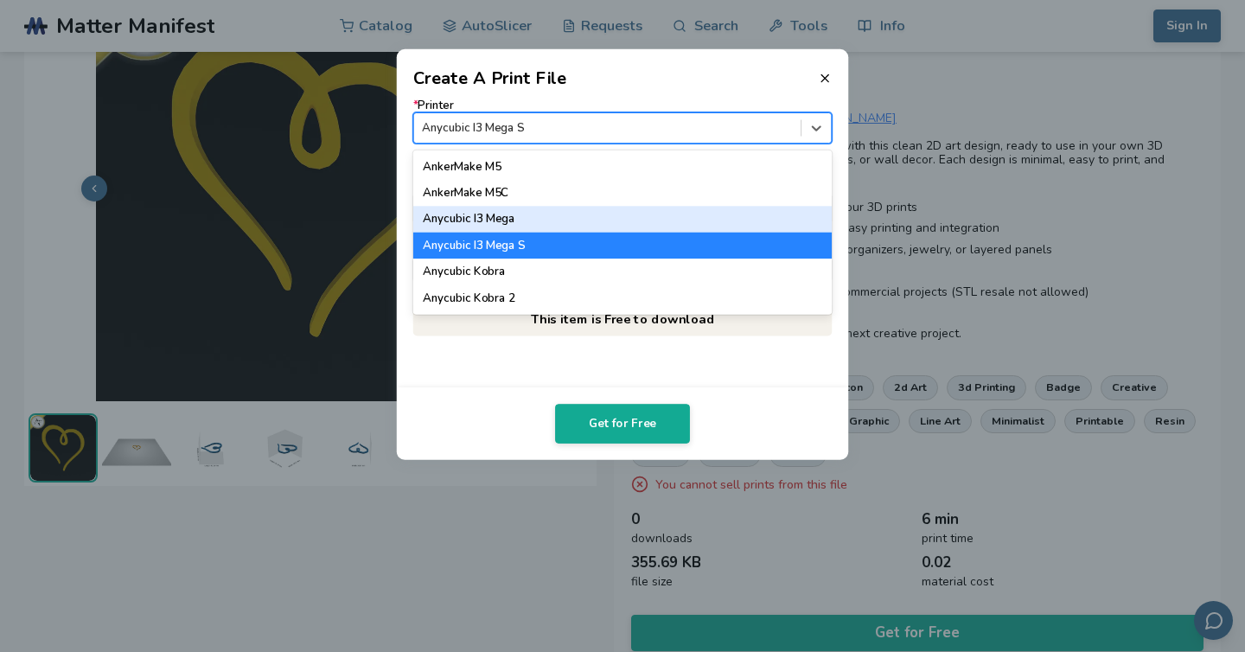
click at [714, 208] on div "Anycubic I3 Mega" at bounding box center [622, 219] width 419 height 26
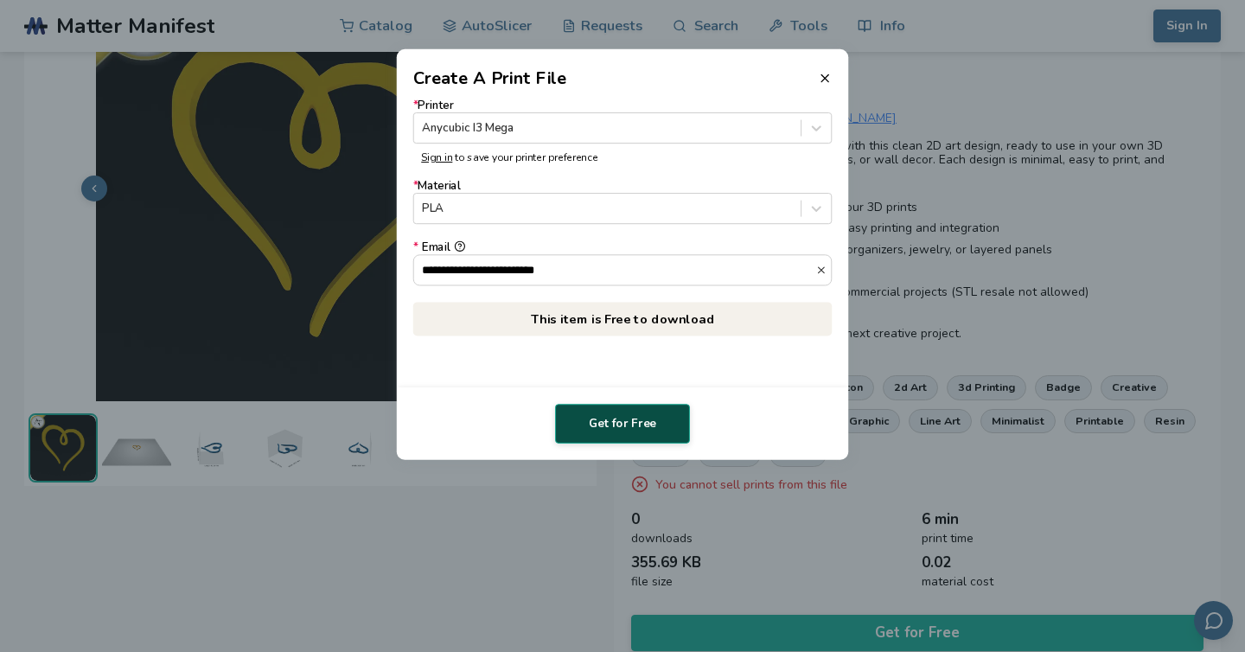
click at [643, 437] on button "Get for Free" at bounding box center [622, 424] width 135 height 40
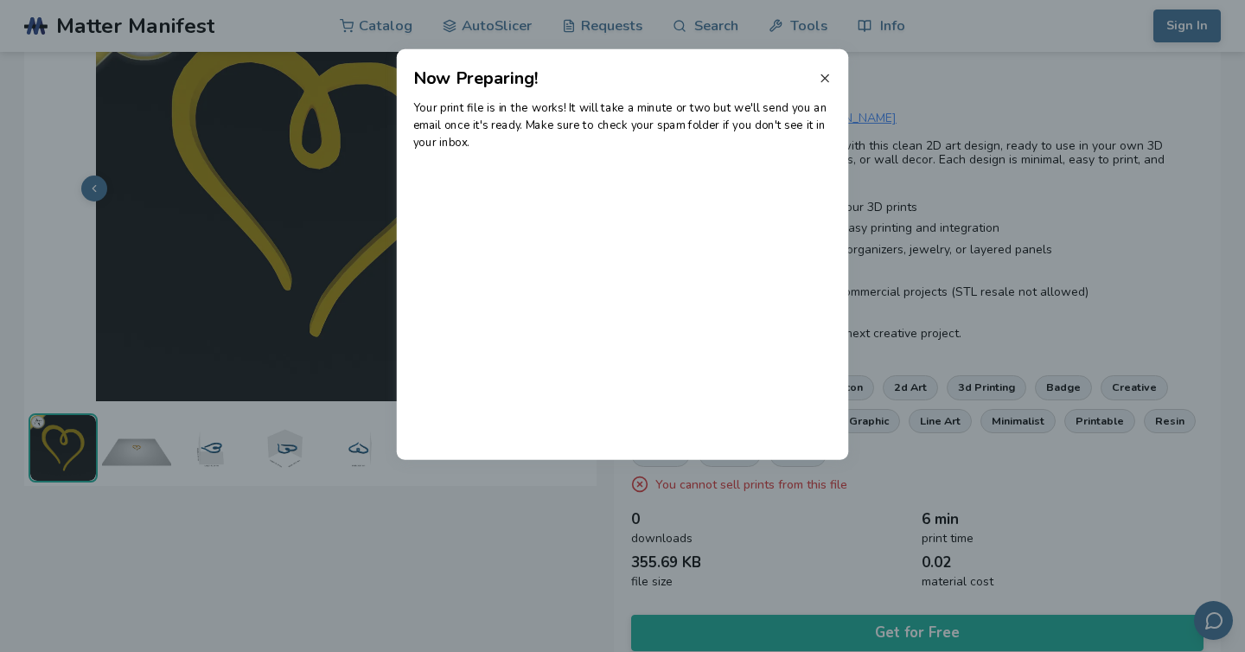
click at [823, 76] on line at bounding box center [824, 77] width 7 height 7
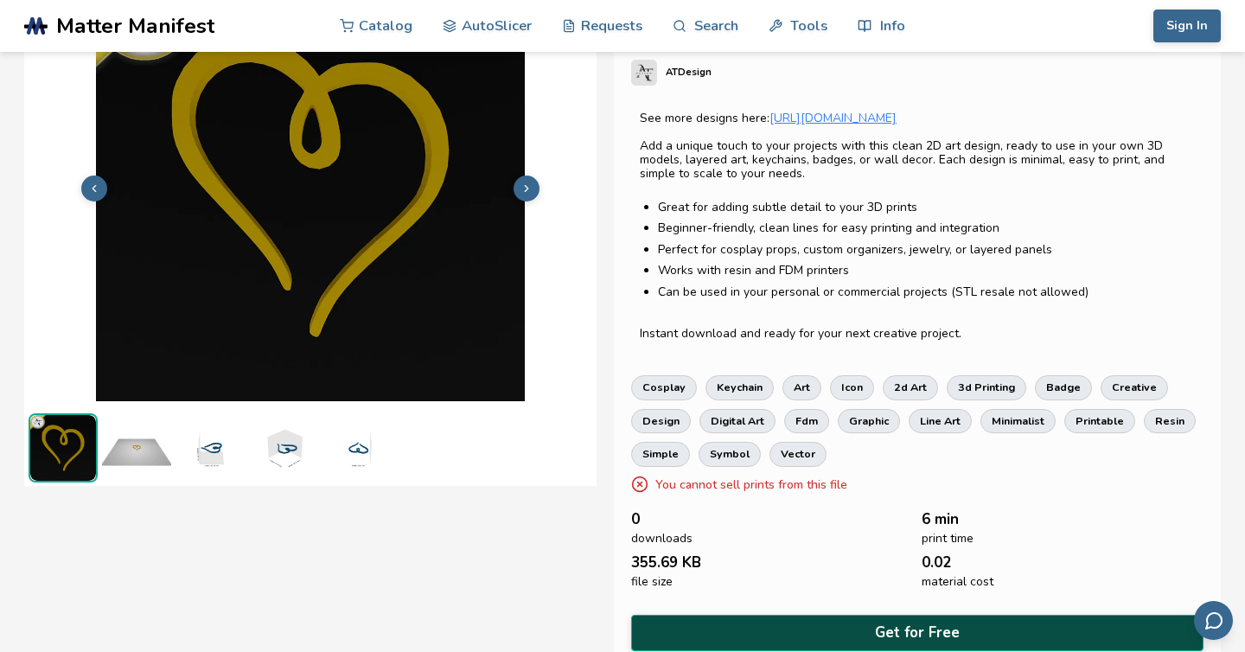
click at [888, 637] on button "Get for Free" at bounding box center [917, 632] width 572 height 35
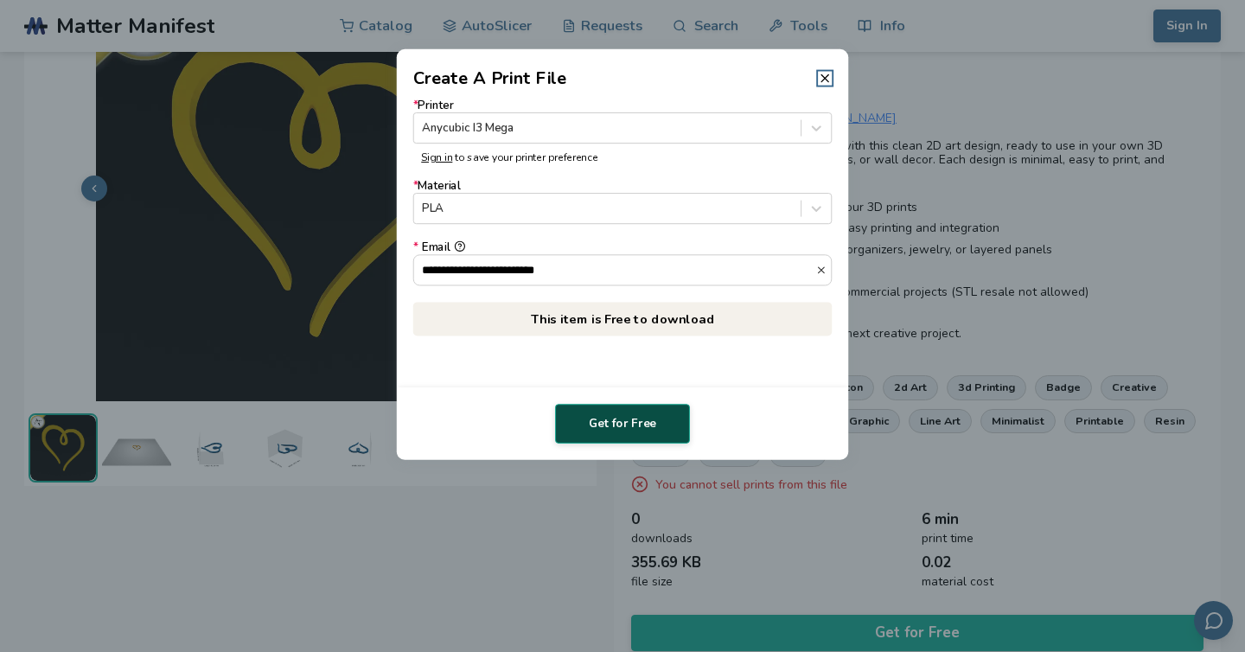
click at [645, 420] on button "Get for Free" at bounding box center [622, 424] width 135 height 40
click at [420, 558] on dialog "**********" at bounding box center [622, 325] width 1183 height 619
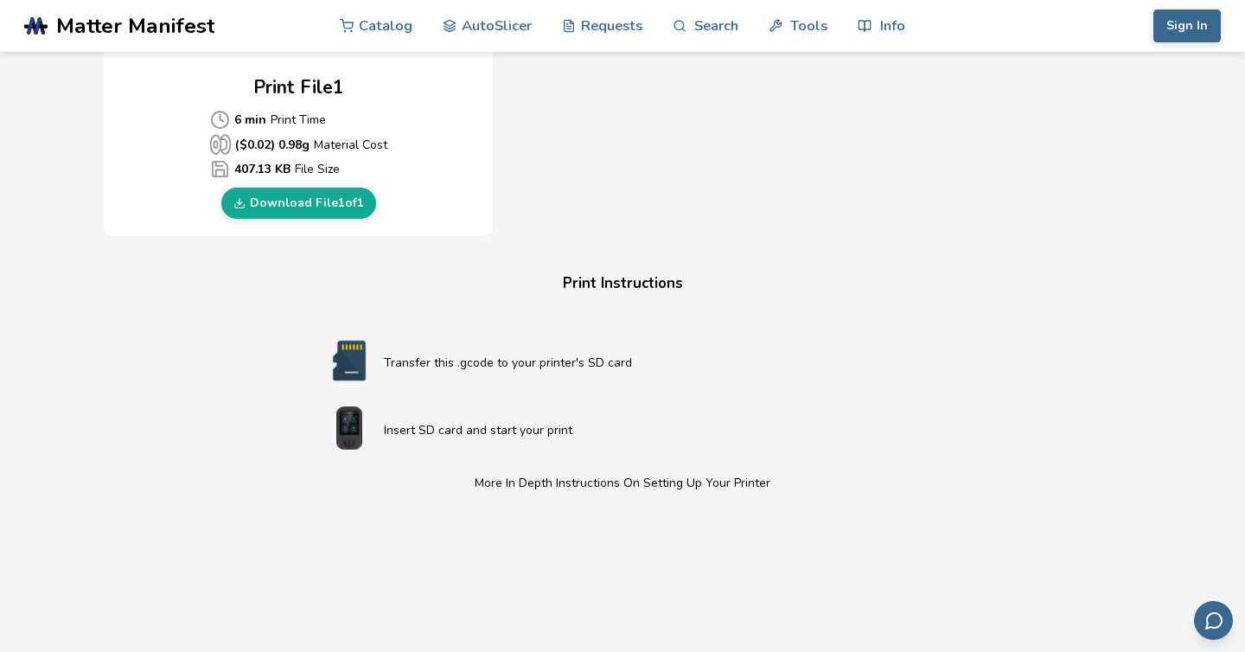
scroll to position [809, 0]
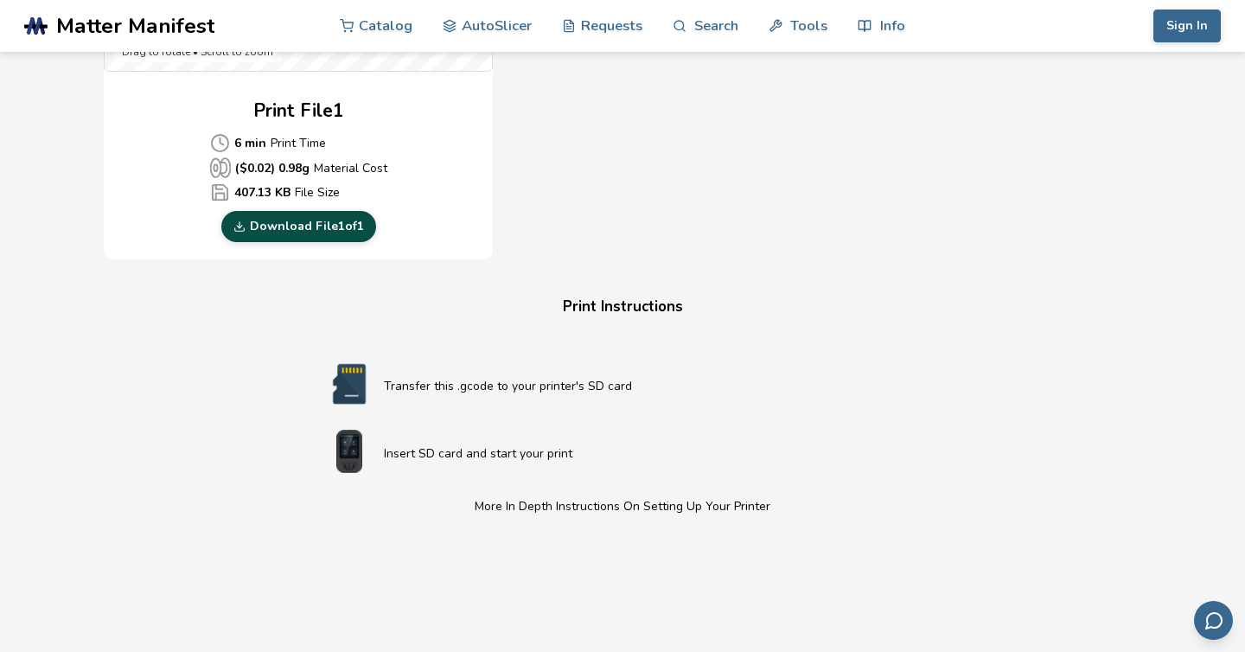
click at [280, 227] on link "Download File 1 of 1" at bounding box center [298, 226] width 155 height 31
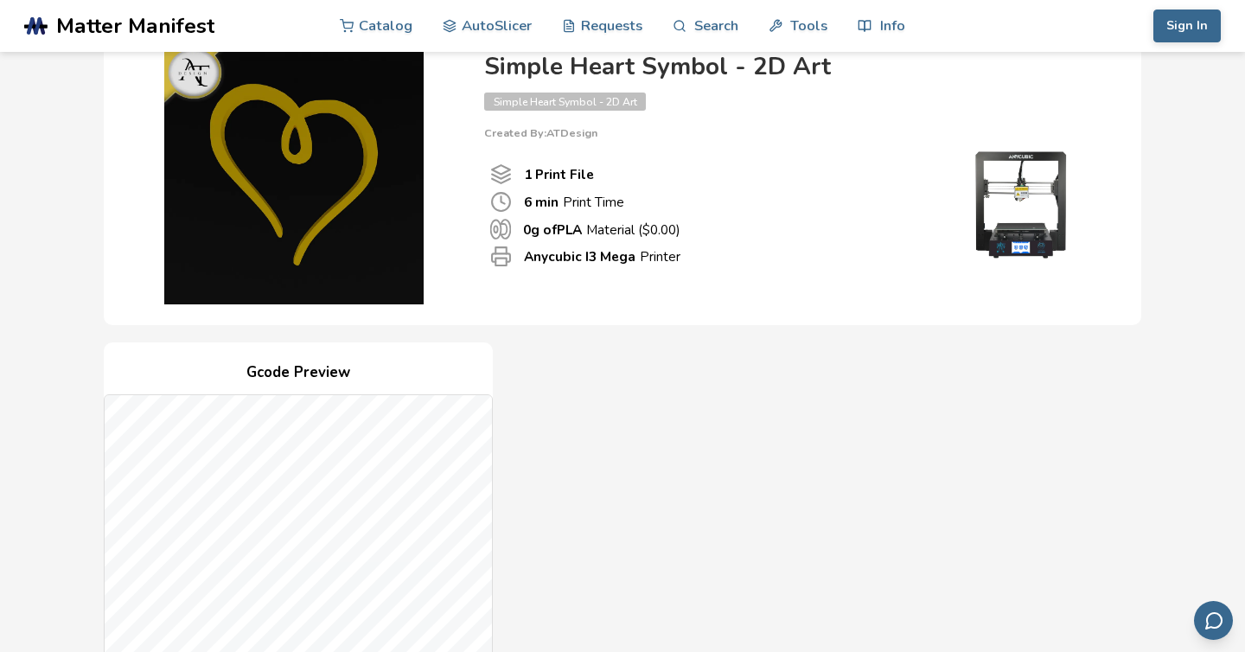
scroll to position [93, 0]
